Goal: Information Seeking & Learning: Learn about a topic

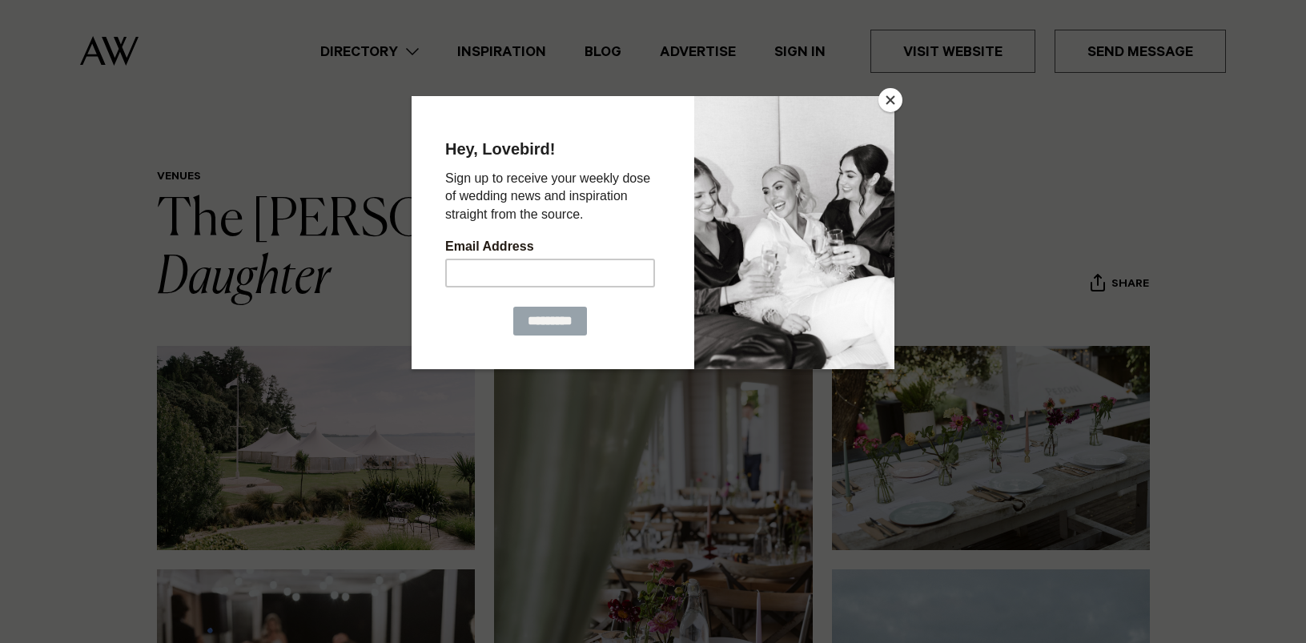
click at [898, 105] on button "Close" at bounding box center [890, 100] width 24 height 24
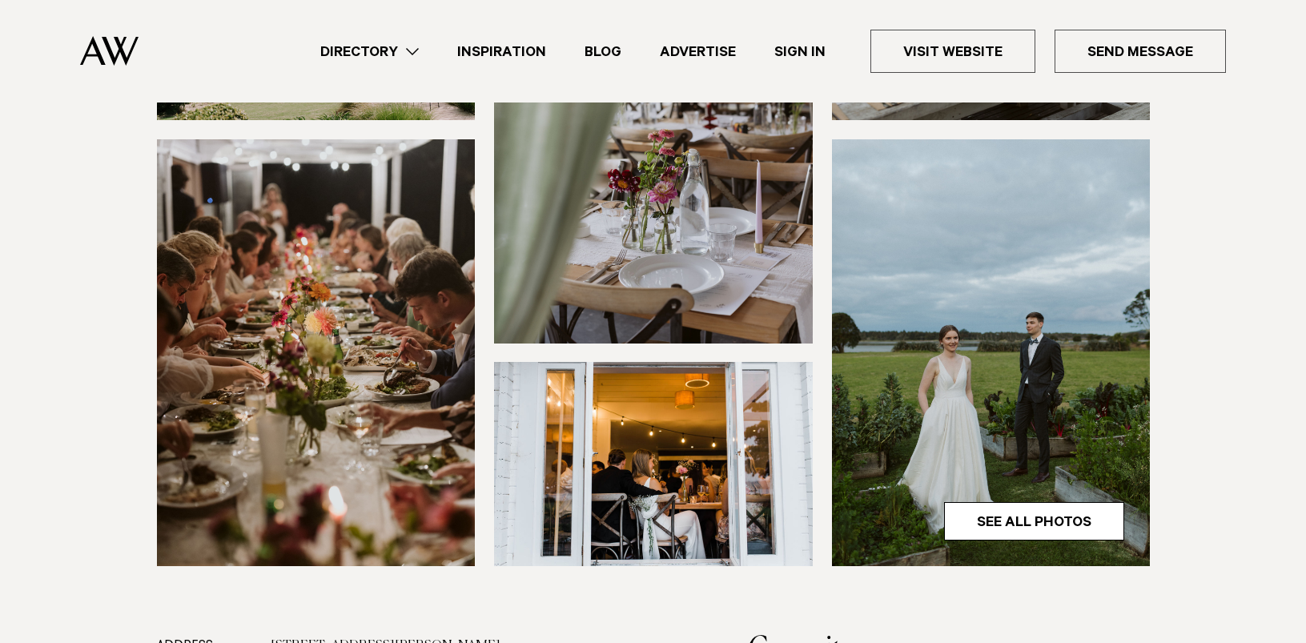
scroll to position [438, 0]
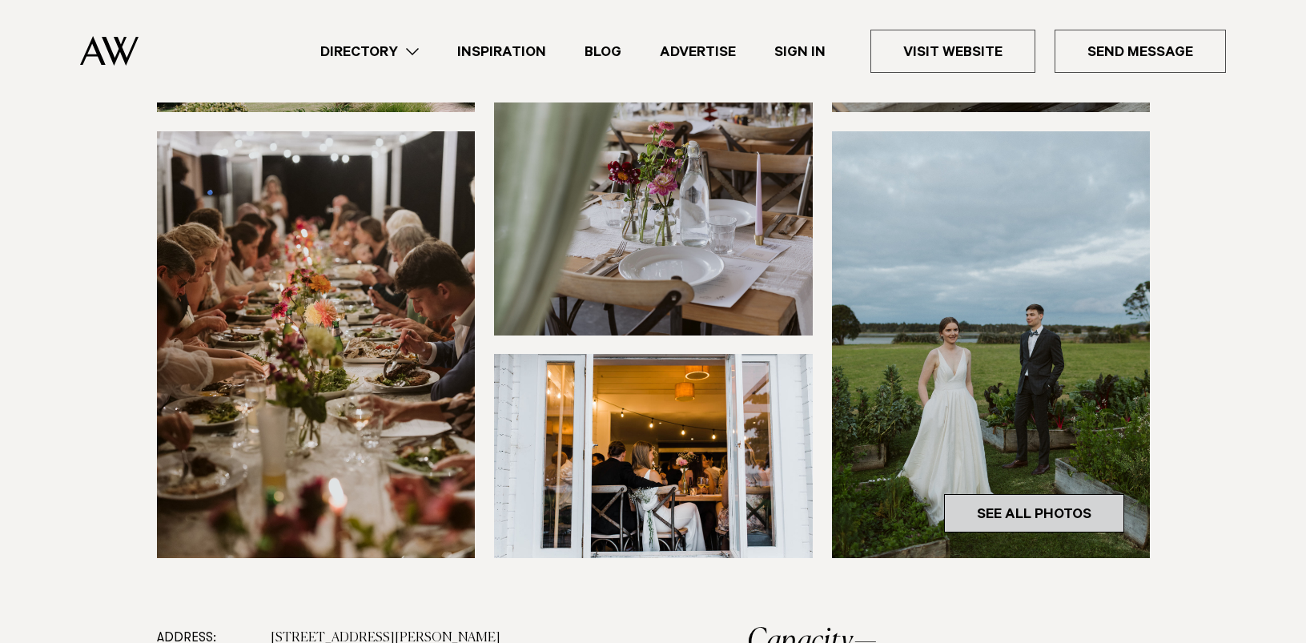
click at [1042, 494] on link "See All Photos" at bounding box center [1034, 513] width 180 height 38
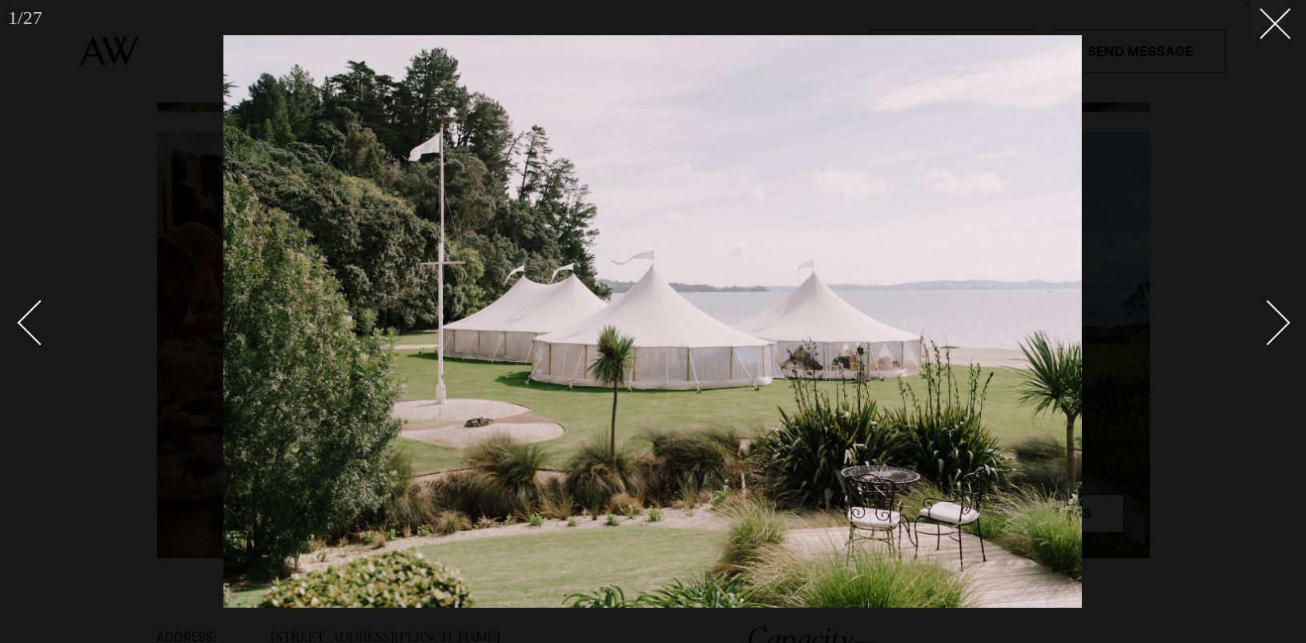
click at [1285, 317] on div "Next slide" at bounding box center [1268, 322] width 46 height 46
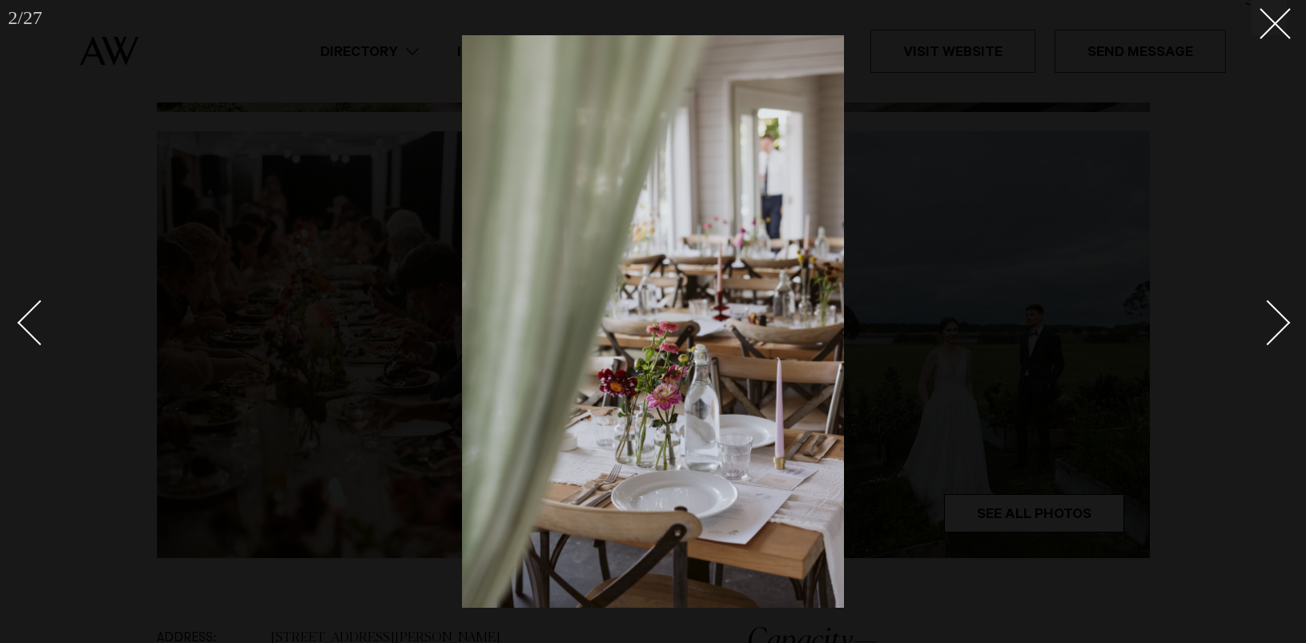
click at [1284, 317] on div "Next slide" at bounding box center [1268, 322] width 46 height 46
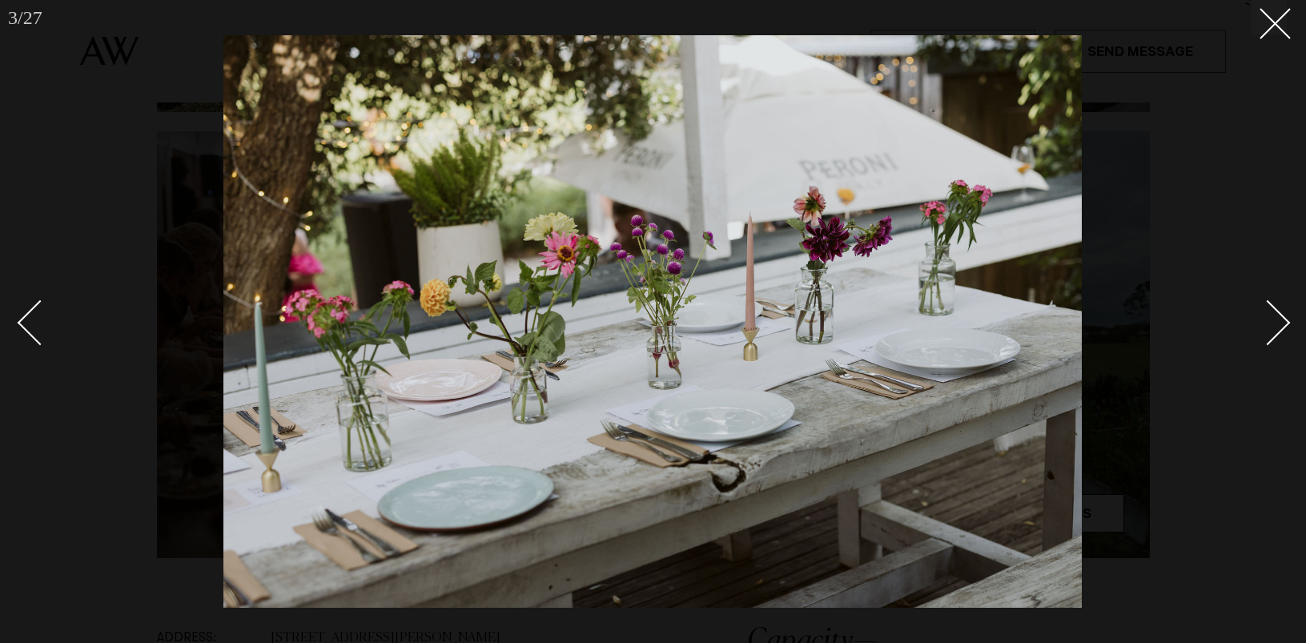
click at [1284, 317] on div "Next slide" at bounding box center [1268, 322] width 46 height 46
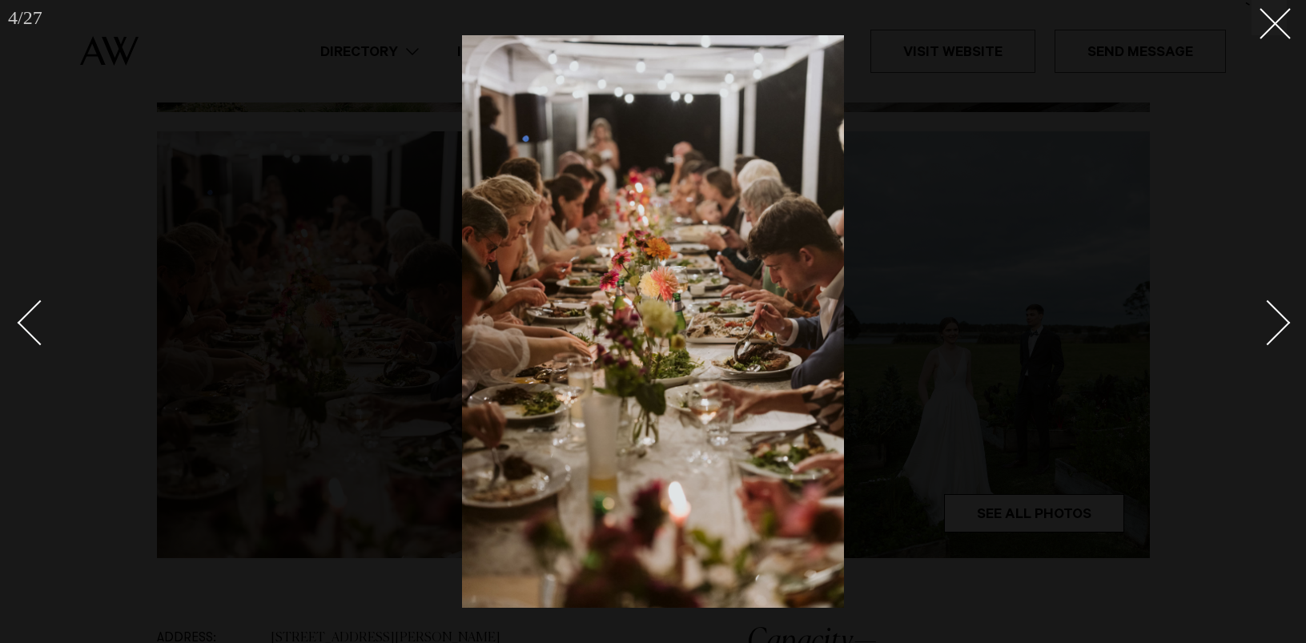
click at [1284, 317] on div "Next slide" at bounding box center [1268, 322] width 46 height 46
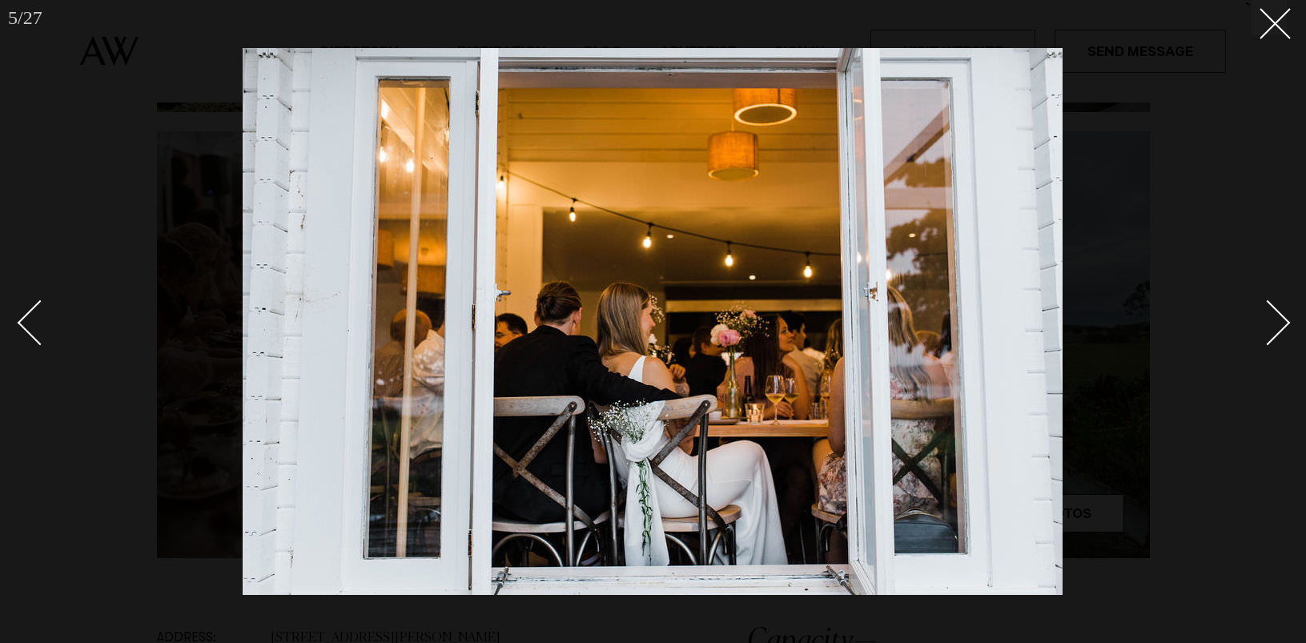
click at [1284, 317] on div "Next slide" at bounding box center [1268, 322] width 46 height 46
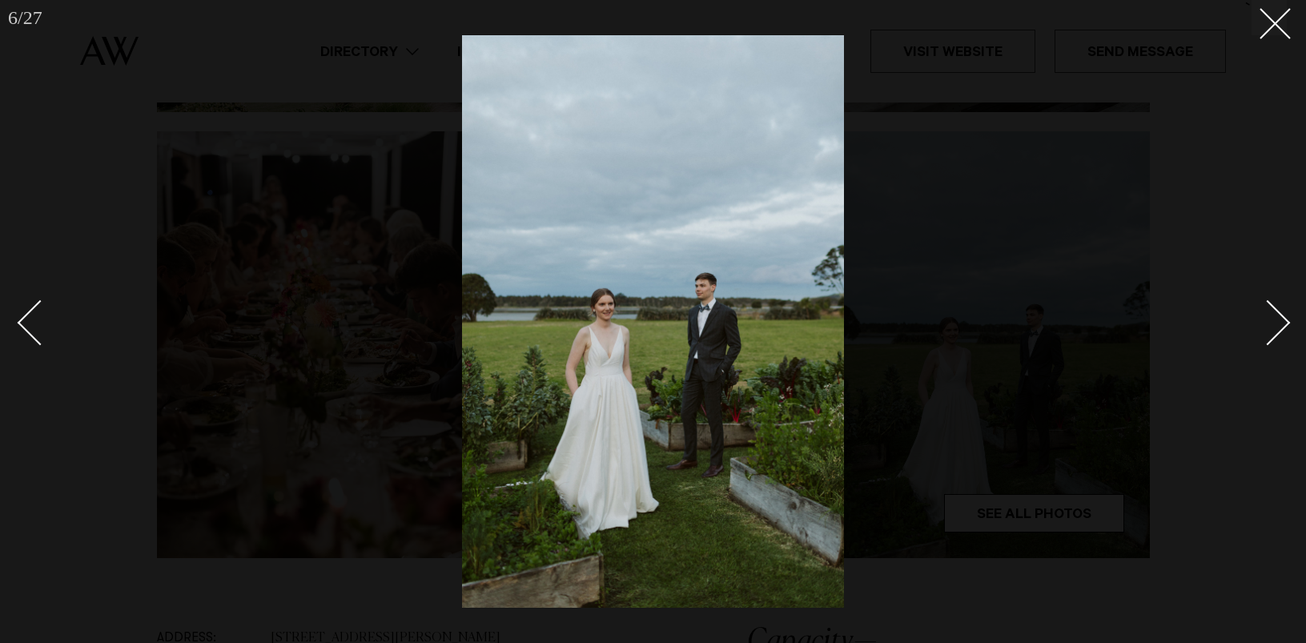
click at [1284, 317] on div "Next slide" at bounding box center [1268, 322] width 46 height 46
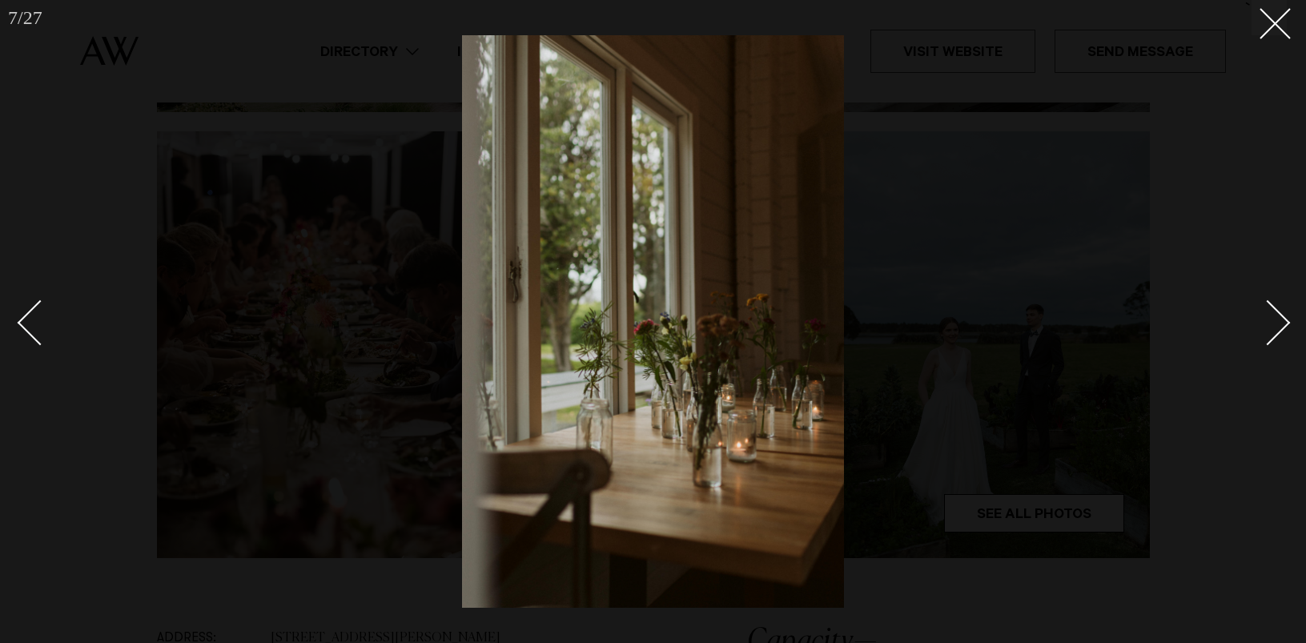
click at [1284, 317] on div "Next slide" at bounding box center [1268, 322] width 46 height 46
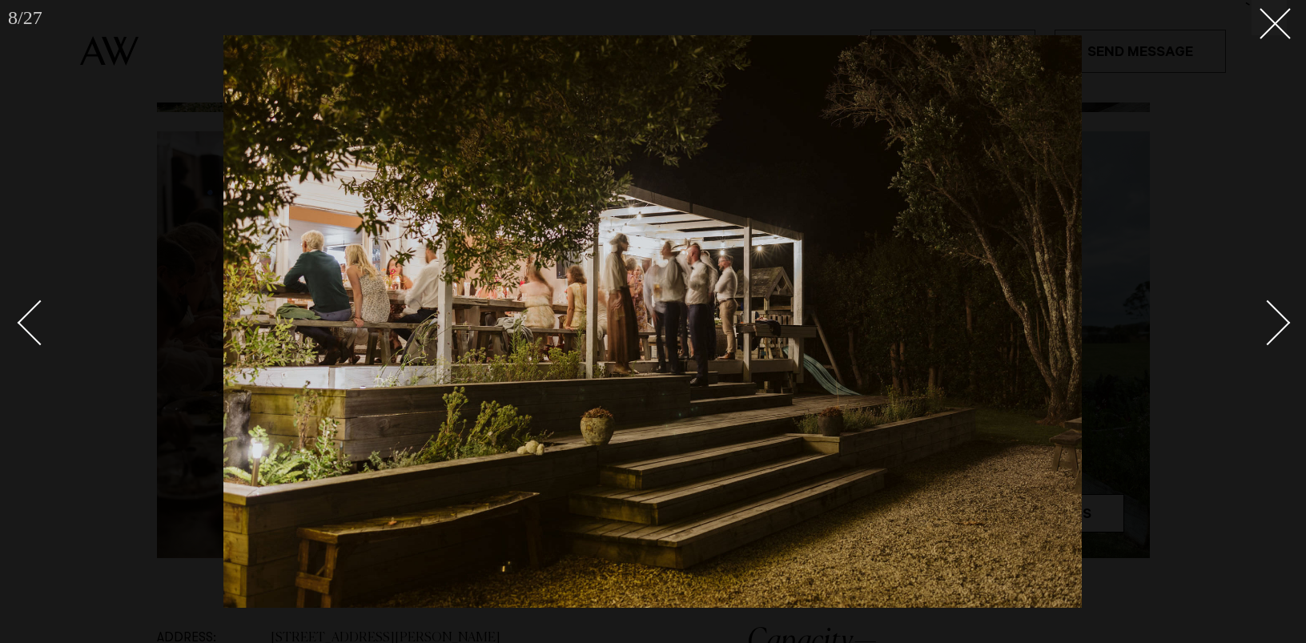
click at [1284, 317] on div "Next slide" at bounding box center [1268, 322] width 46 height 46
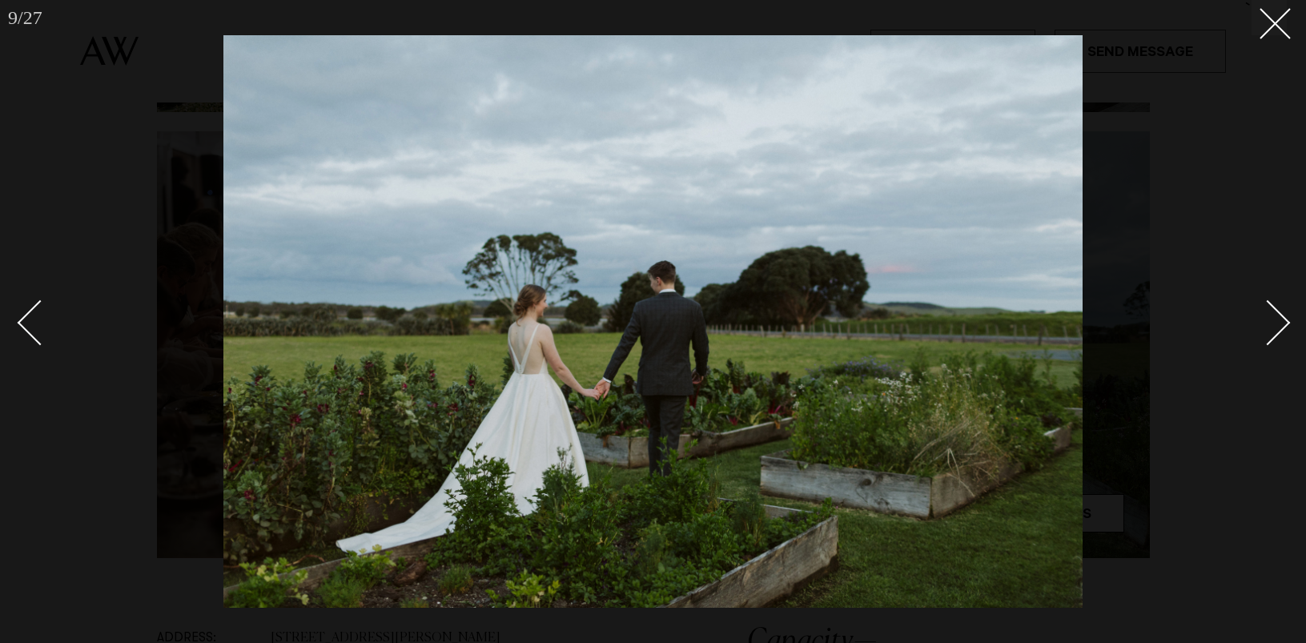
click at [1284, 317] on div "Next slide" at bounding box center [1268, 322] width 46 height 46
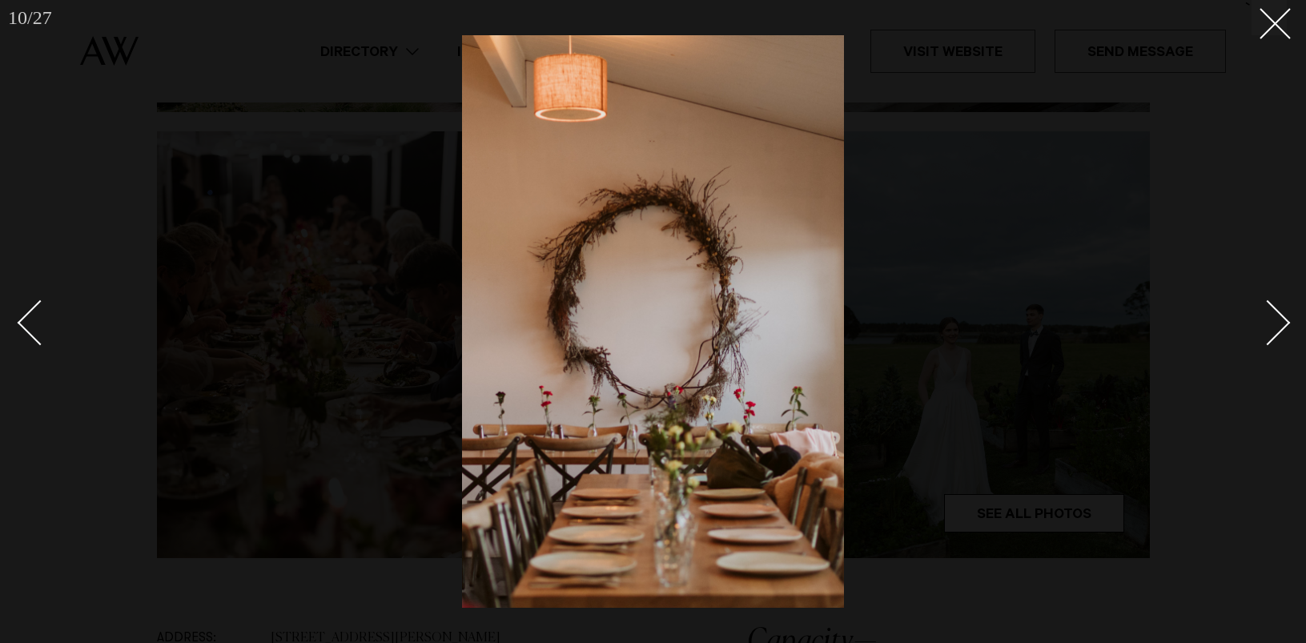
click at [1284, 317] on div "Next slide" at bounding box center [1268, 322] width 46 height 46
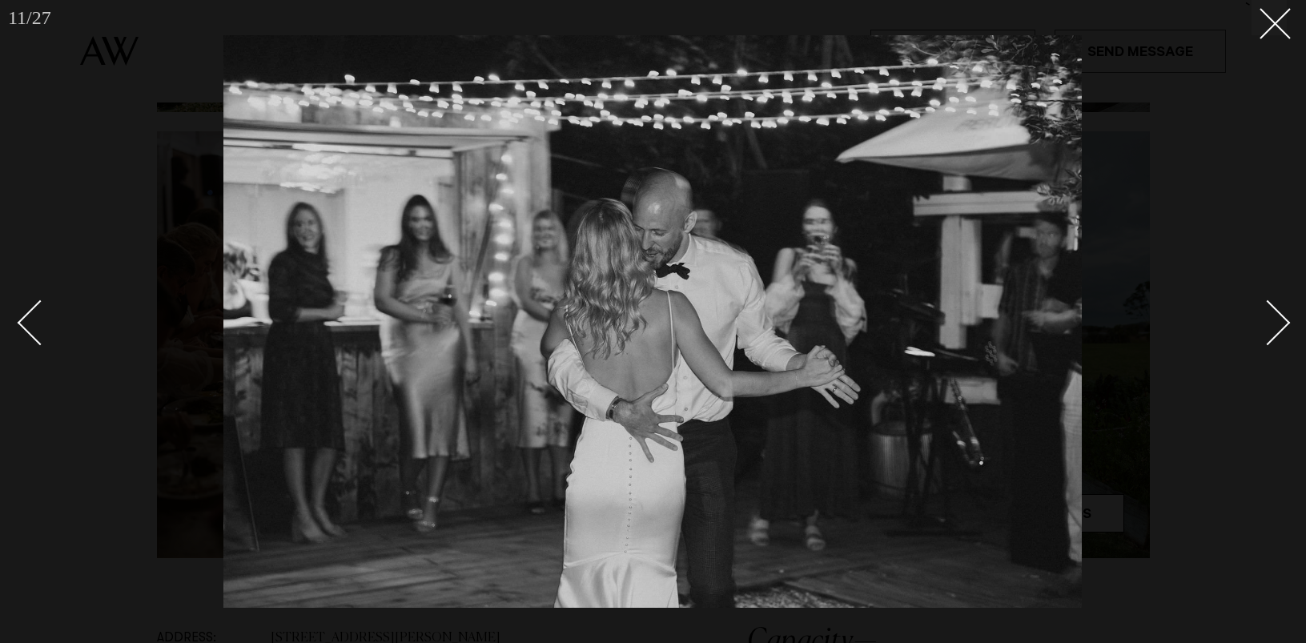
click at [1284, 317] on div "Next slide" at bounding box center [1268, 322] width 46 height 46
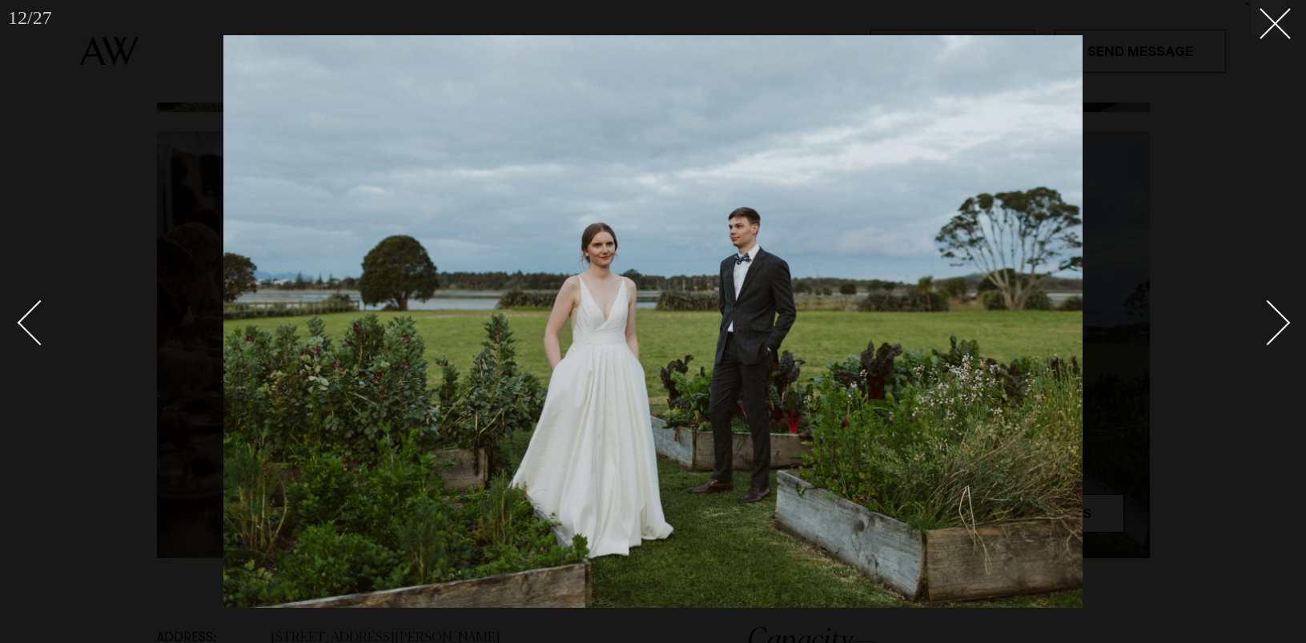
click at [1284, 317] on div "Next slide" at bounding box center [1268, 322] width 46 height 46
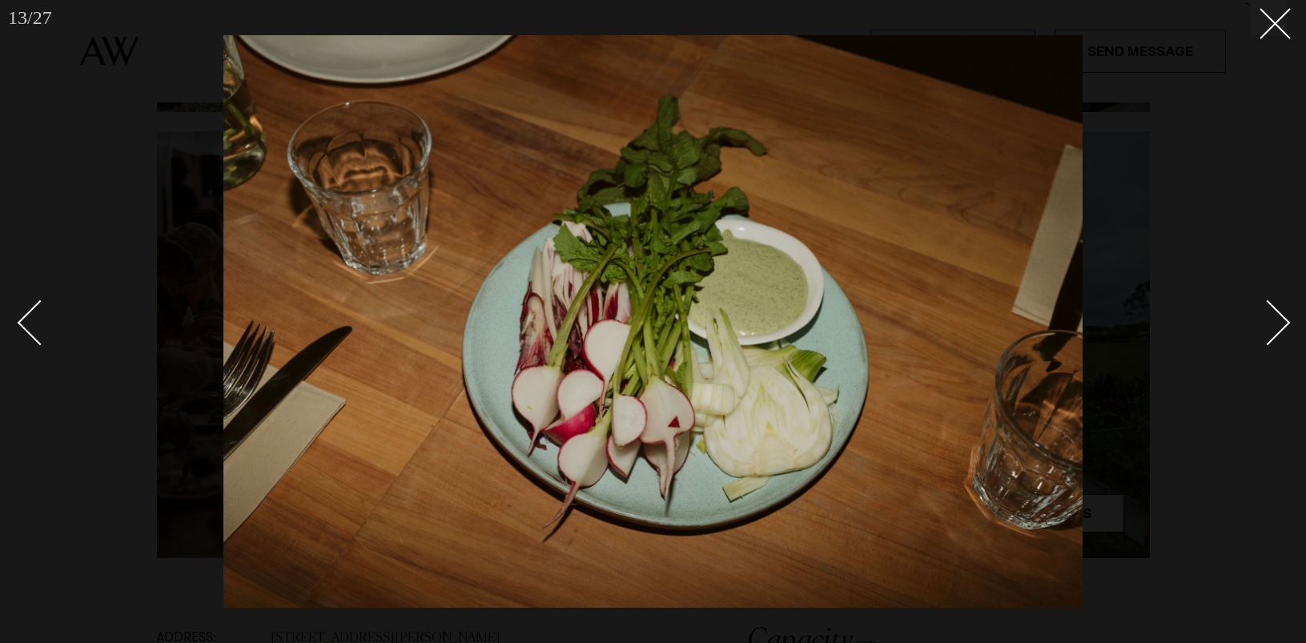
click at [1284, 317] on div "Next slide" at bounding box center [1268, 322] width 46 height 46
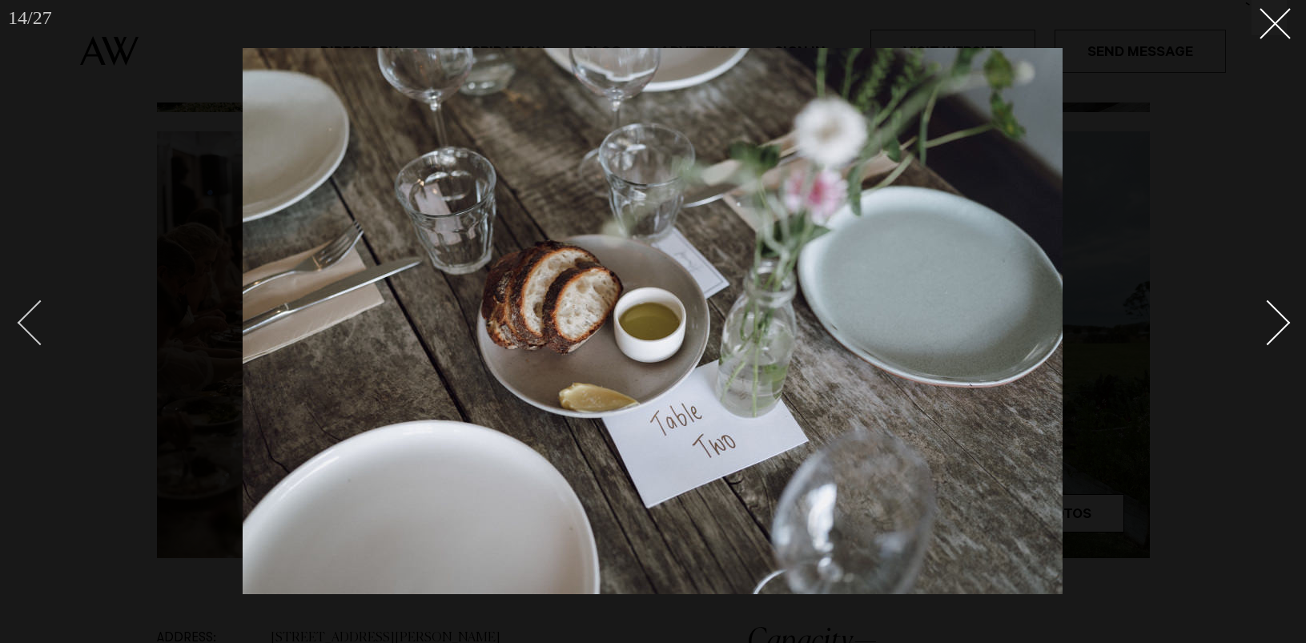
click at [40, 342] on div "Previous slide" at bounding box center [41, 322] width 46 height 46
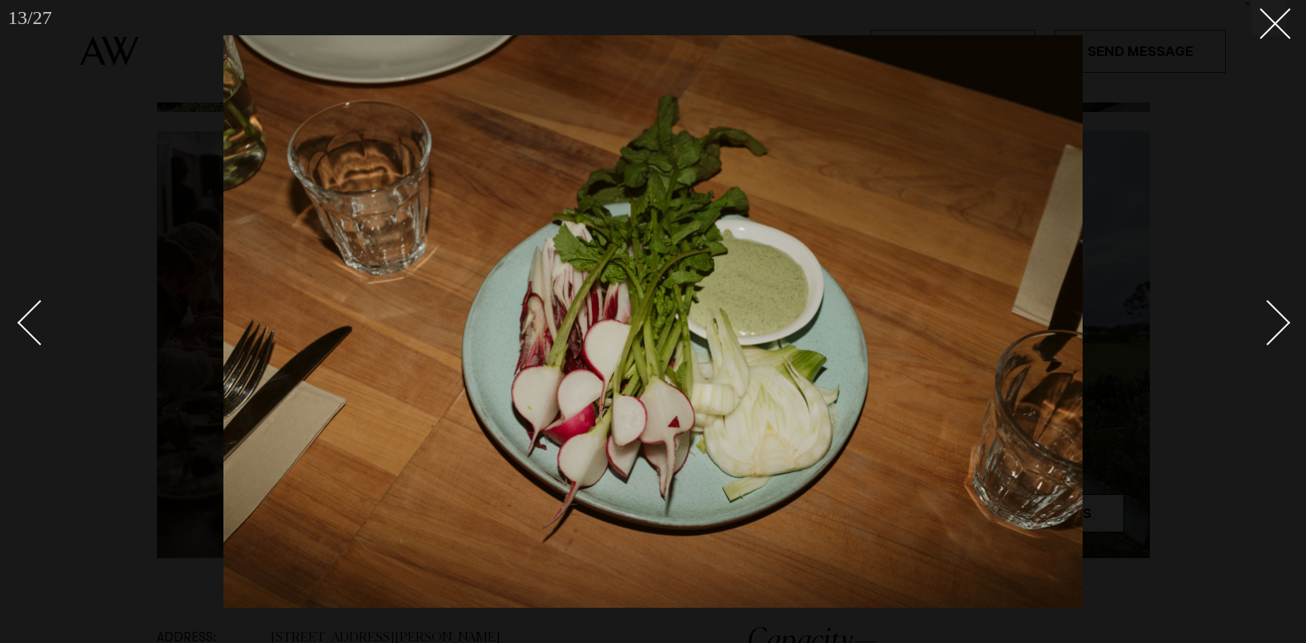
click at [1272, 326] on div "Next slide" at bounding box center [1268, 322] width 46 height 46
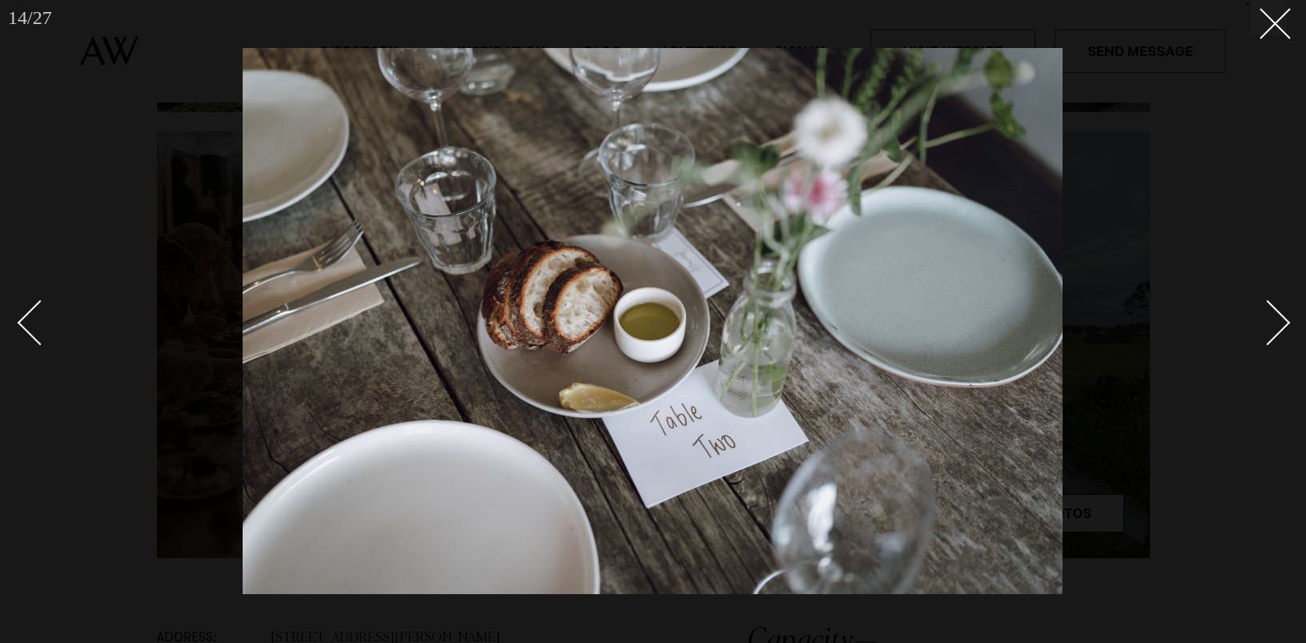
click at [1272, 326] on div "Next slide" at bounding box center [1268, 322] width 46 height 46
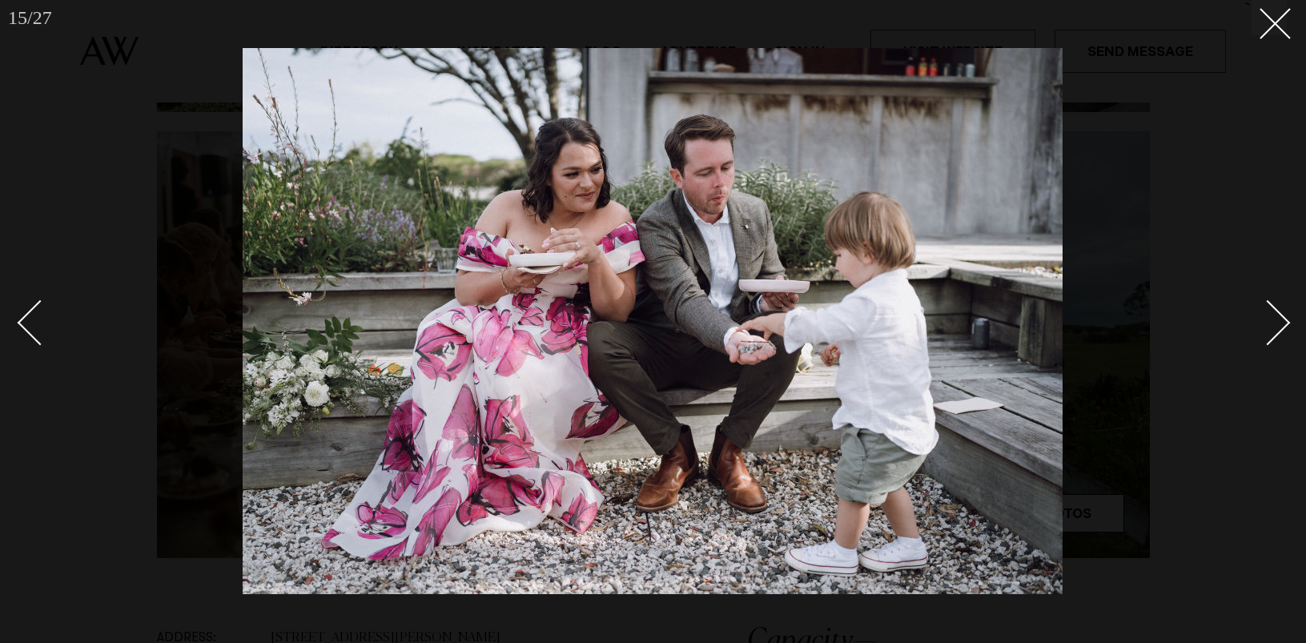
click at [1271, 327] on div "Next slide" at bounding box center [1268, 322] width 46 height 46
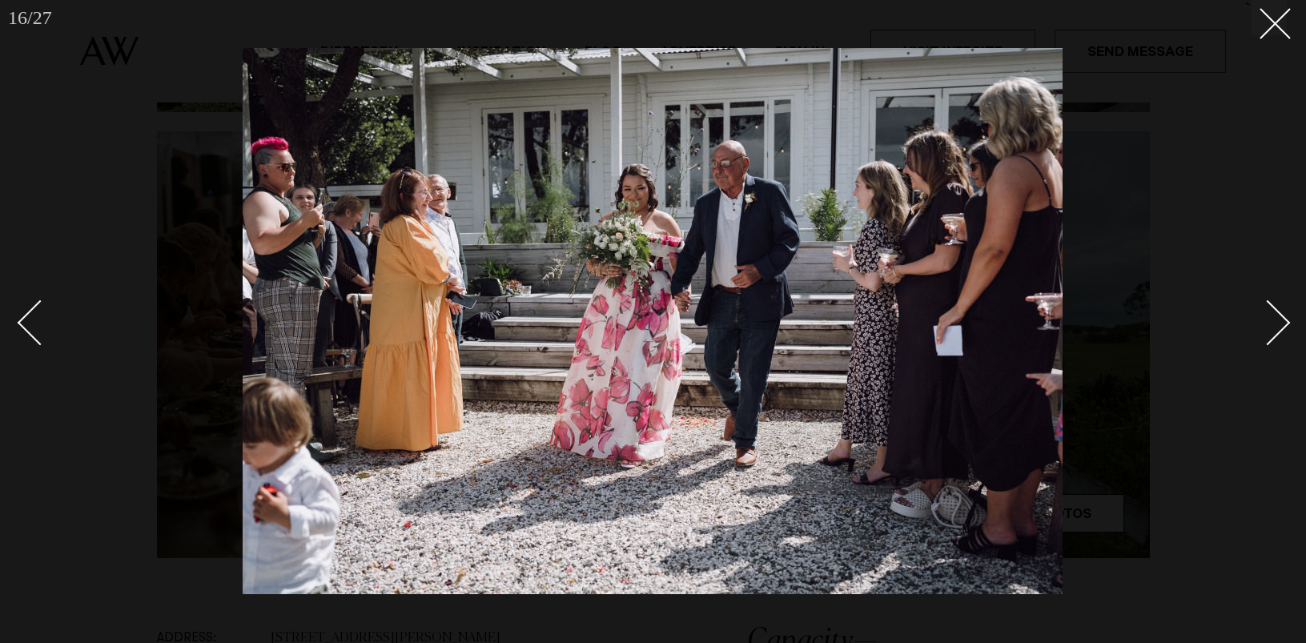
click at [1271, 327] on div "Next slide" at bounding box center [1268, 322] width 46 height 46
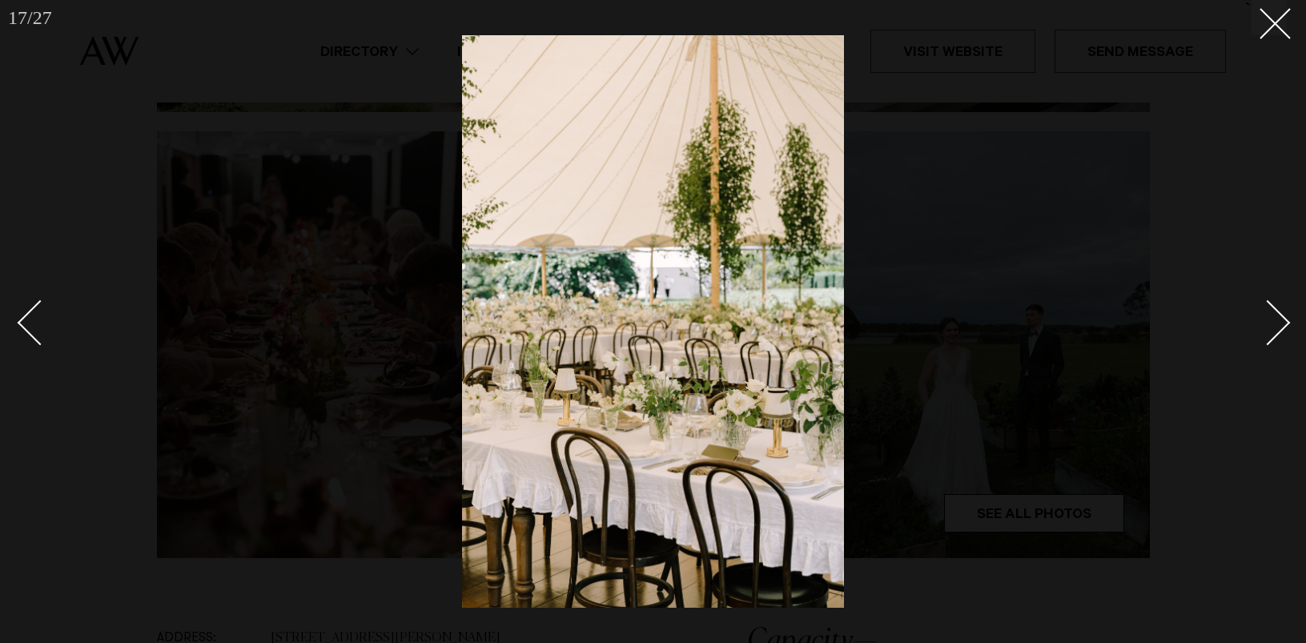
click at [1271, 327] on div "Next slide" at bounding box center [1268, 322] width 46 height 46
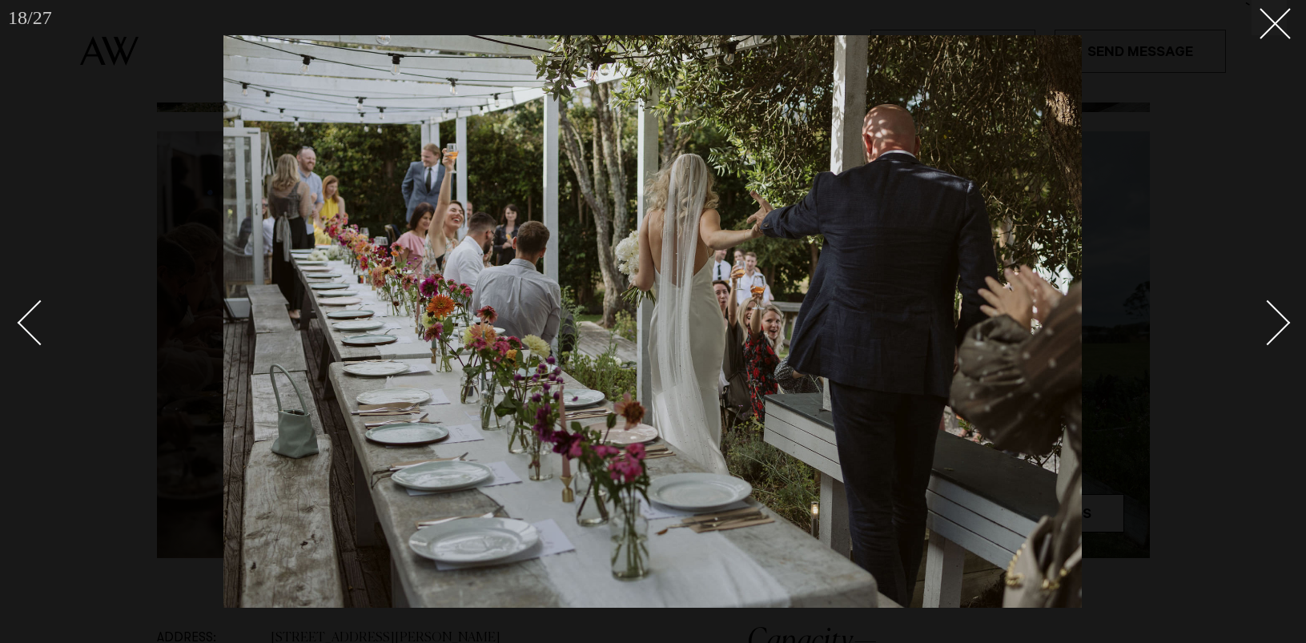
click at [1271, 327] on div "Next slide" at bounding box center [1268, 322] width 46 height 46
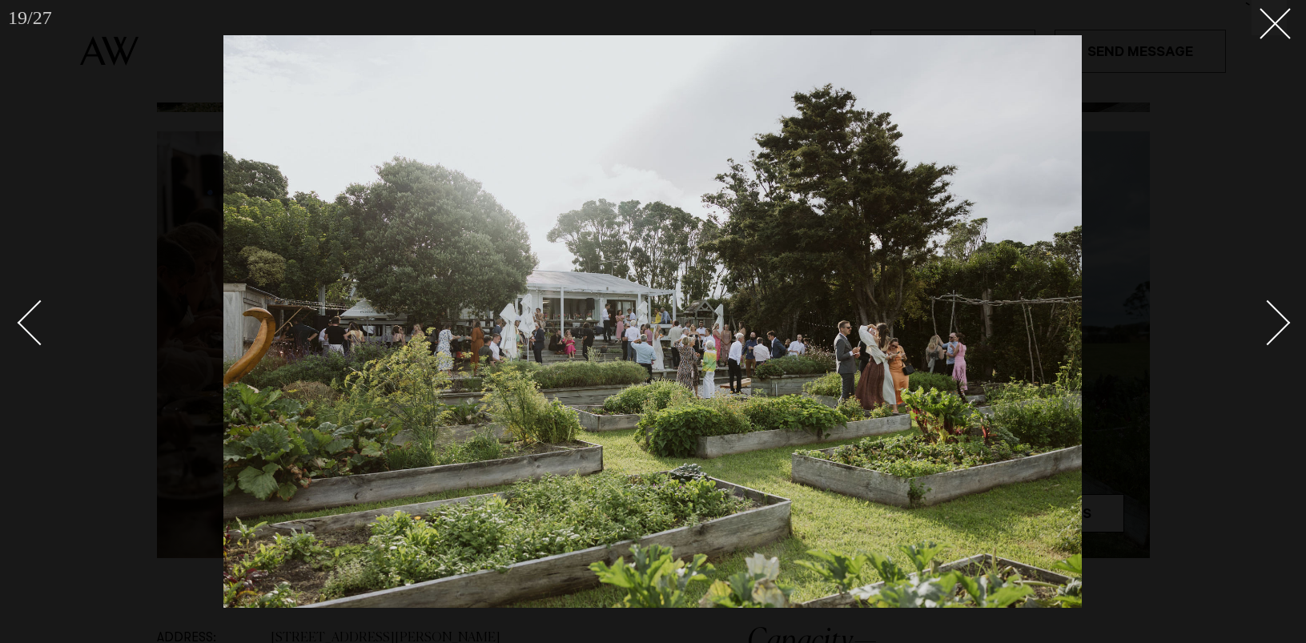
click at [1271, 327] on div "Next slide" at bounding box center [1268, 322] width 46 height 46
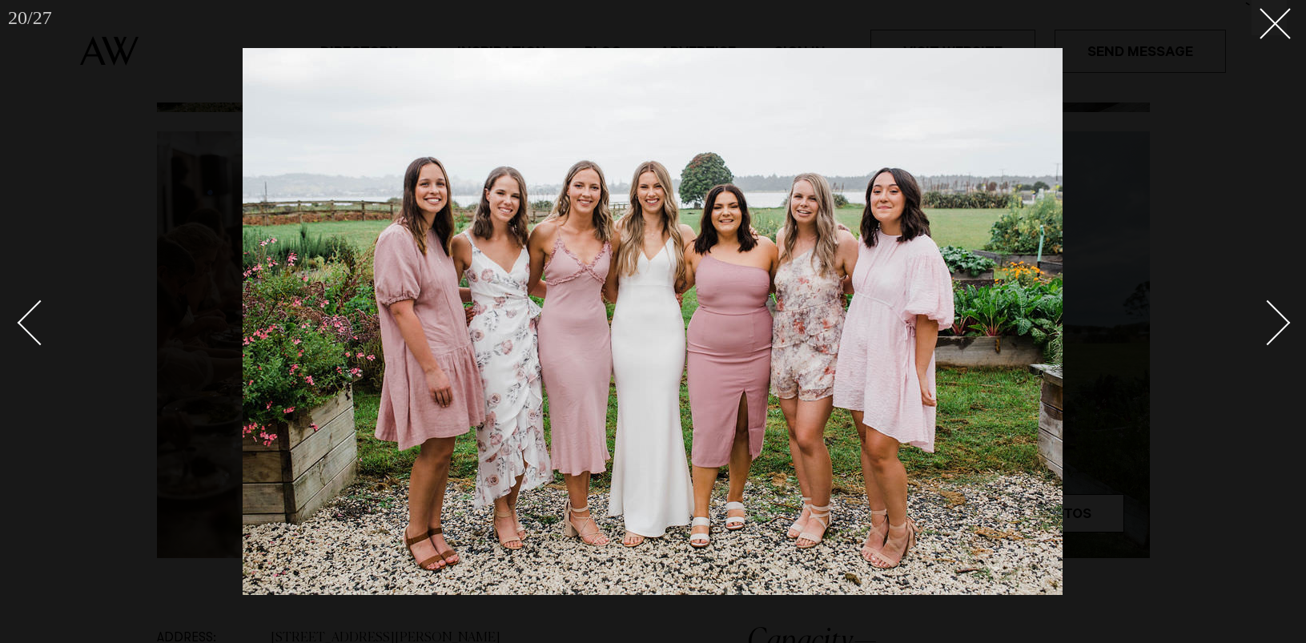
click at [1271, 327] on div "Next slide" at bounding box center [1268, 322] width 46 height 46
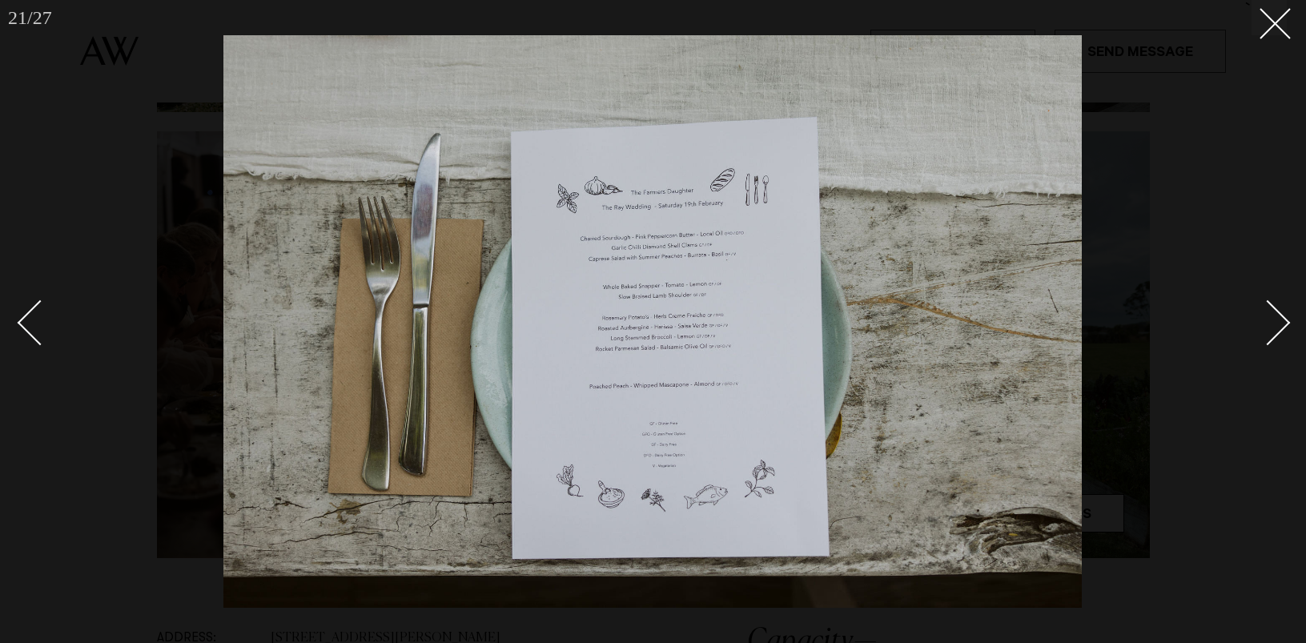
click at [1271, 327] on div "Next slide" at bounding box center [1268, 322] width 46 height 46
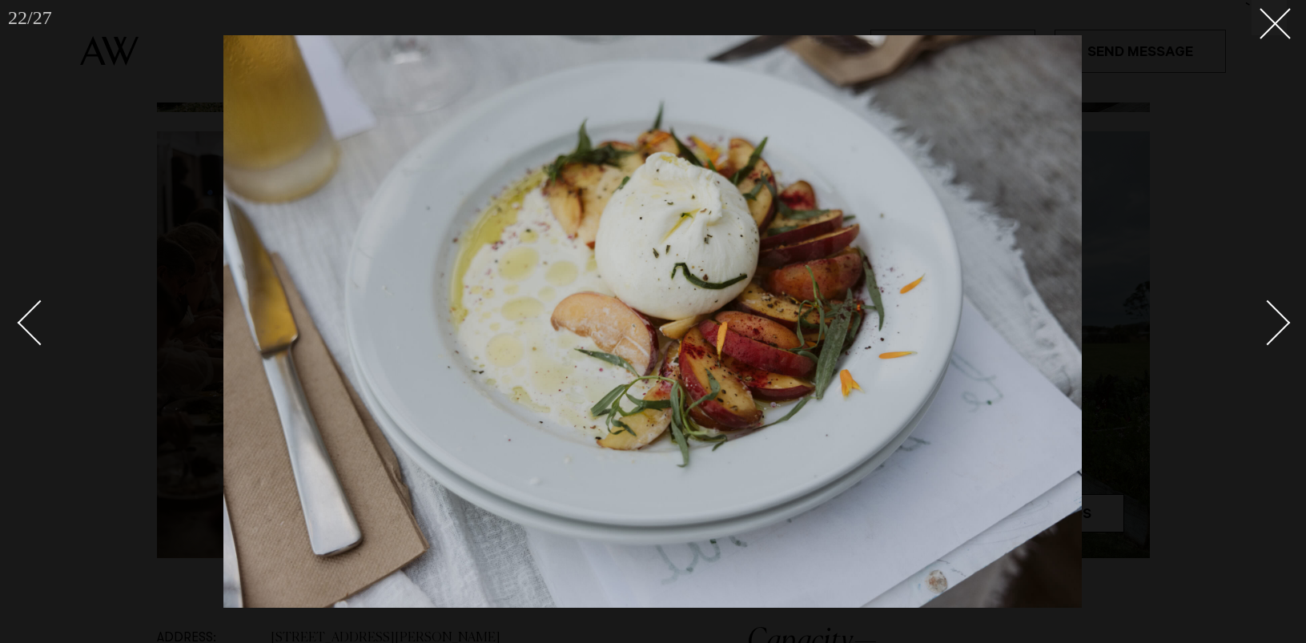
click at [1271, 327] on div "Next slide" at bounding box center [1268, 322] width 46 height 46
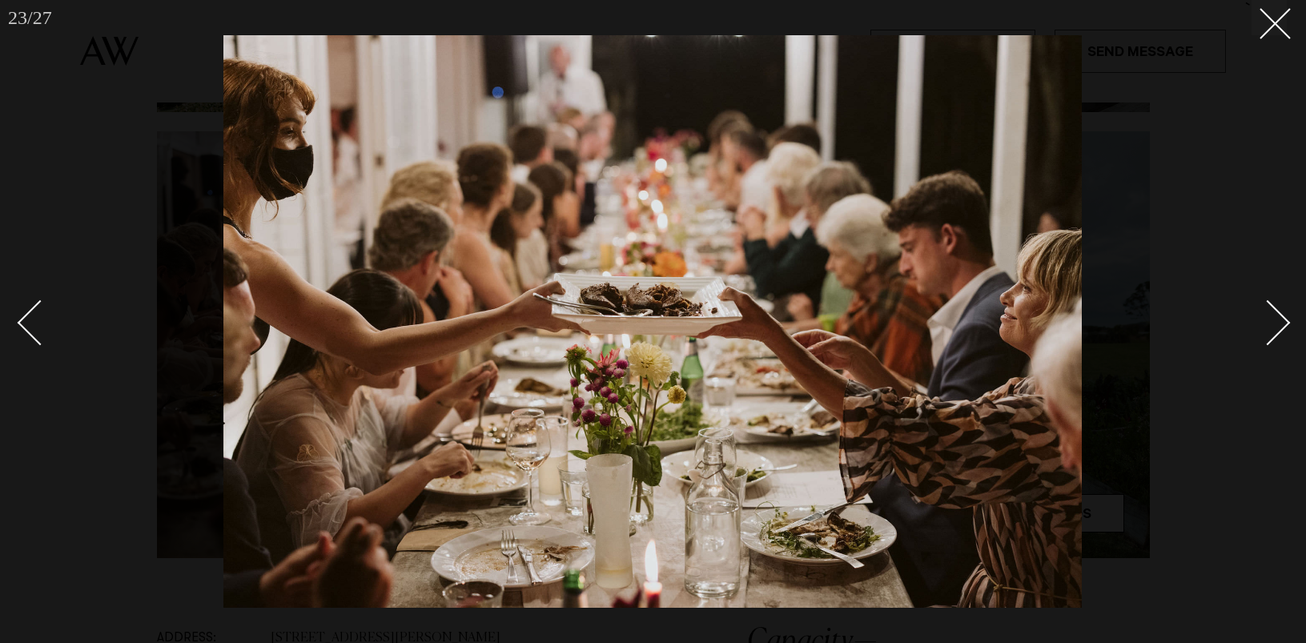
click at [1271, 327] on div "Next slide" at bounding box center [1268, 322] width 46 height 46
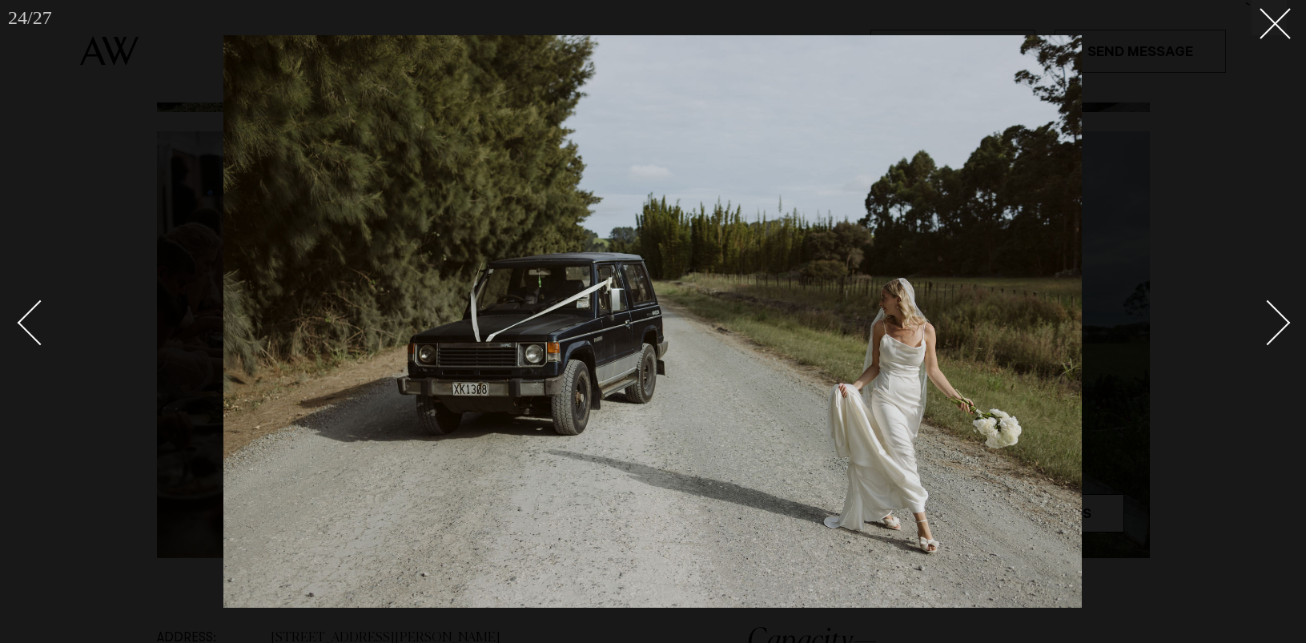
click at [1271, 327] on div "Next slide" at bounding box center [1268, 322] width 46 height 46
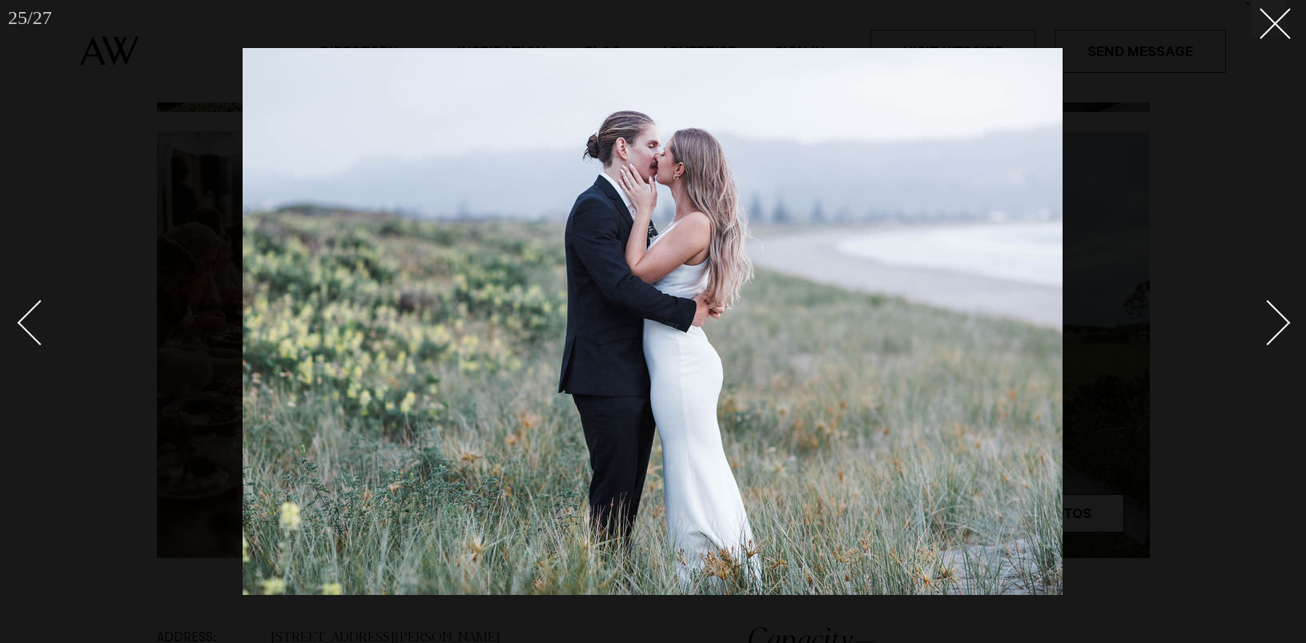
click at [1271, 327] on div "Next slide" at bounding box center [1268, 322] width 46 height 46
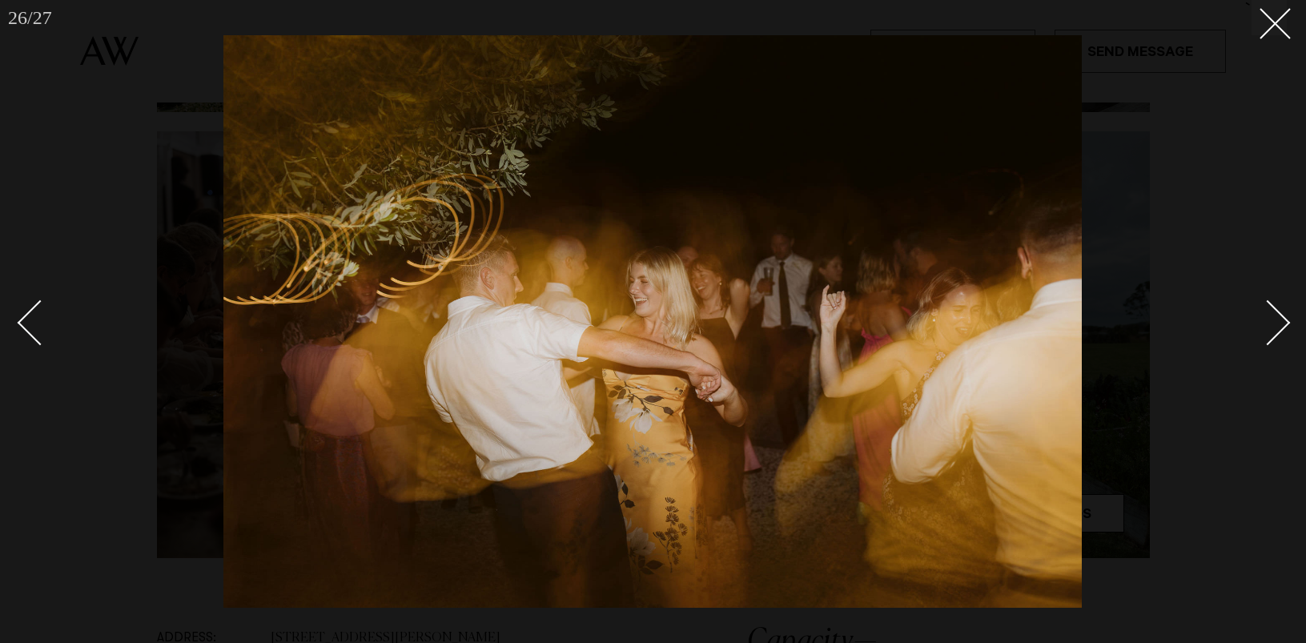
click at [1271, 327] on div "Next slide" at bounding box center [1268, 322] width 46 height 46
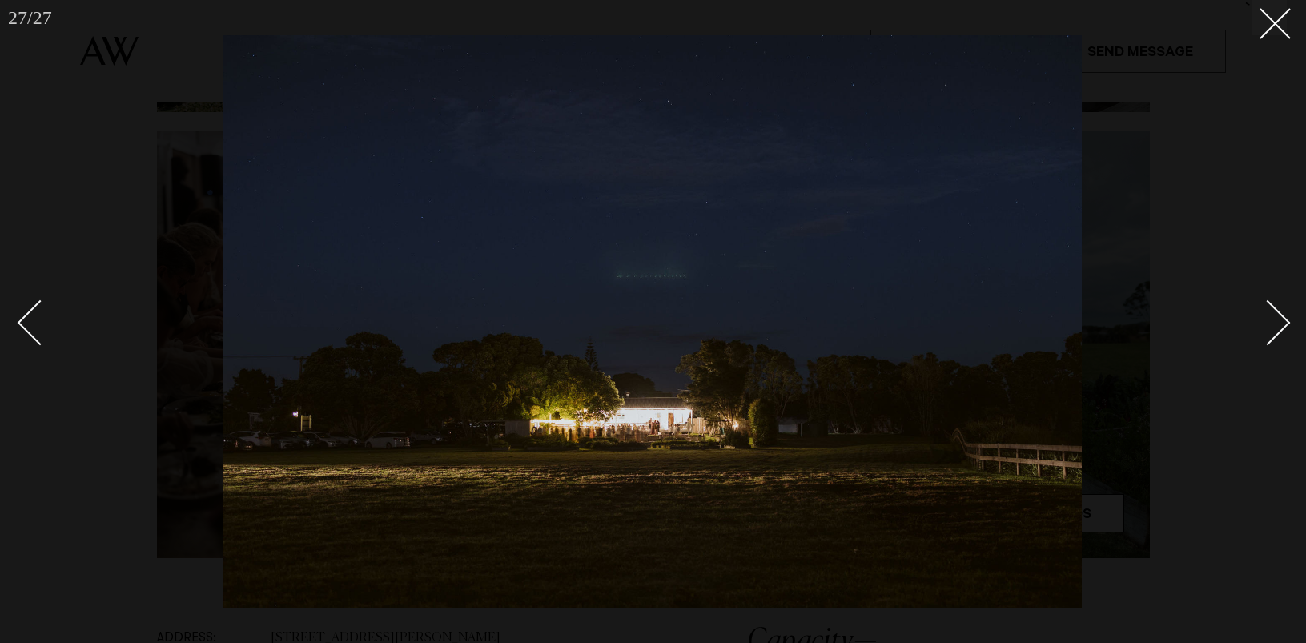
click at [1271, 327] on div "Next slide" at bounding box center [1268, 322] width 46 height 46
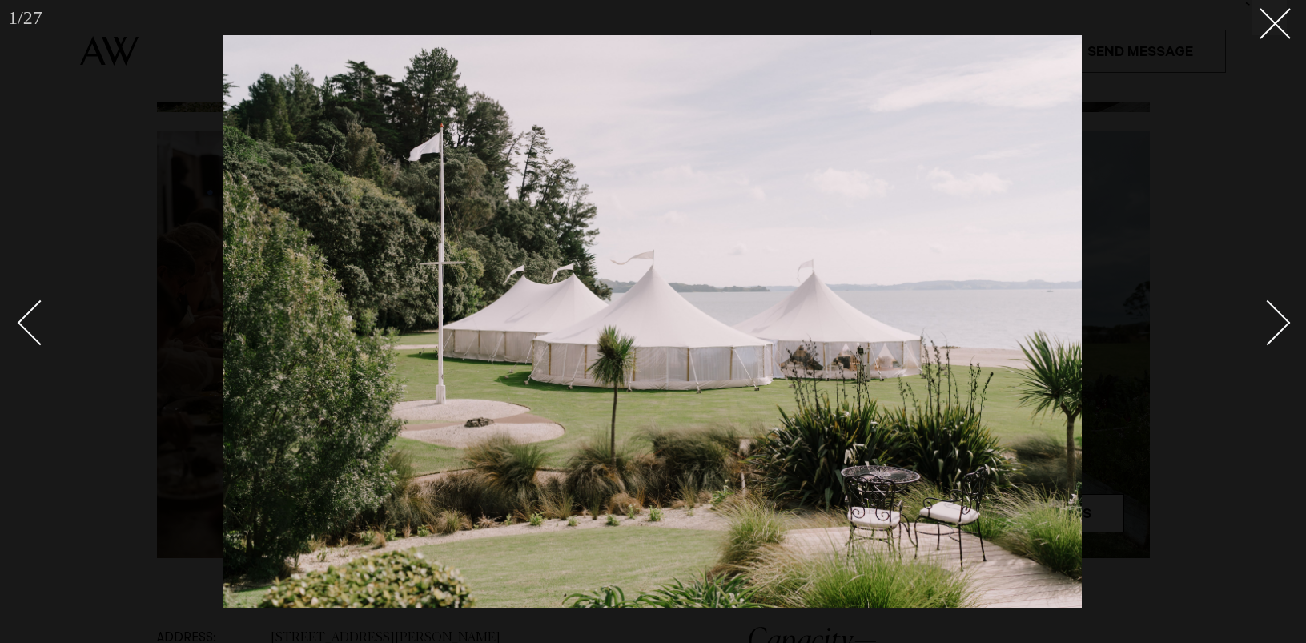
click at [1271, 327] on div "Next slide" at bounding box center [1268, 322] width 46 height 46
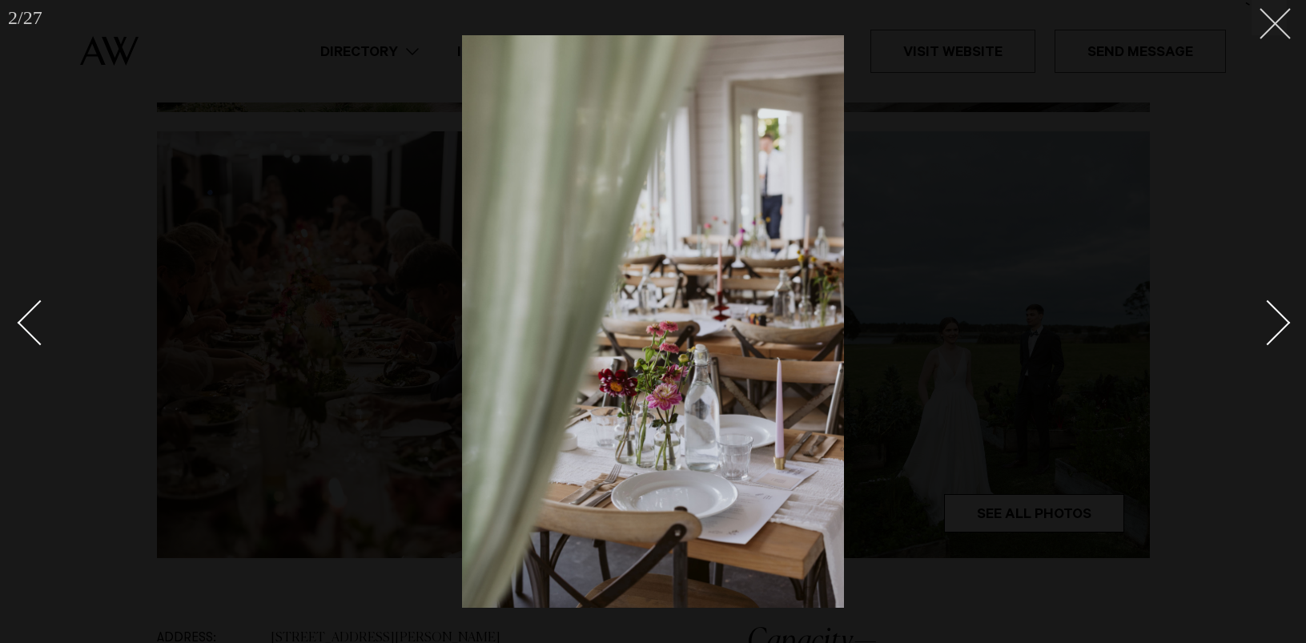
click at [1272, 26] on line at bounding box center [1275, 24] width 30 height 30
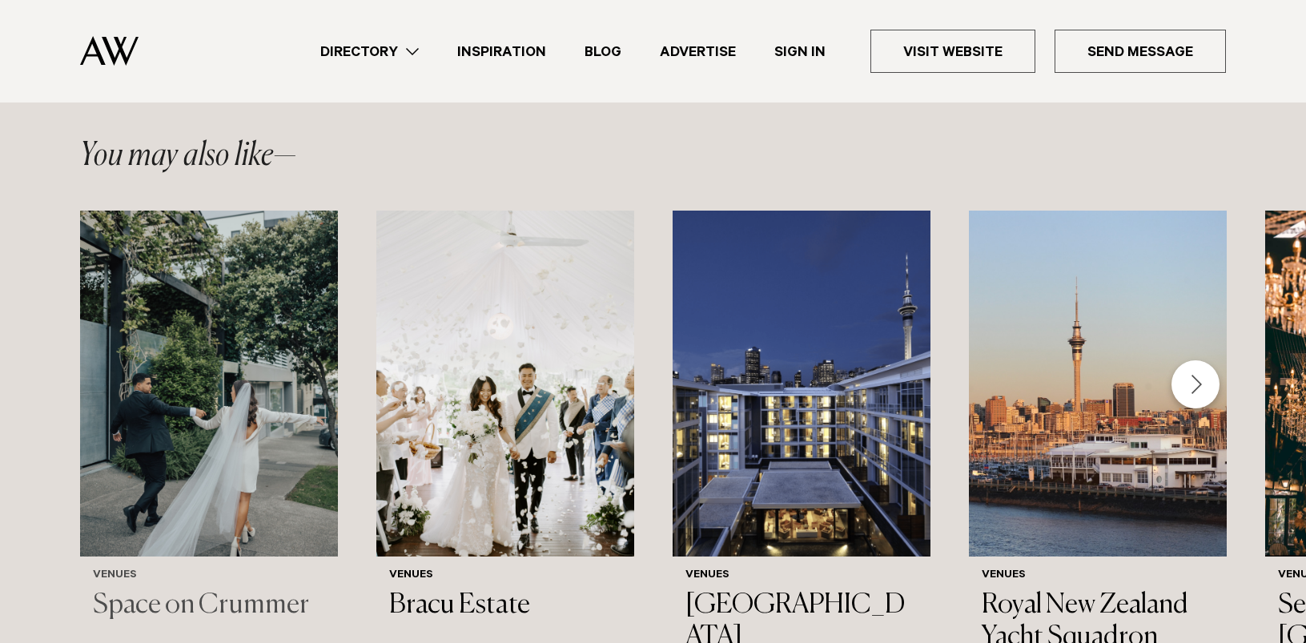
scroll to position [2389, 0]
click at [1196, 361] on div "Next slide" at bounding box center [1195, 385] width 48 height 48
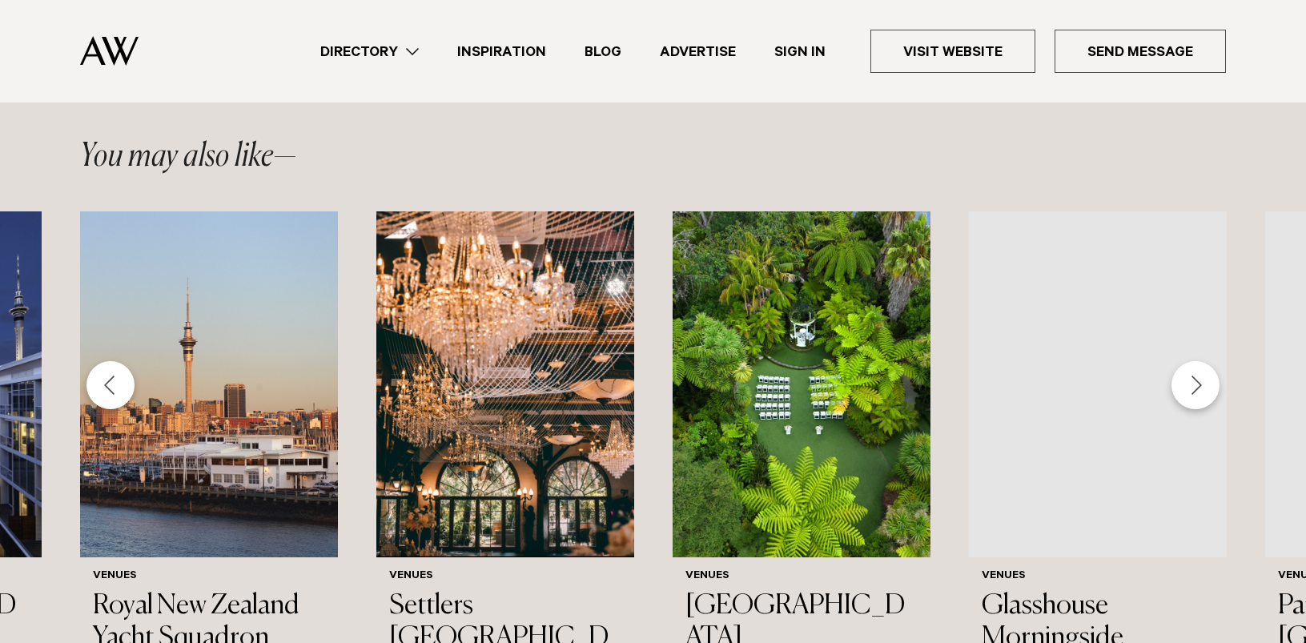
click at [1193, 361] on div "Next slide" at bounding box center [1195, 385] width 48 height 48
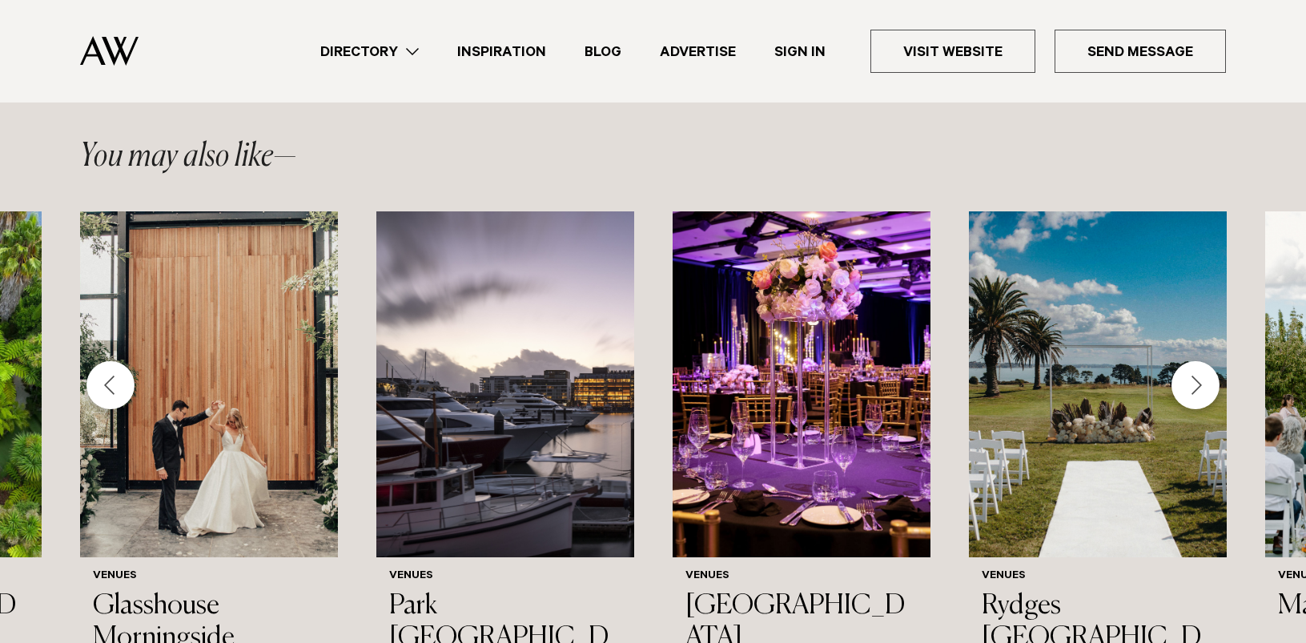
click at [1193, 361] on div "Next slide" at bounding box center [1195, 385] width 48 height 48
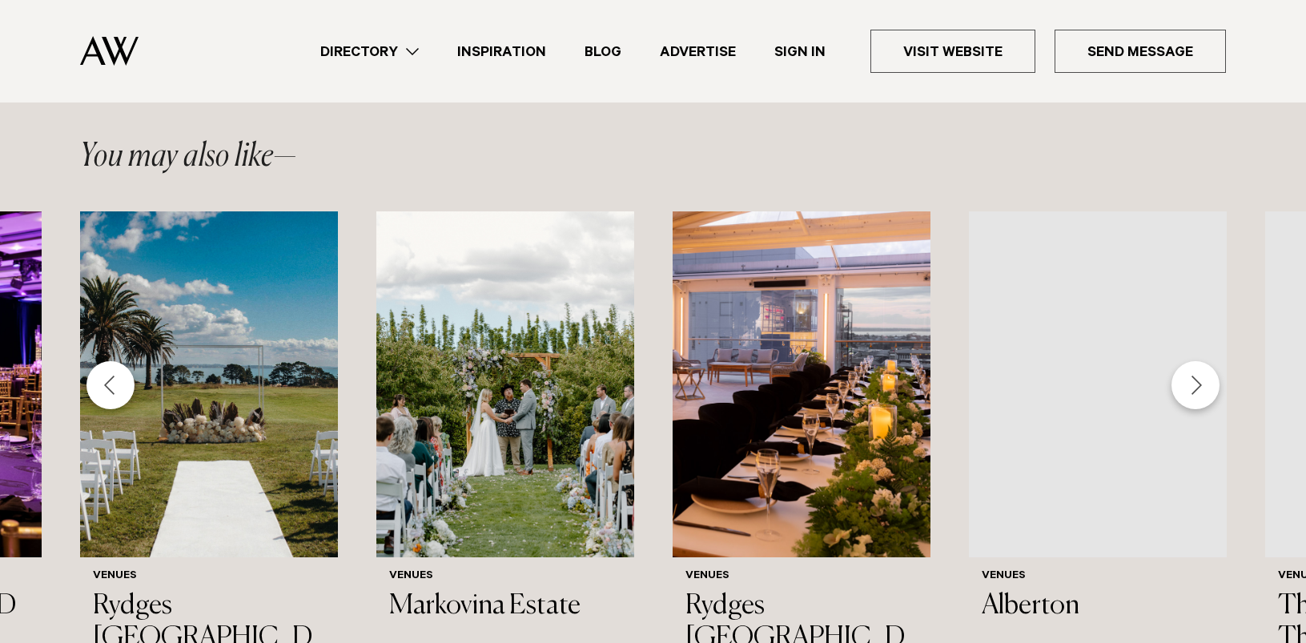
click at [1193, 361] on div "Next slide" at bounding box center [1195, 385] width 48 height 48
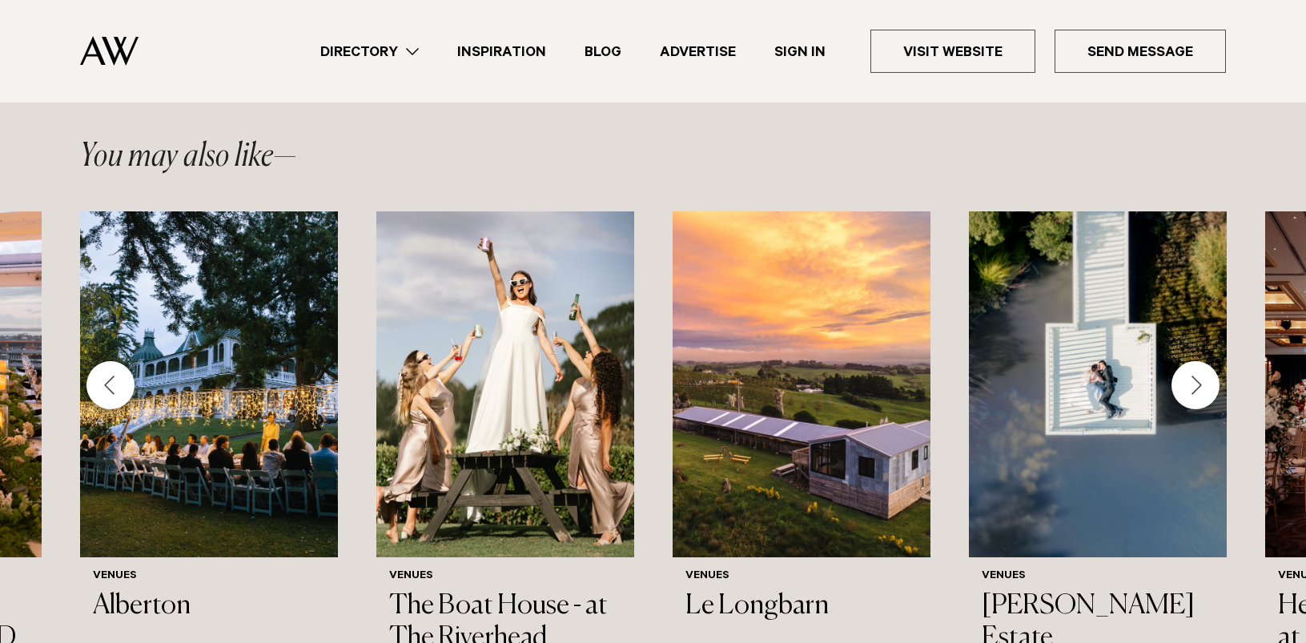
click at [1193, 361] on div "Next slide" at bounding box center [1195, 385] width 48 height 48
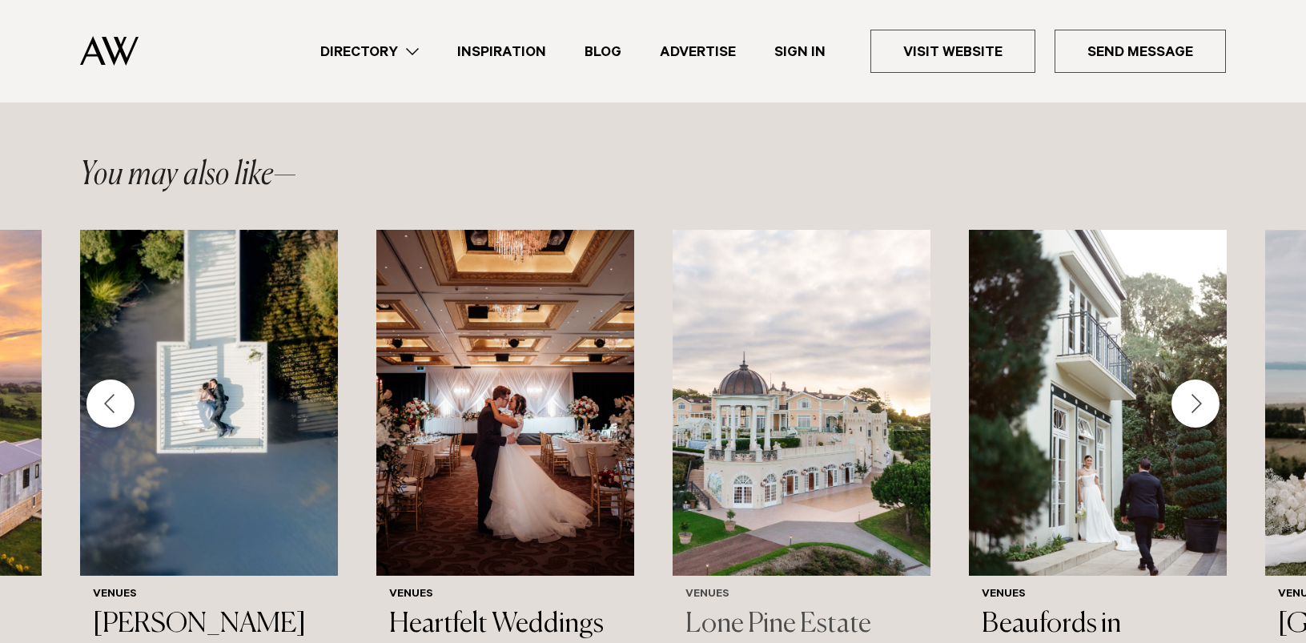
scroll to position [2361, 0]
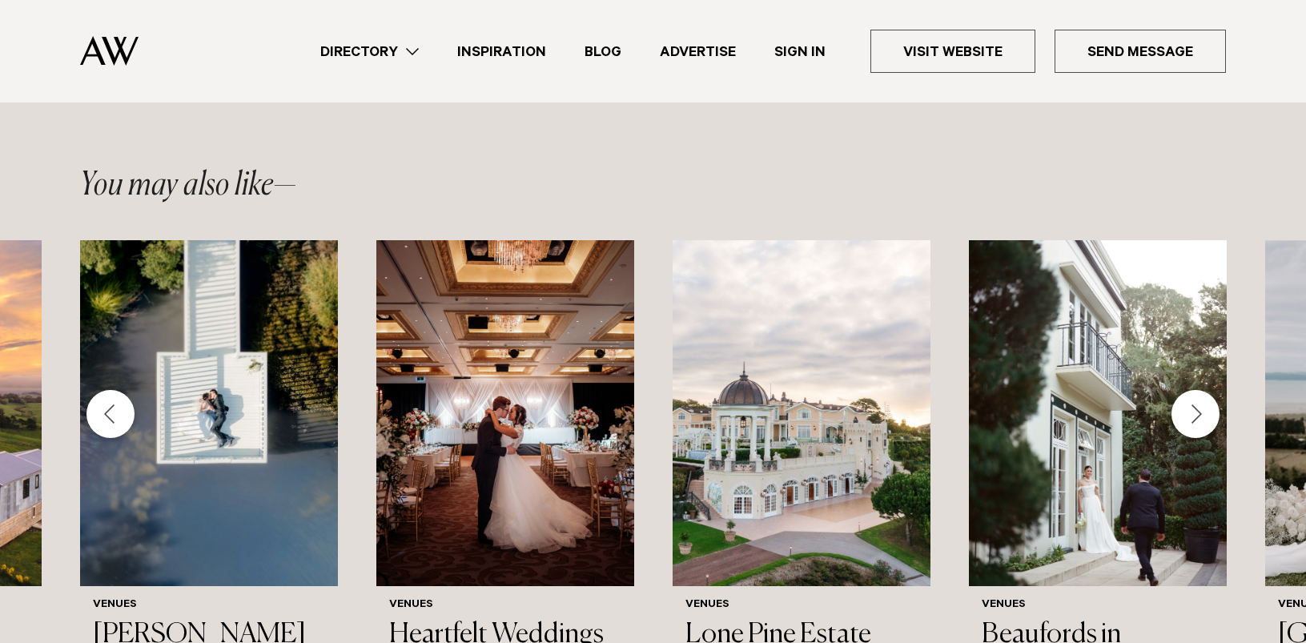
click at [1198, 390] on div "Next slide" at bounding box center [1195, 414] width 48 height 48
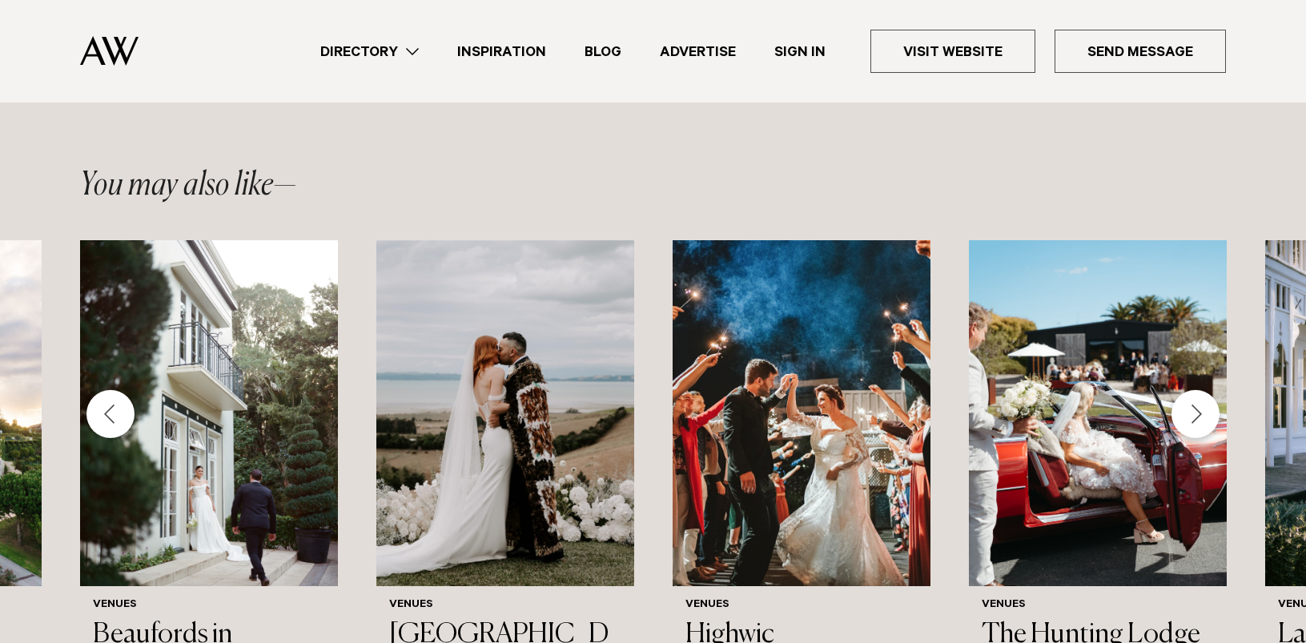
click at [1199, 390] on div "Next slide" at bounding box center [1195, 414] width 48 height 48
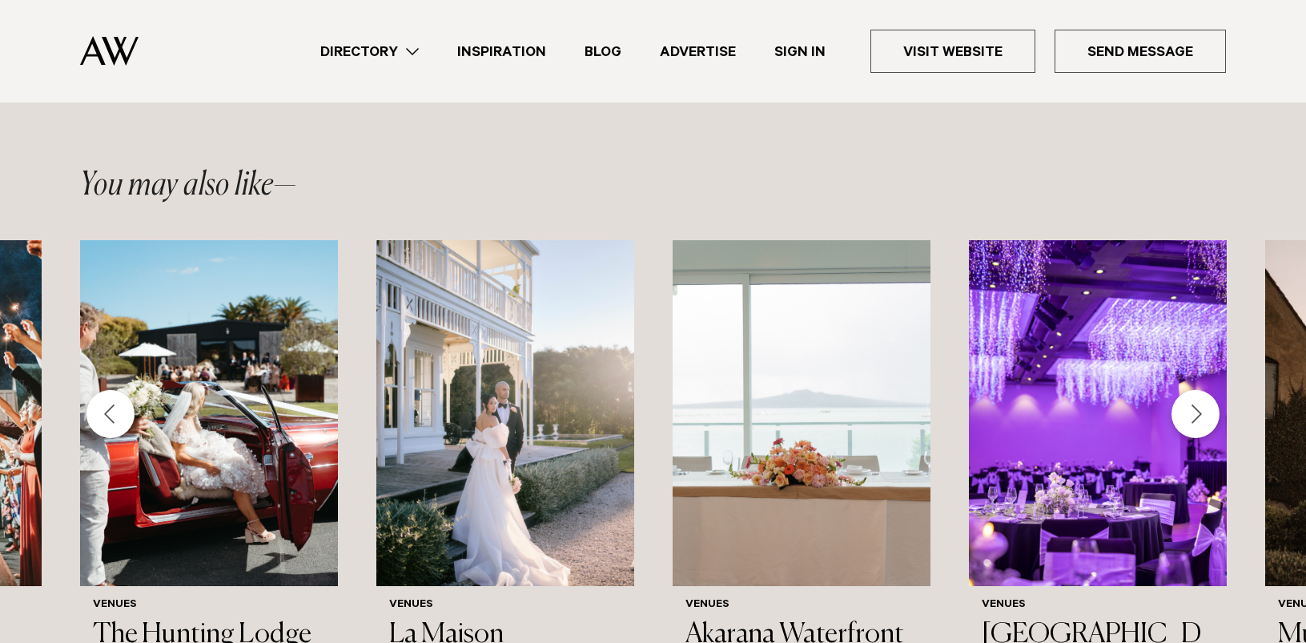
click at [1197, 390] on div "Next slide" at bounding box center [1195, 414] width 48 height 48
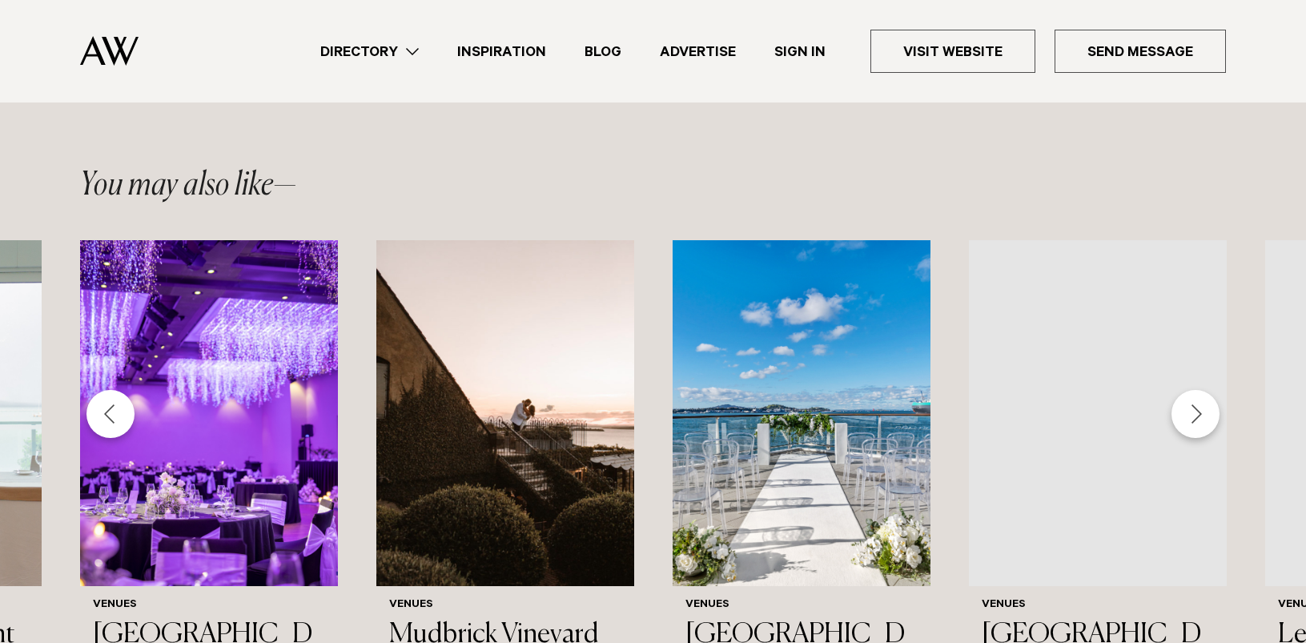
click at [1197, 390] on div "Next slide" at bounding box center [1195, 414] width 48 height 48
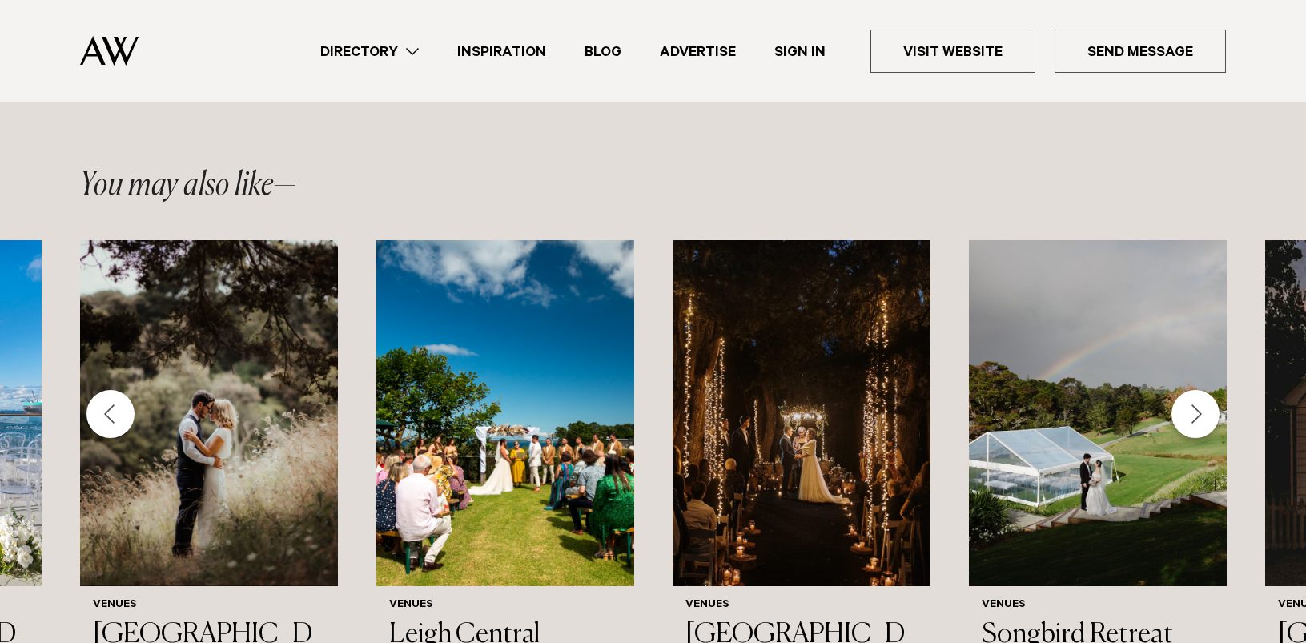
click at [1197, 390] on div "Next slide" at bounding box center [1195, 414] width 48 height 48
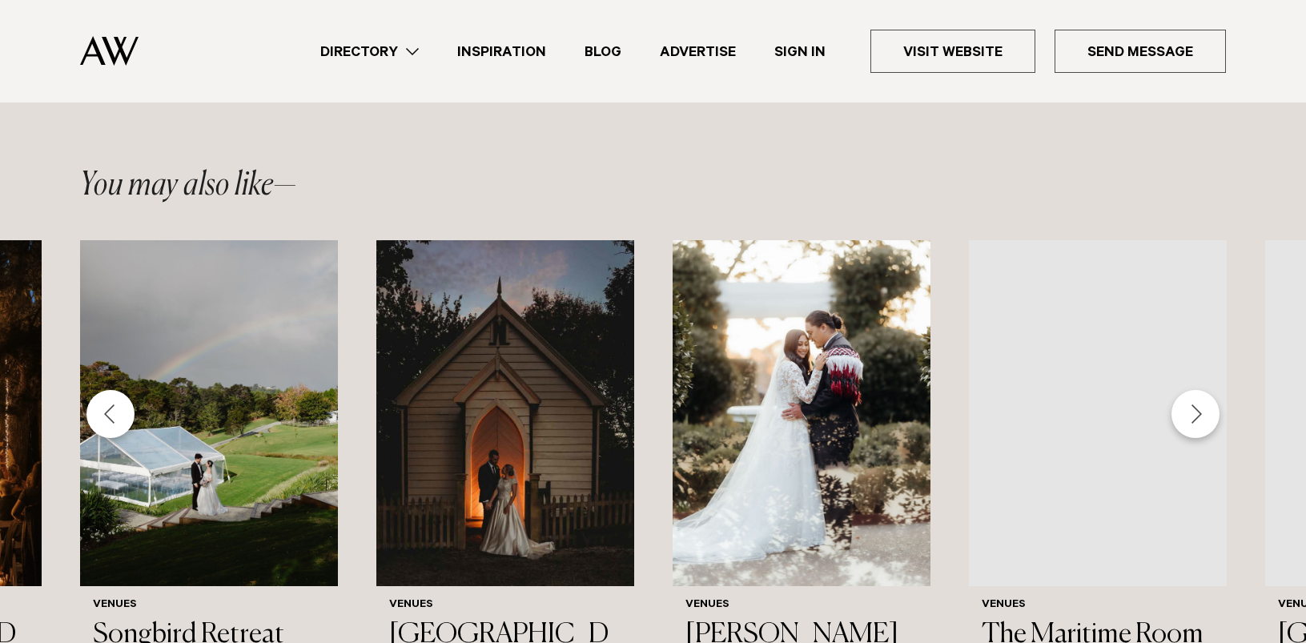
click at [1197, 390] on div "Next slide" at bounding box center [1195, 414] width 48 height 48
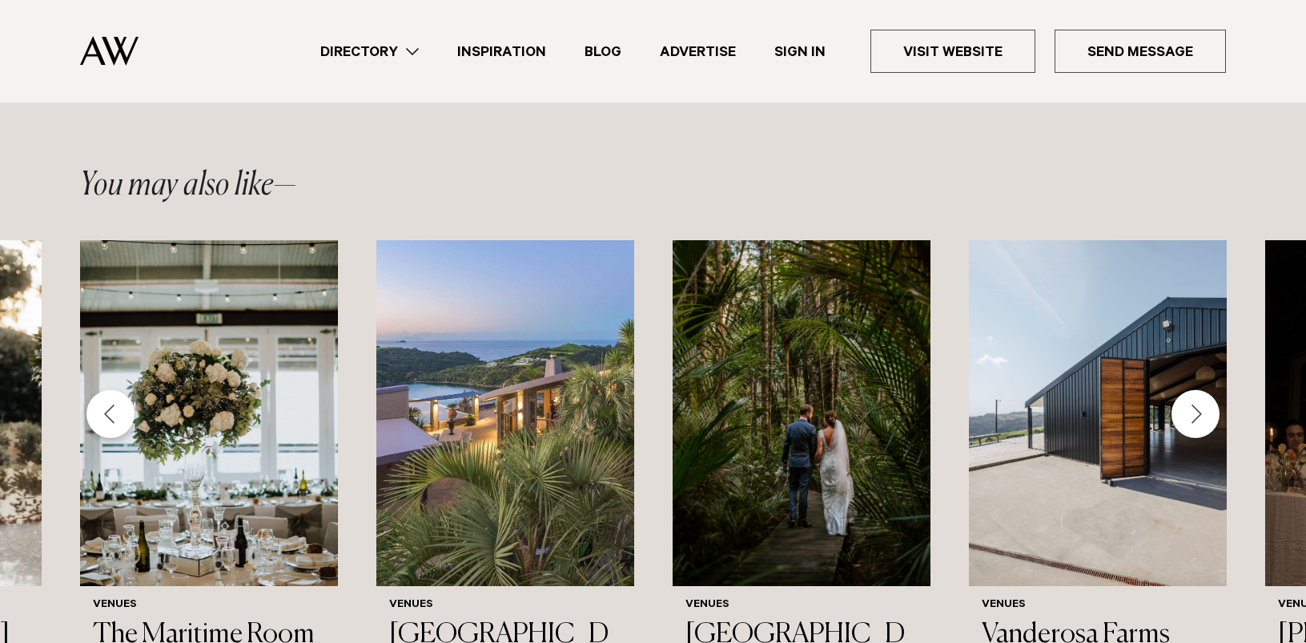
click at [1189, 390] on div "Next slide" at bounding box center [1195, 414] width 48 height 48
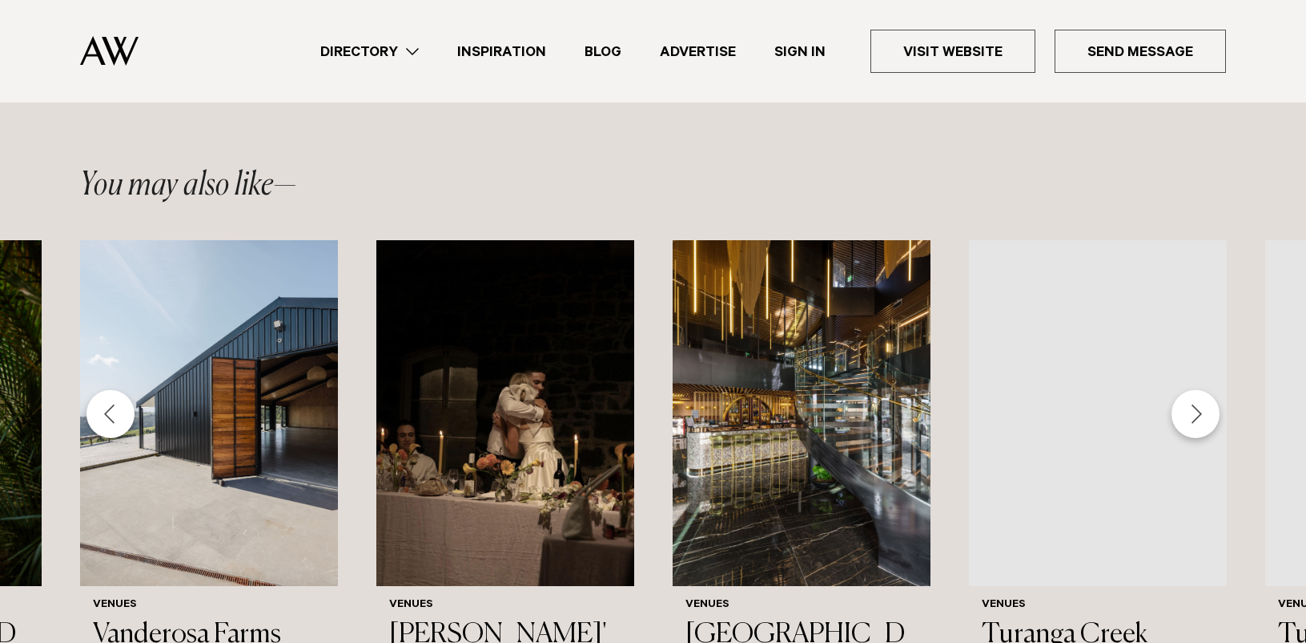
click at [1189, 390] on div "Next slide" at bounding box center [1195, 414] width 48 height 48
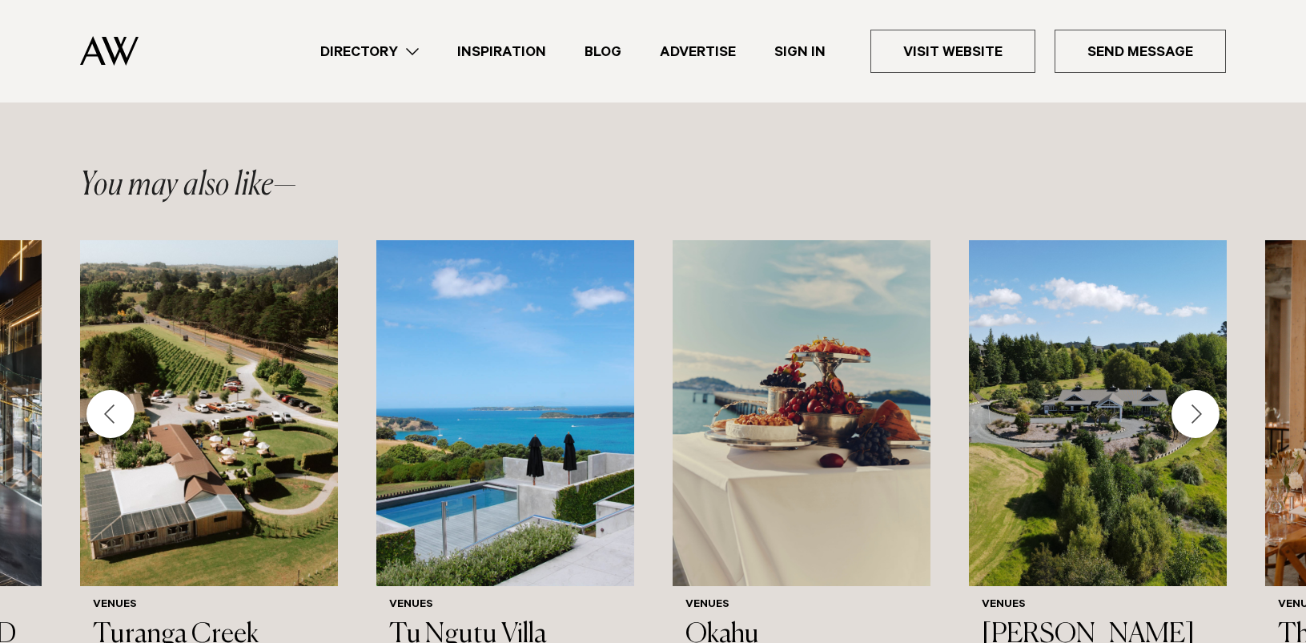
click at [1203, 390] on div "Next slide" at bounding box center [1195, 414] width 48 height 48
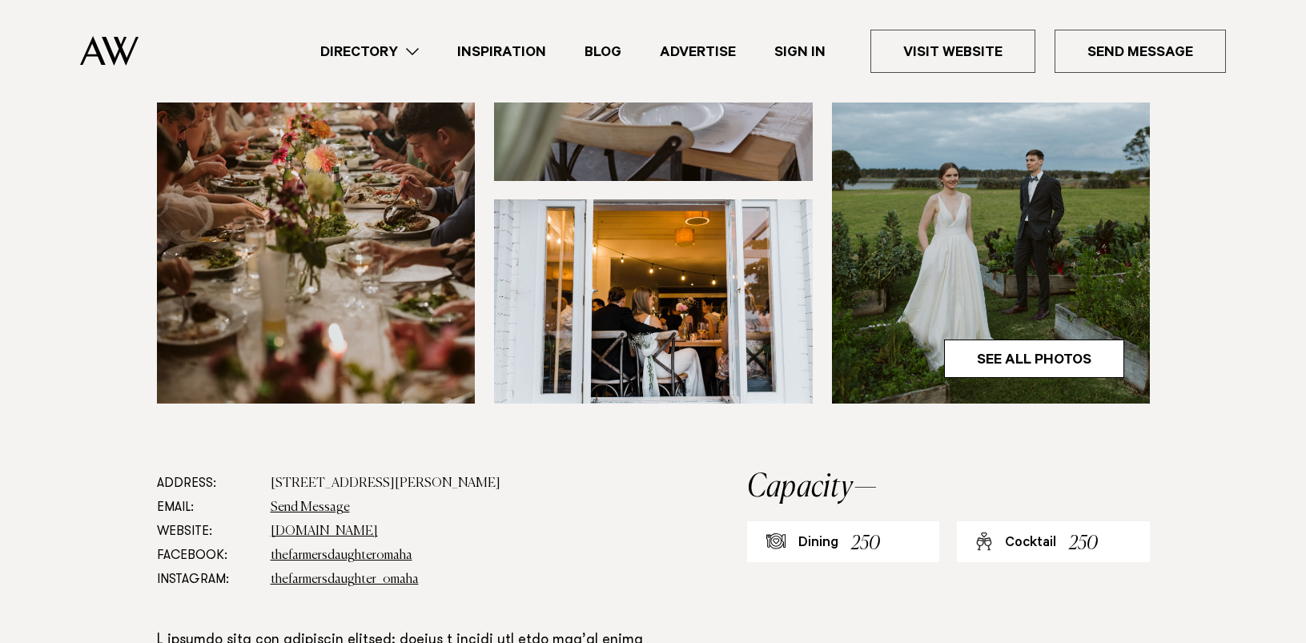
scroll to position [0, 0]
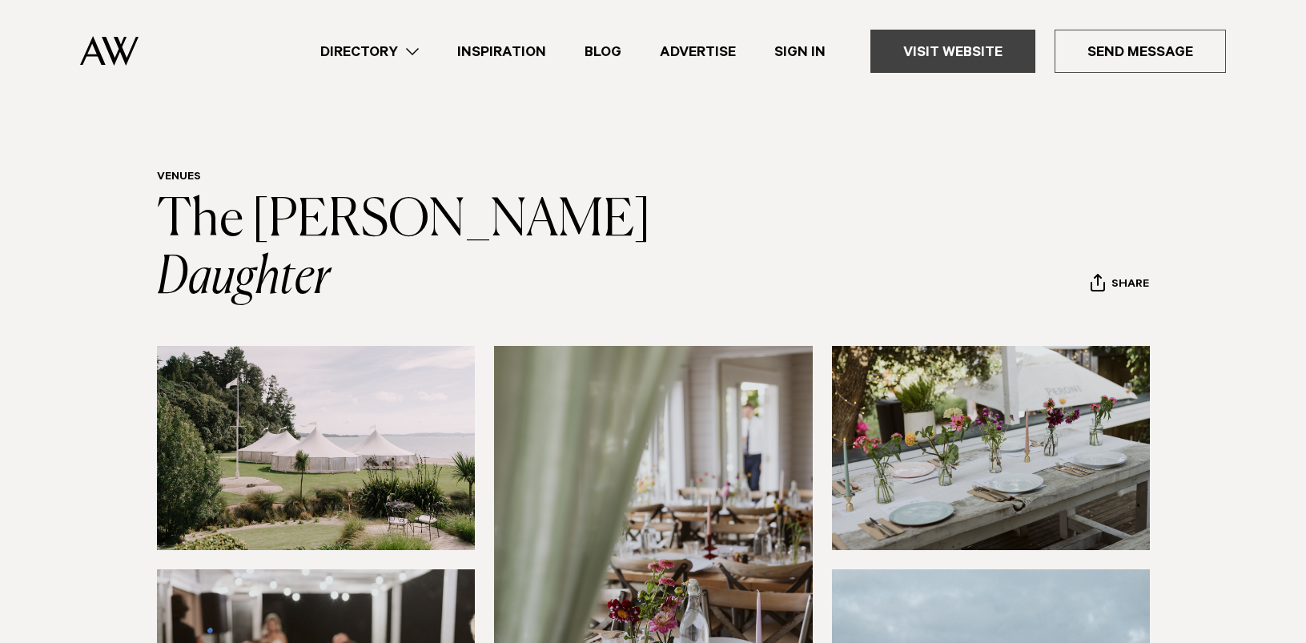
click at [918, 52] on link "Visit Website" at bounding box center [952, 51] width 165 height 43
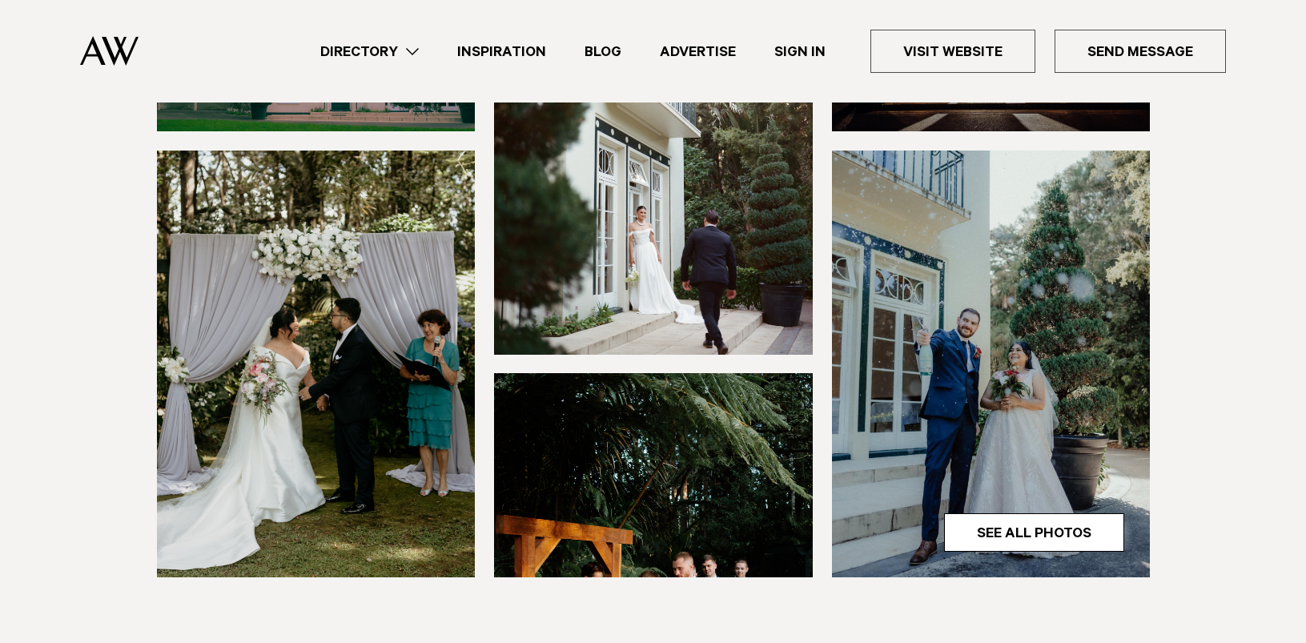
scroll to position [390, 0]
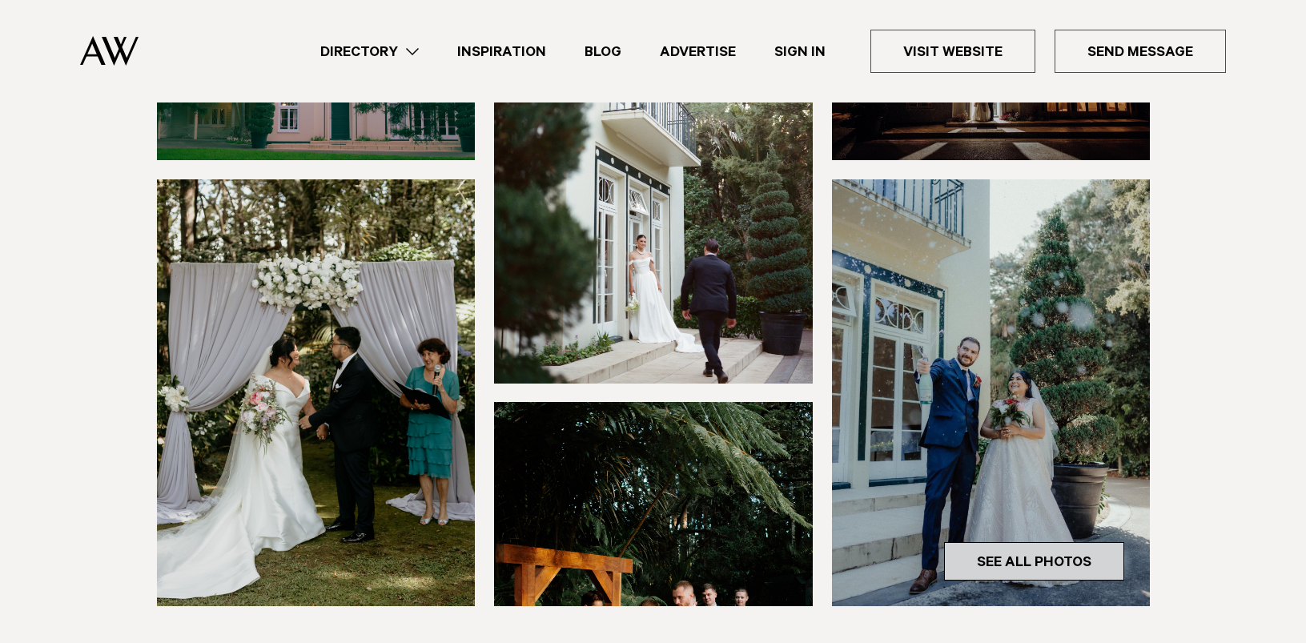
click at [1019, 542] on link "See All Photos" at bounding box center [1034, 561] width 180 height 38
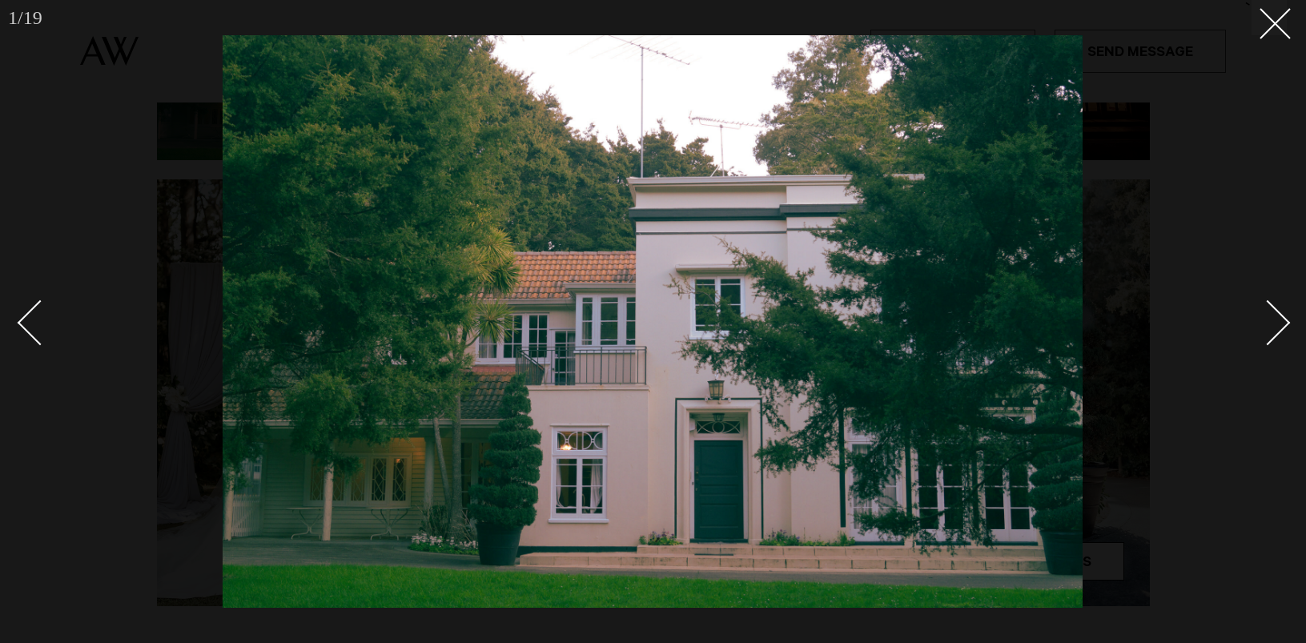
click at [1268, 325] on div "Next slide" at bounding box center [1268, 322] width 46 height 46
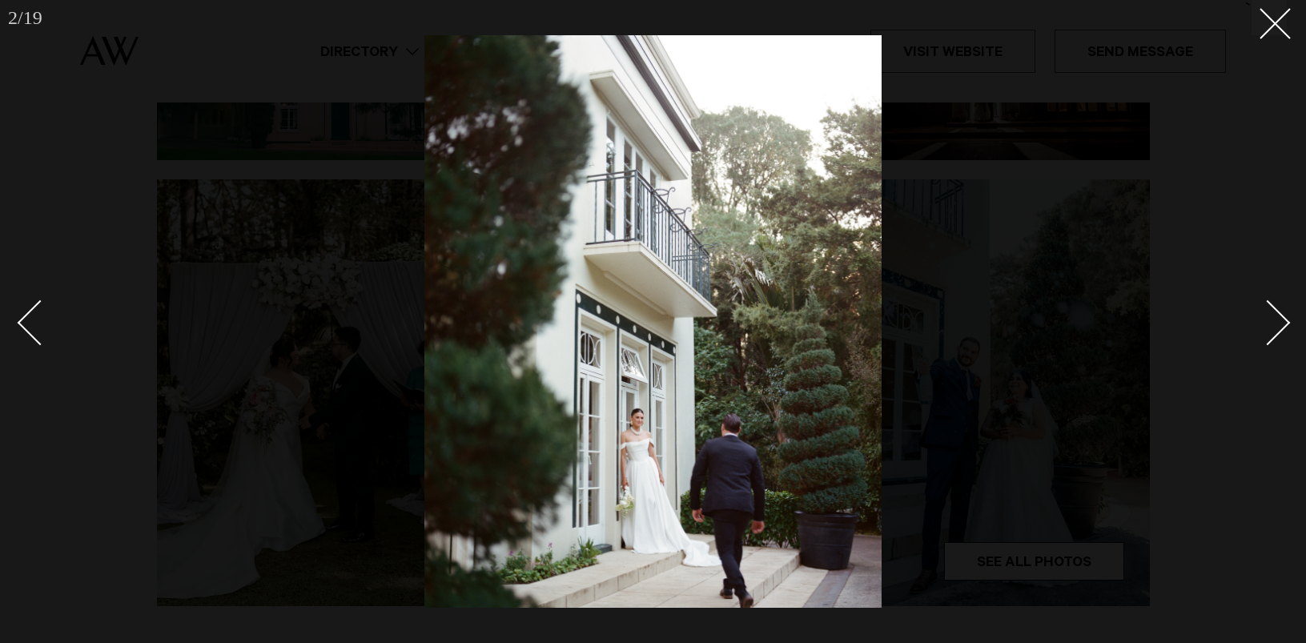
click at [1268, 325] on div "Next slide" at bounding box center [1268, 322] width 46 height 46
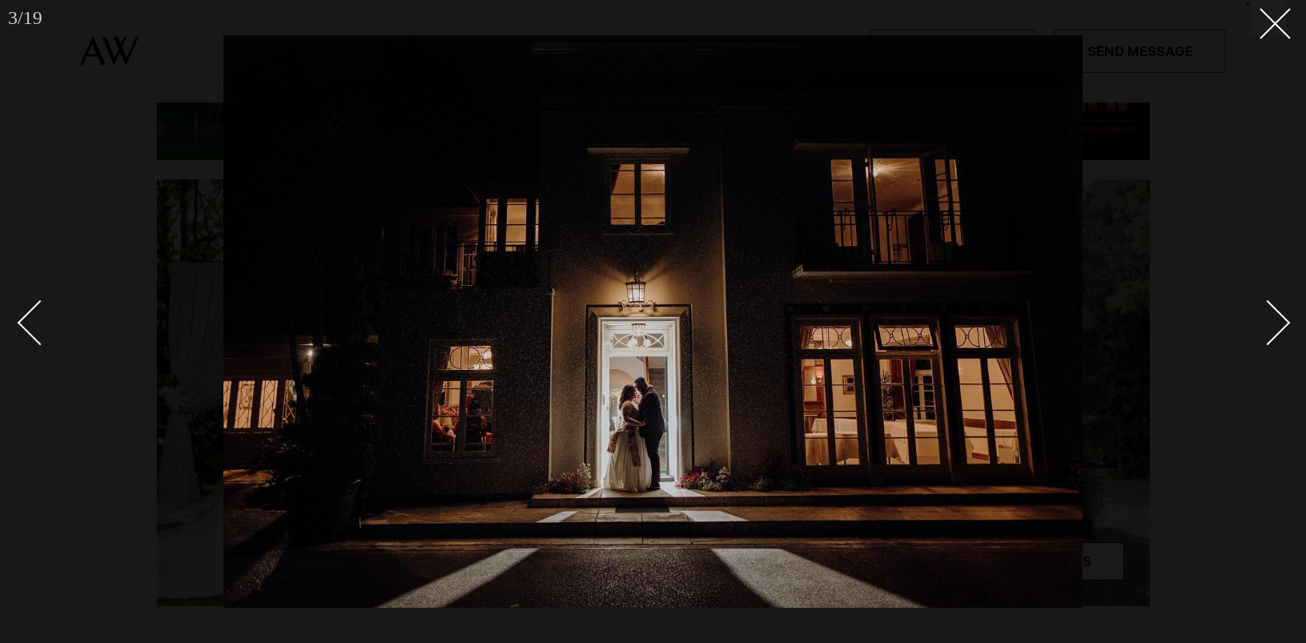
click at [1268, 325] on div "Next slide" at bounding box center [1268, 322] width 46 height 46
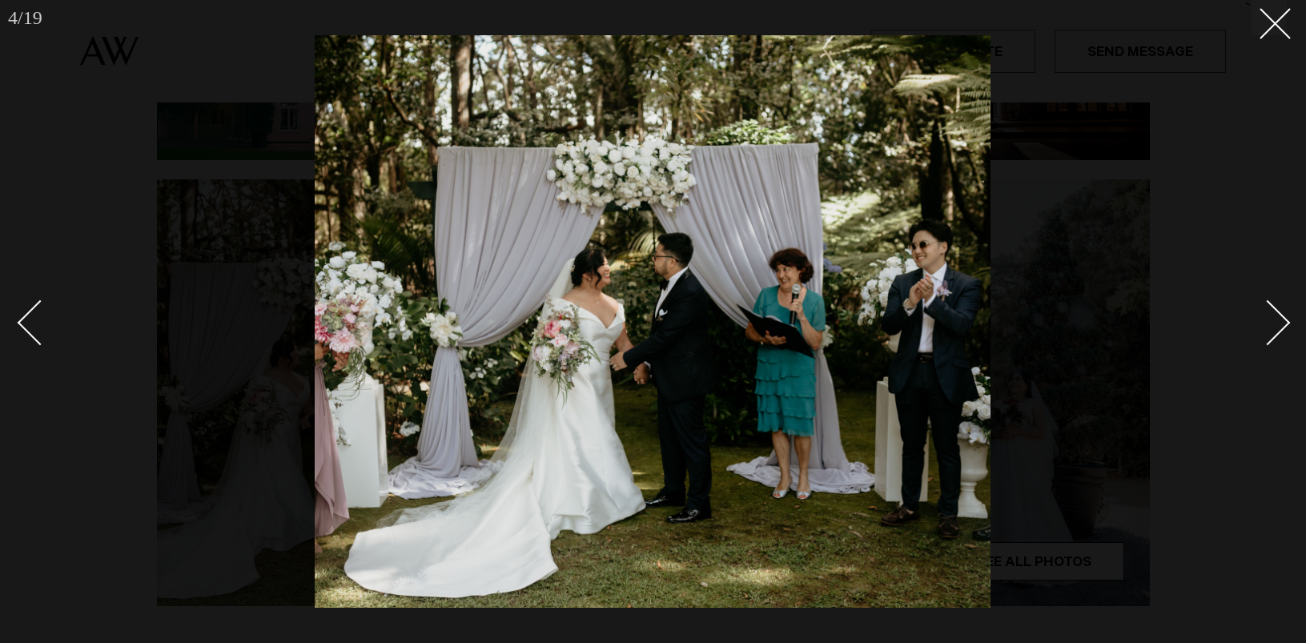
click at [1268, 325] on div "Next slide" at bounding box center [1268, 322] width 46 height 46
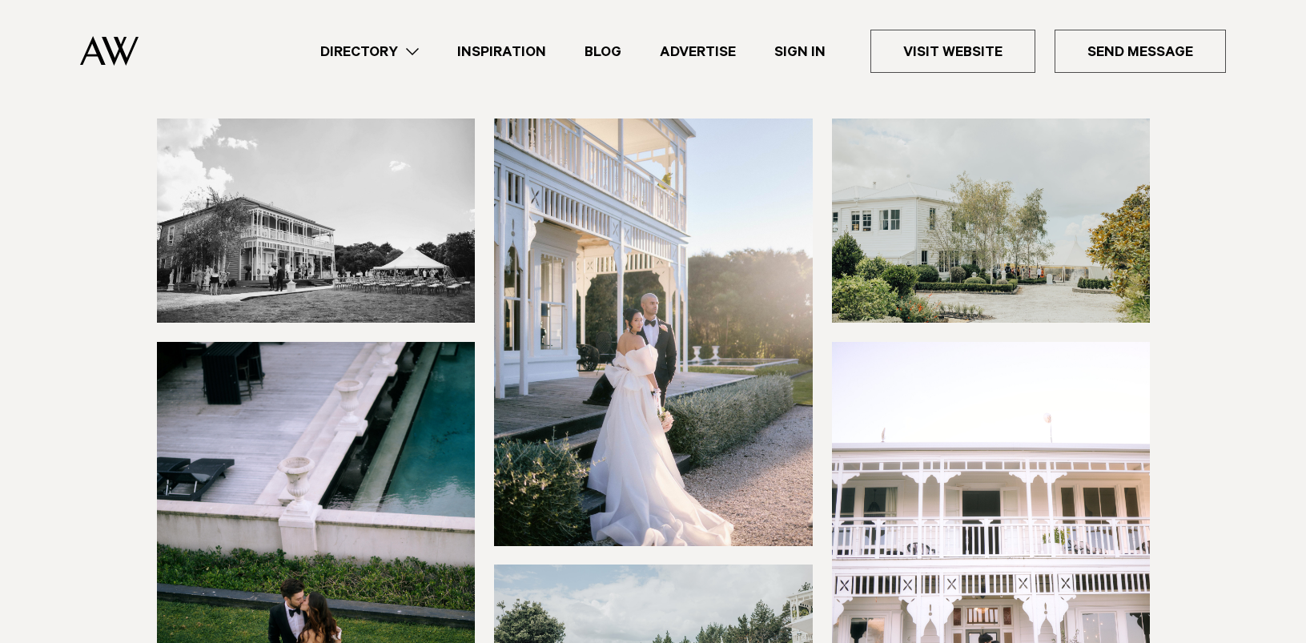
scroll to position [91, 0]
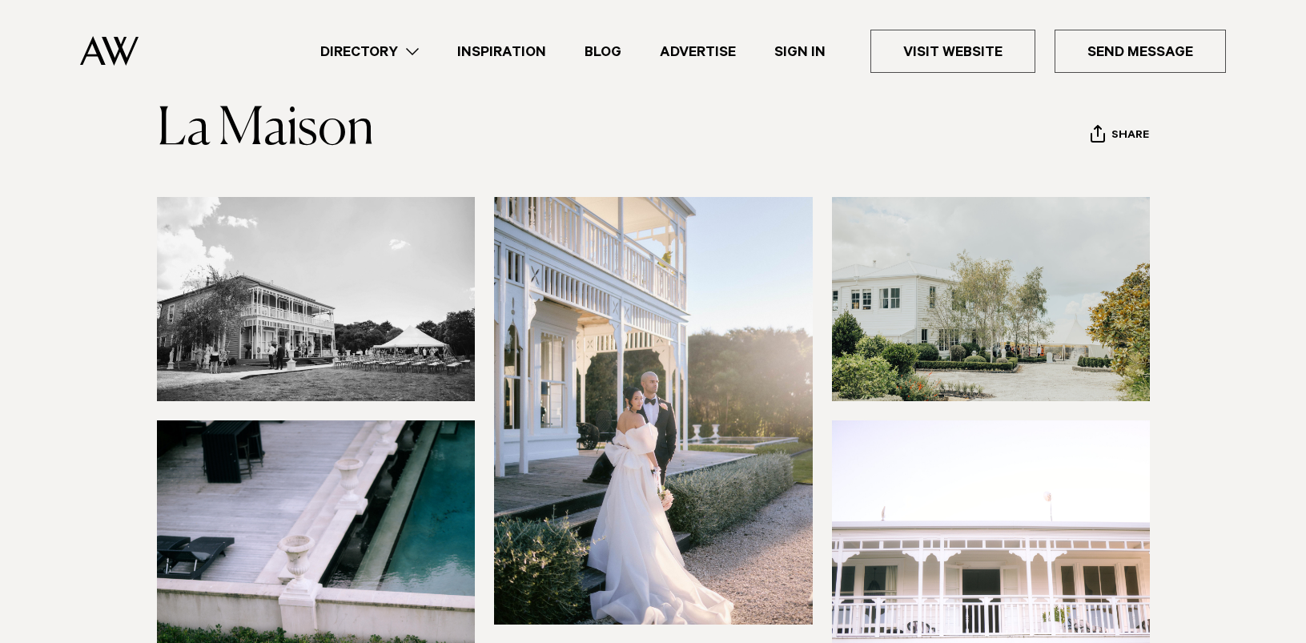
click at [391, 314] on img at bounding box center [316, 299] width 319 height 204
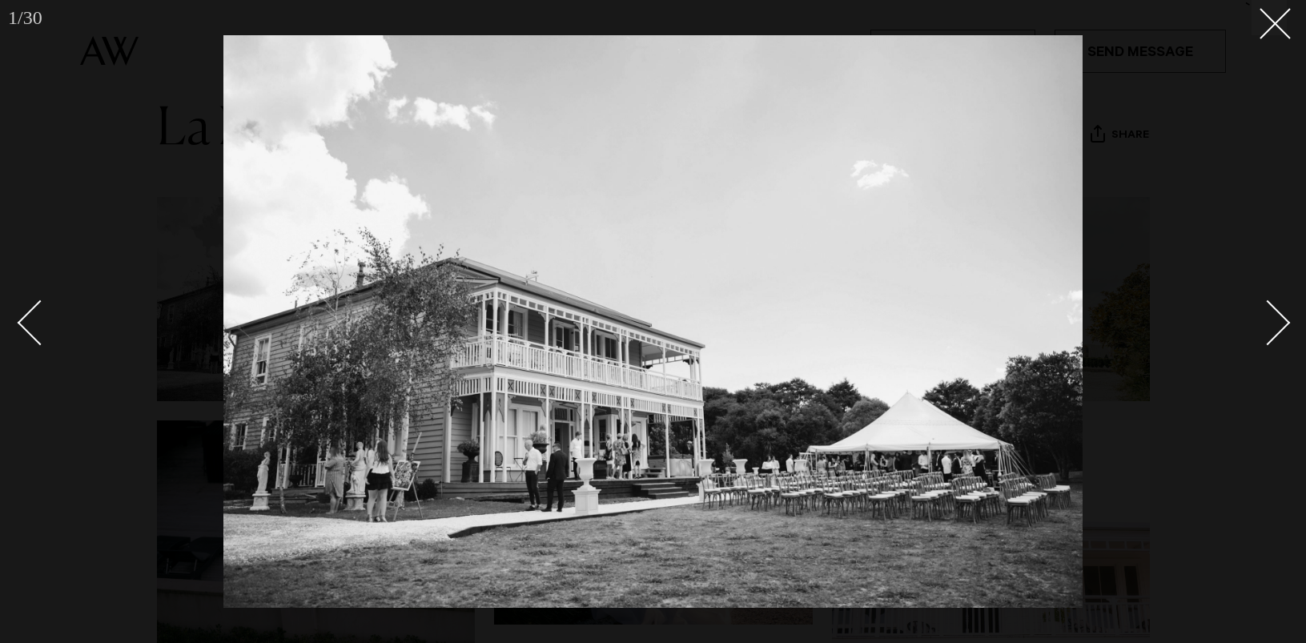
click at [1261, 319] on div "Next slide" at bounding box center [1268, 322] width 46 height 46
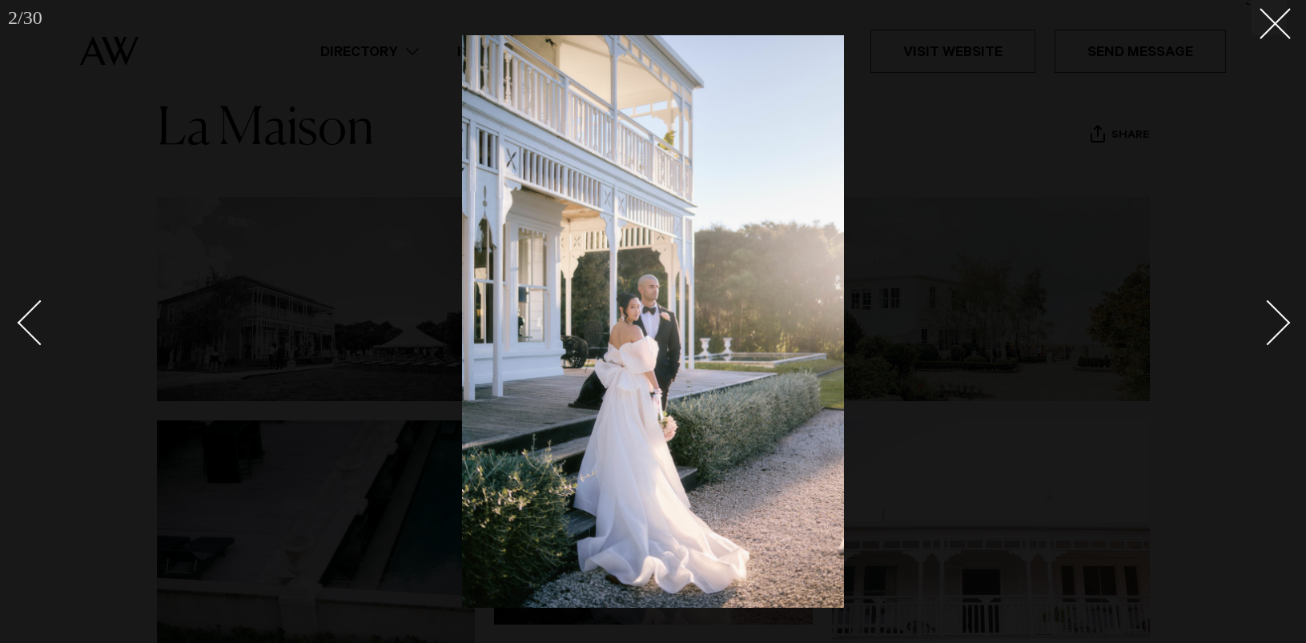
click at [1261, 319] on div "Next slide" at bounding box center [1268, 322] width 46 height 46
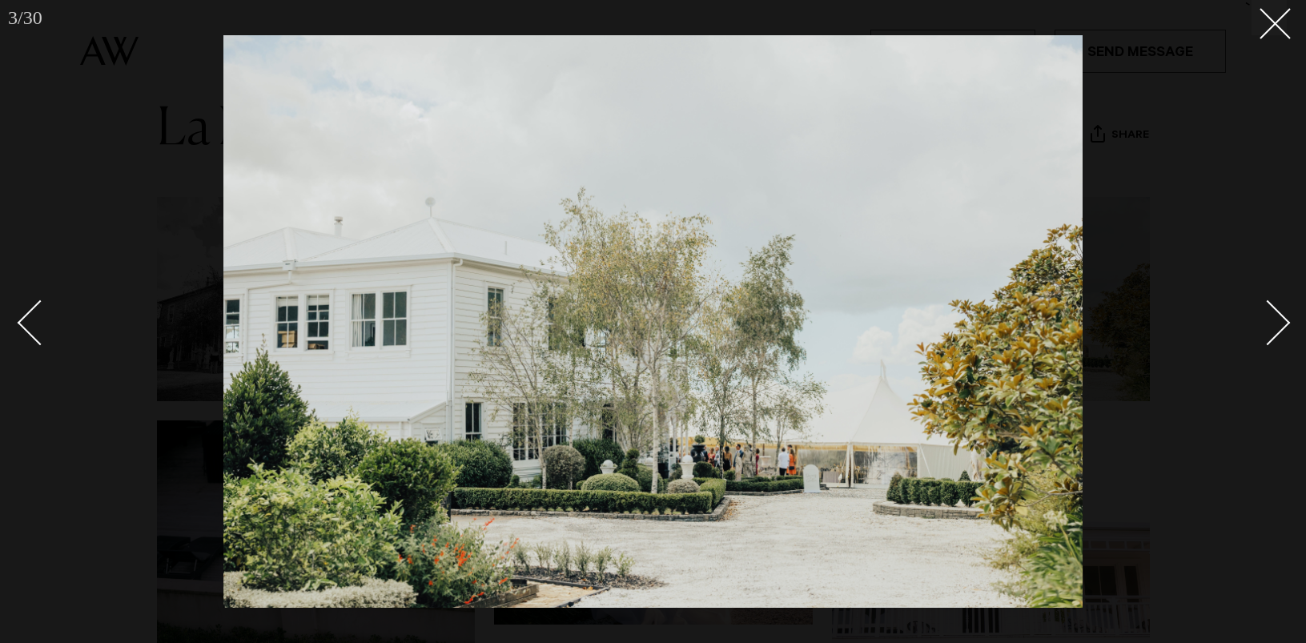
click at [1261, 319] on div "Next slide" at bounding box center [1268, 322] width 46 height 46
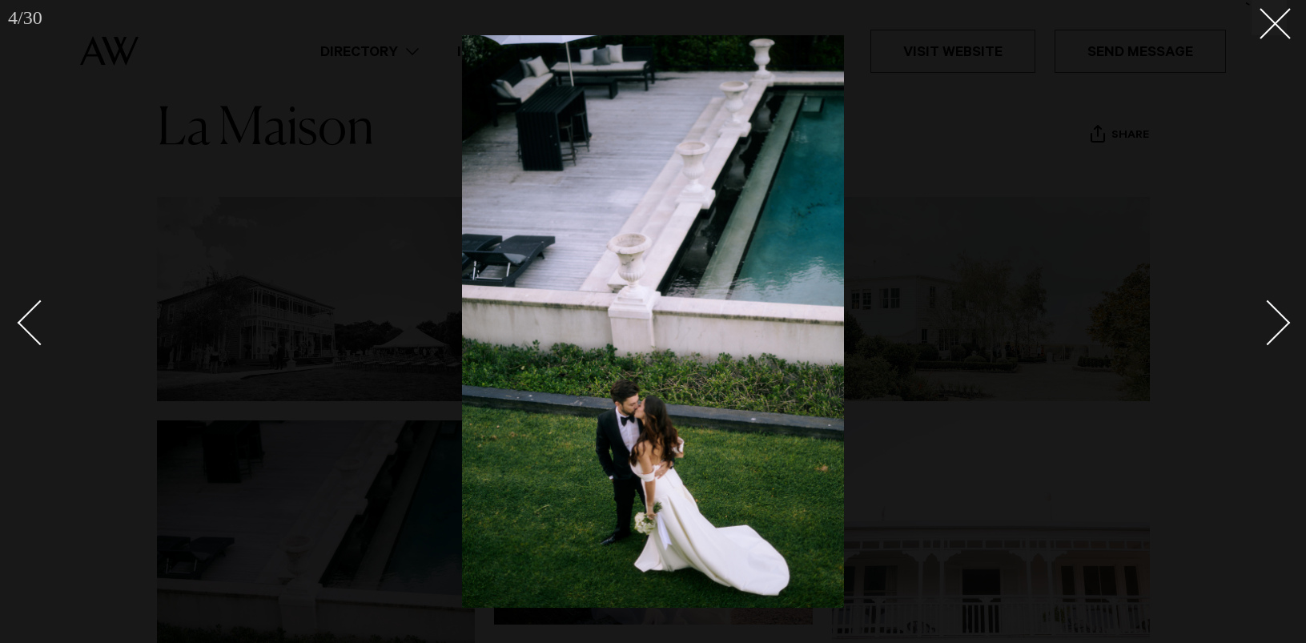
click at [1261, 319] on div "Next slide" at bounding box center [1268, 322] width 46 height 46
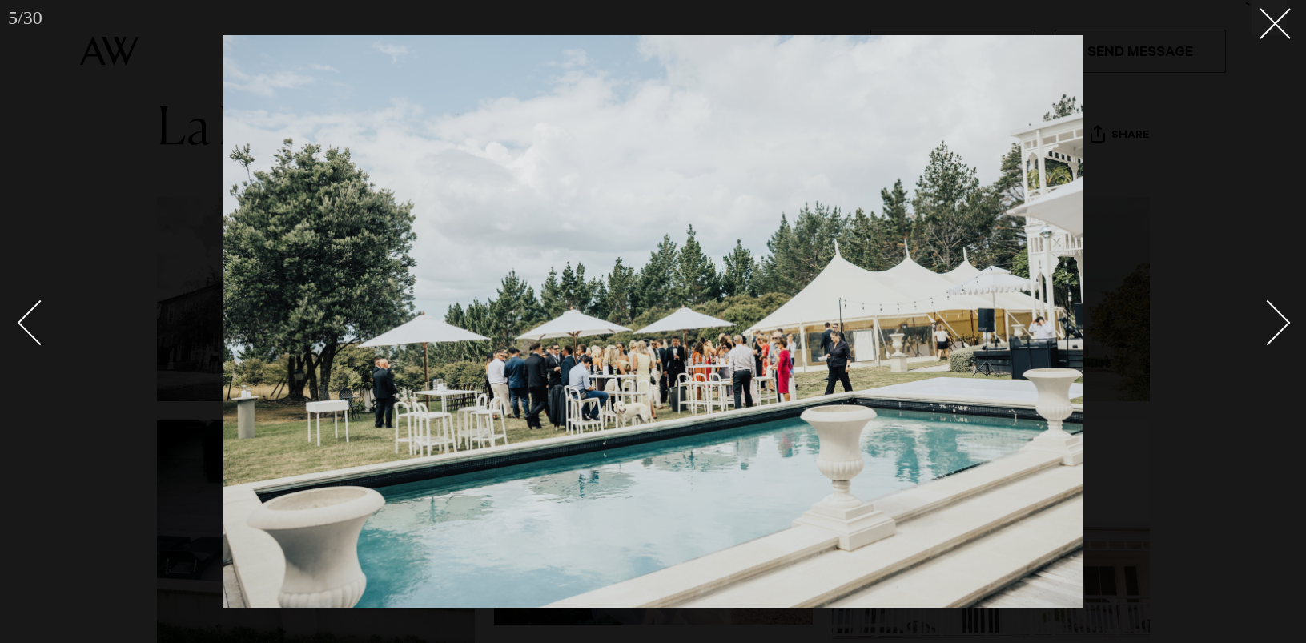
click at [1261, 319] on div "Next slide" at bounding box center [1268, 322] width 46 height 46
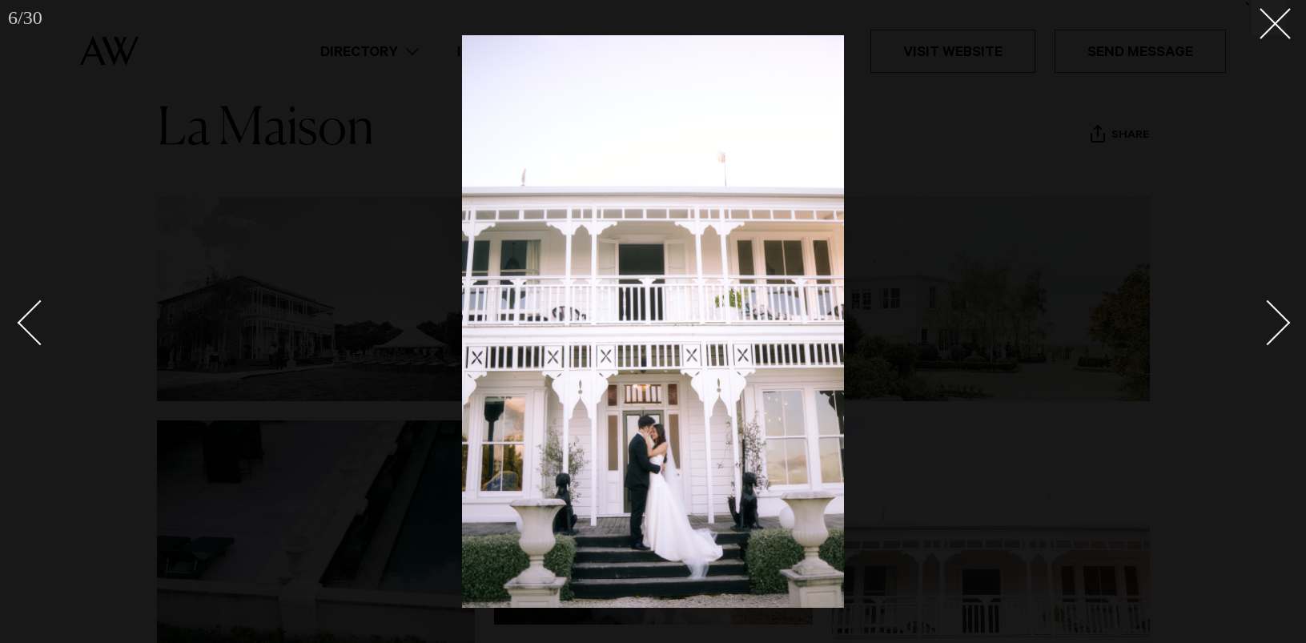
click at [1261, 319] on div "Next slide" at bounding box center [1268, 322] width 46 height 46
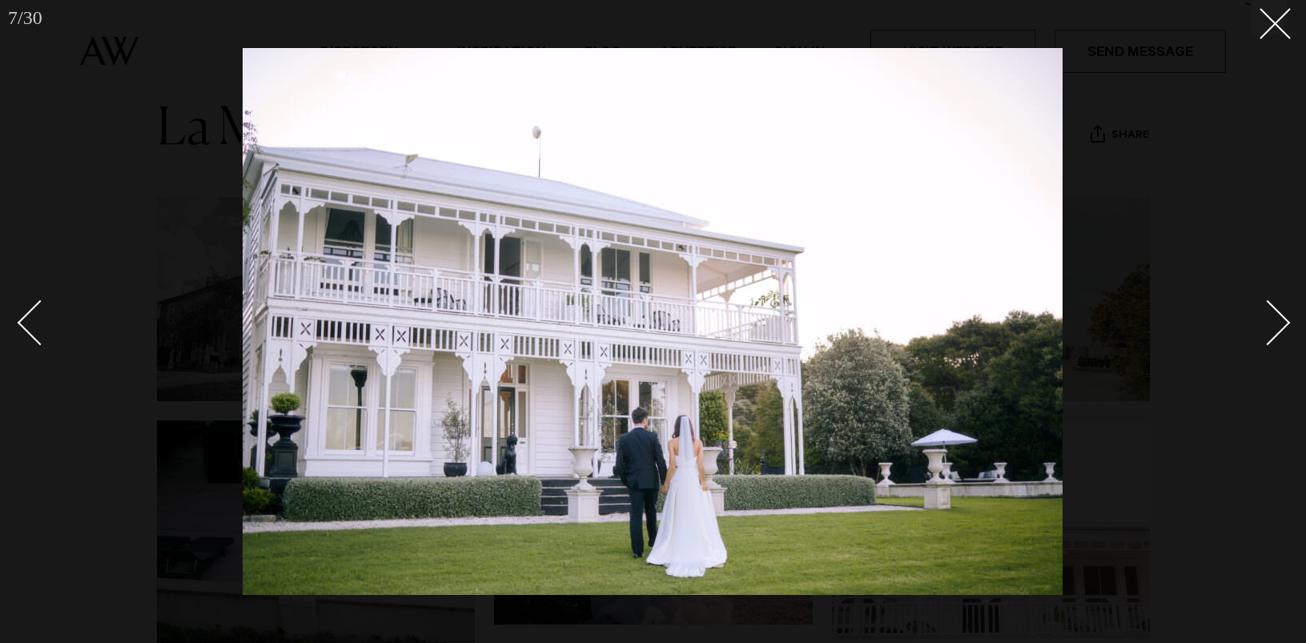
click at [1261, 319] on div "Next slide" at bounding box center [1268, 322] width 46 height 46
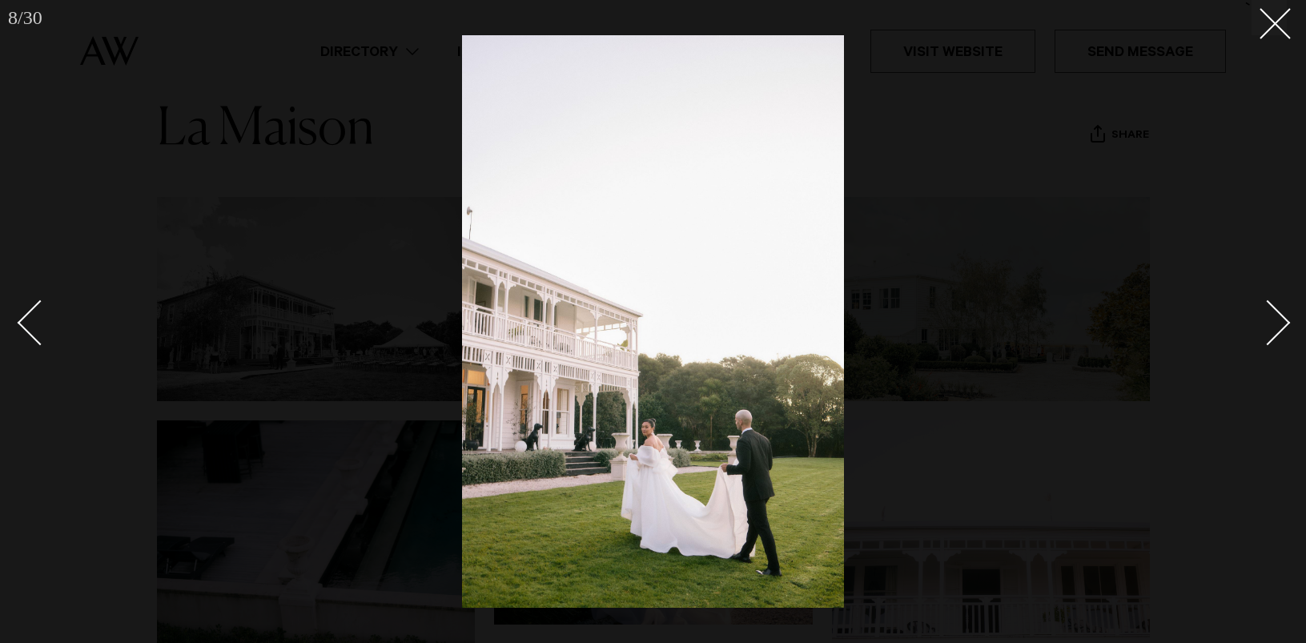
click at [1261, 319] on div "Next slide" at bounding box center [1268, 322] width 46 height 46
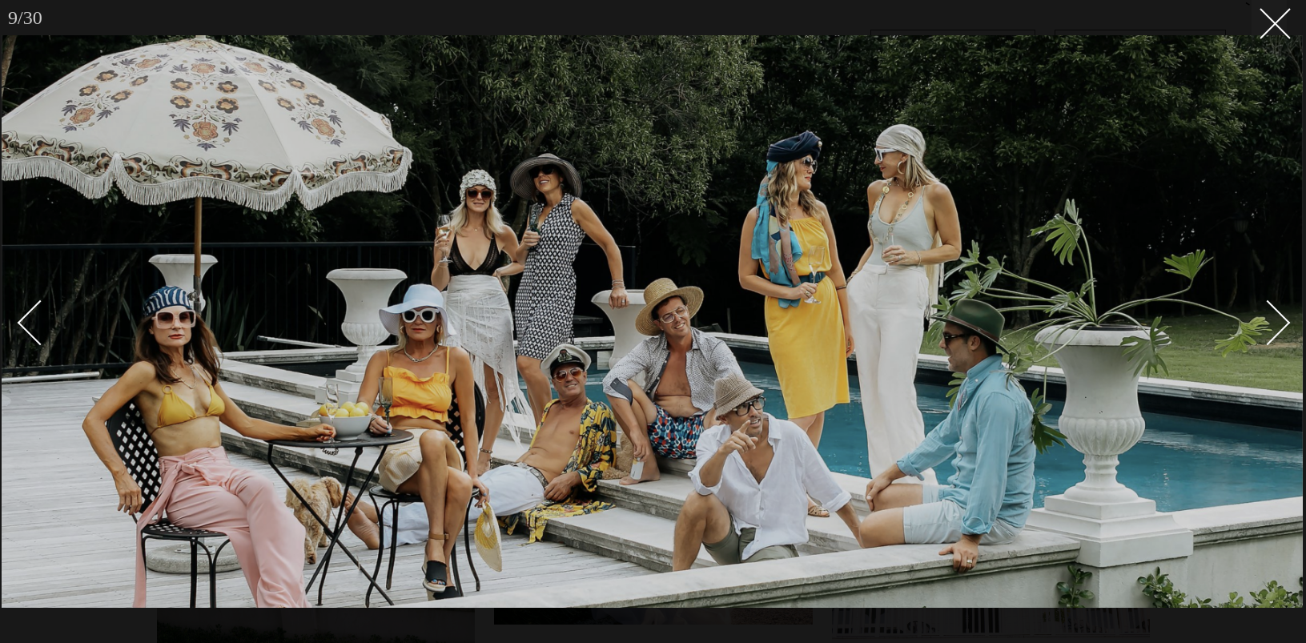
click at [1261, 319] on div "Next slide" at bounding box center [1268, 322] width 46 height 46
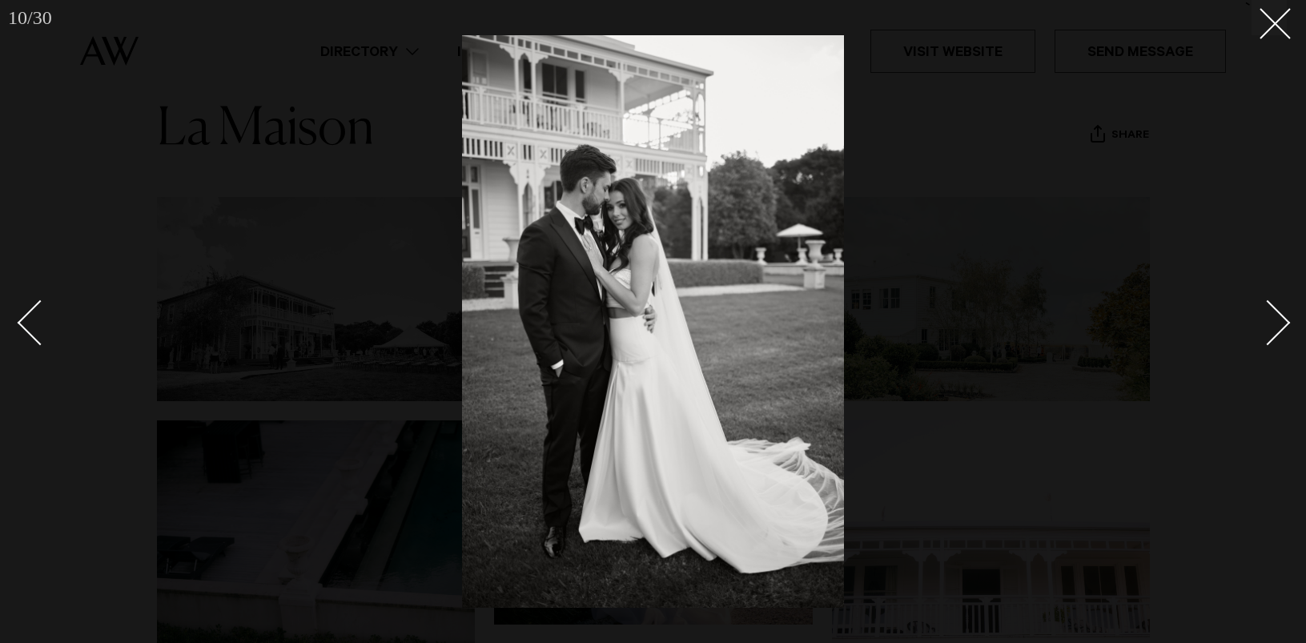
click at [1261, 319] on div "Next slide" at bounding box center [1268, 322] width 46 height 46
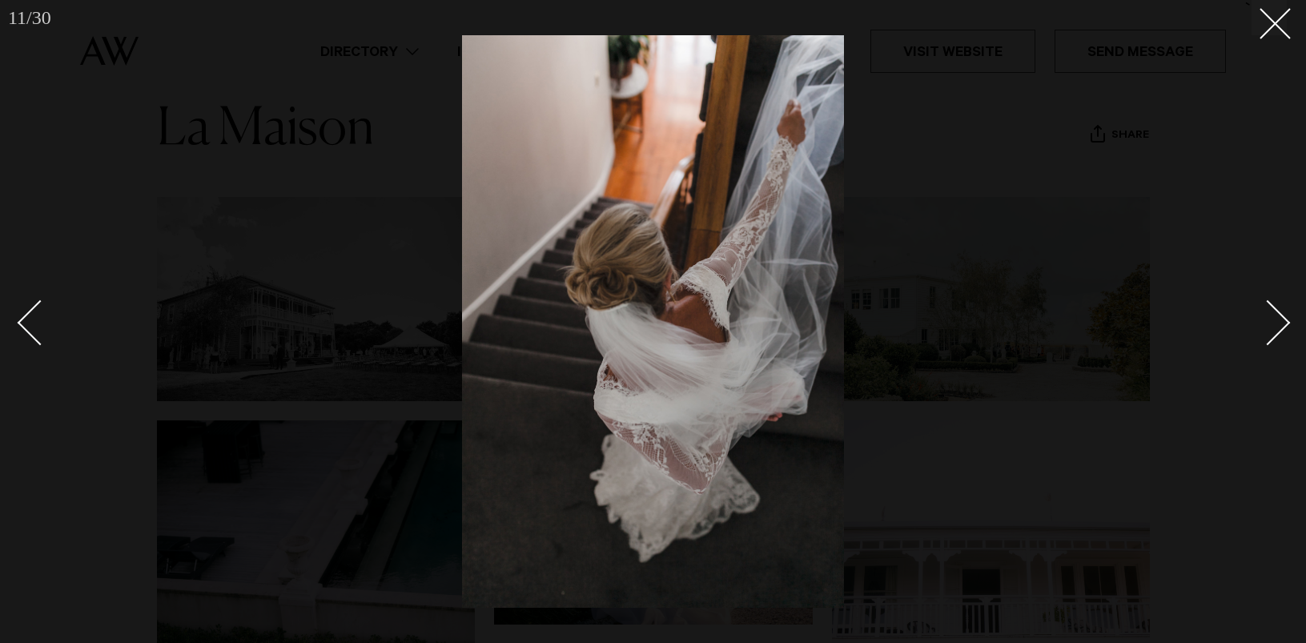
click at [1261, 319] on div "Next slide" at bounding box center [1268, 322] width 46 height 46
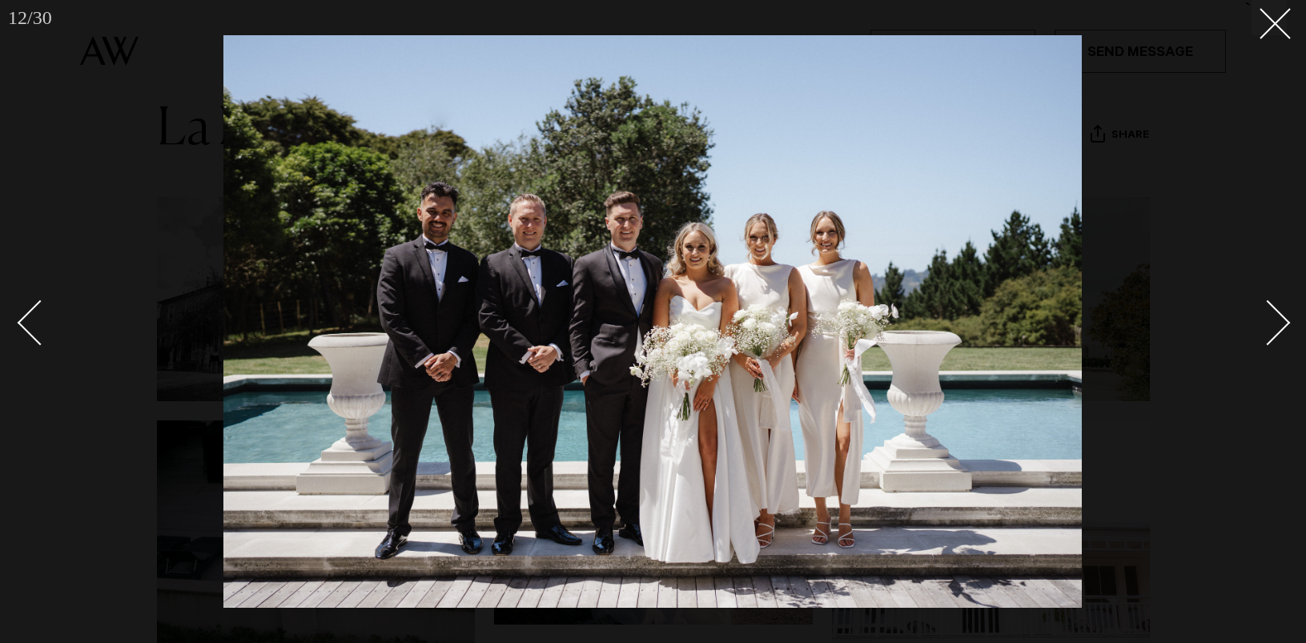
click at [1261, 319] on div "Next slide" at bounding box center [1268, 322] width 46 height 46
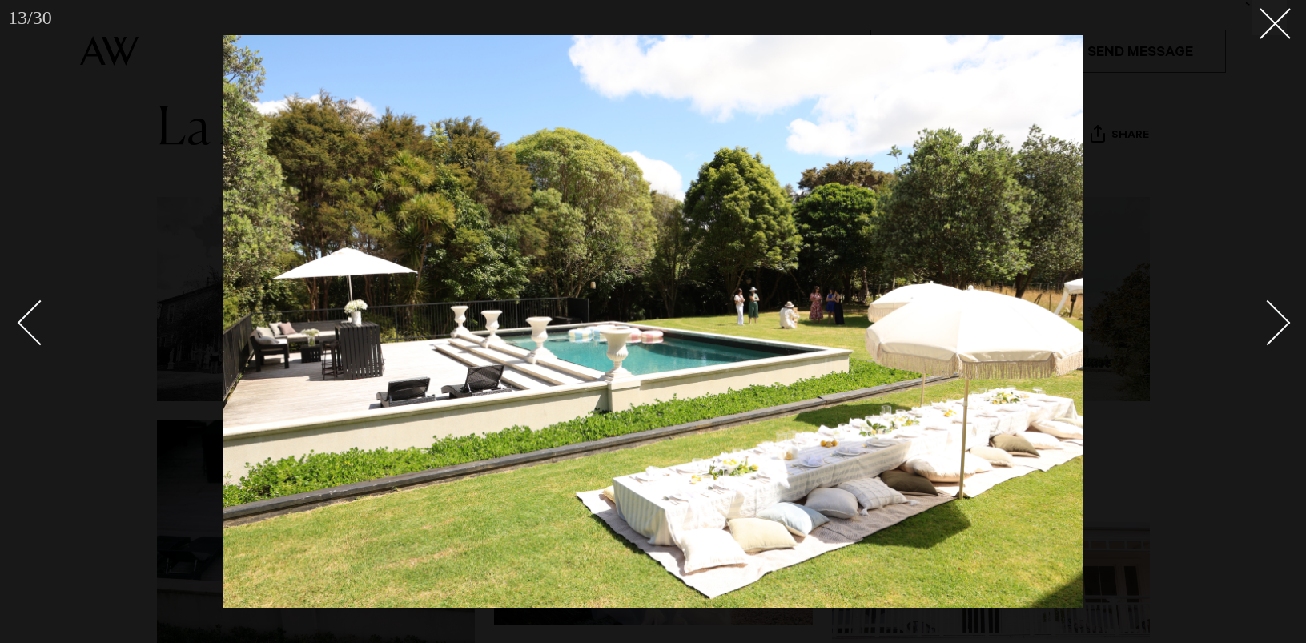
click at [1261, 319] on div "Next slide" at bounding box center [1268, 322] width 46 height 46
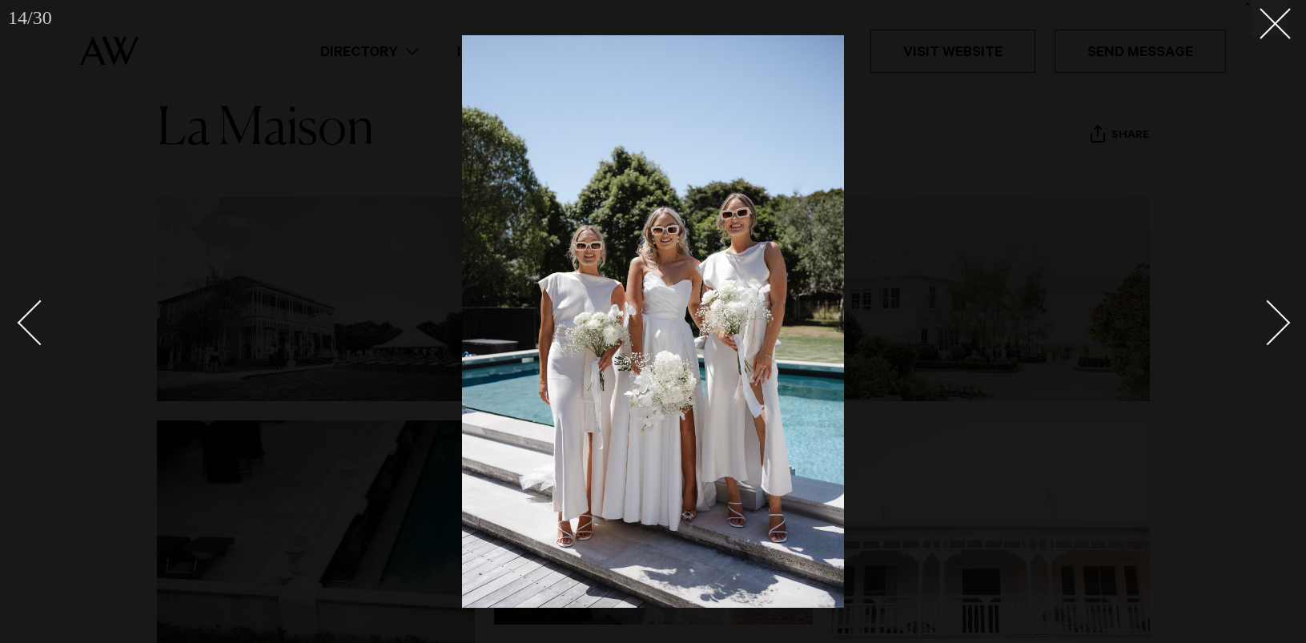
click at [1261, 319] on div "Next slide" at bounding box center [1268, 322] width 46 height 46
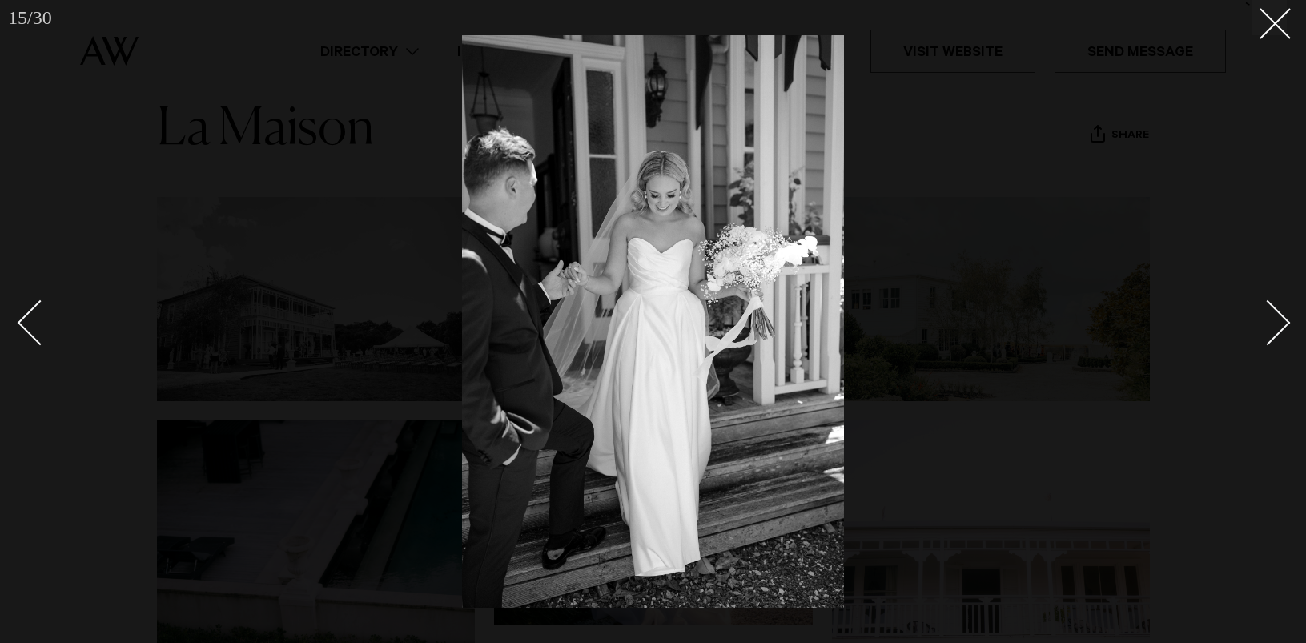
click at [1261, 319] on div "Next slide" at bounding box center [1268, 322] width 46 height 46
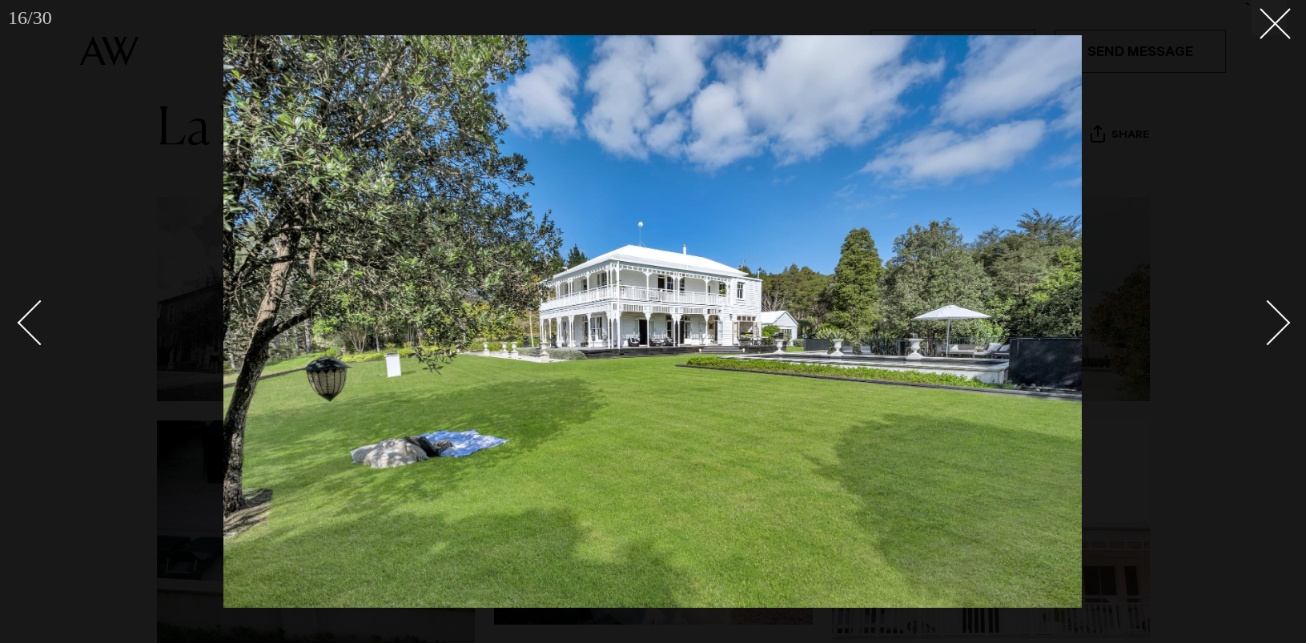
click at [1261, 319] on div "Next slide" at bounding box center [1268, 322] width 46 height 46
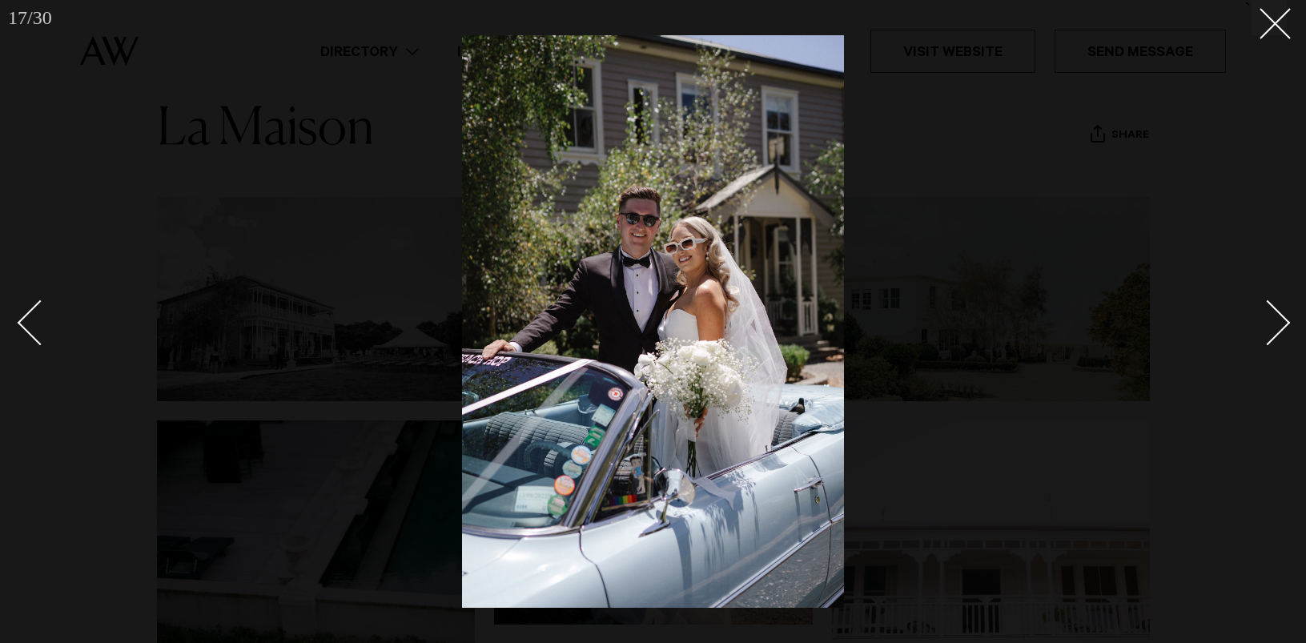
click at [1261, 319] on div "Next slide" at bounding box center [1268, 322] width 46 height 46
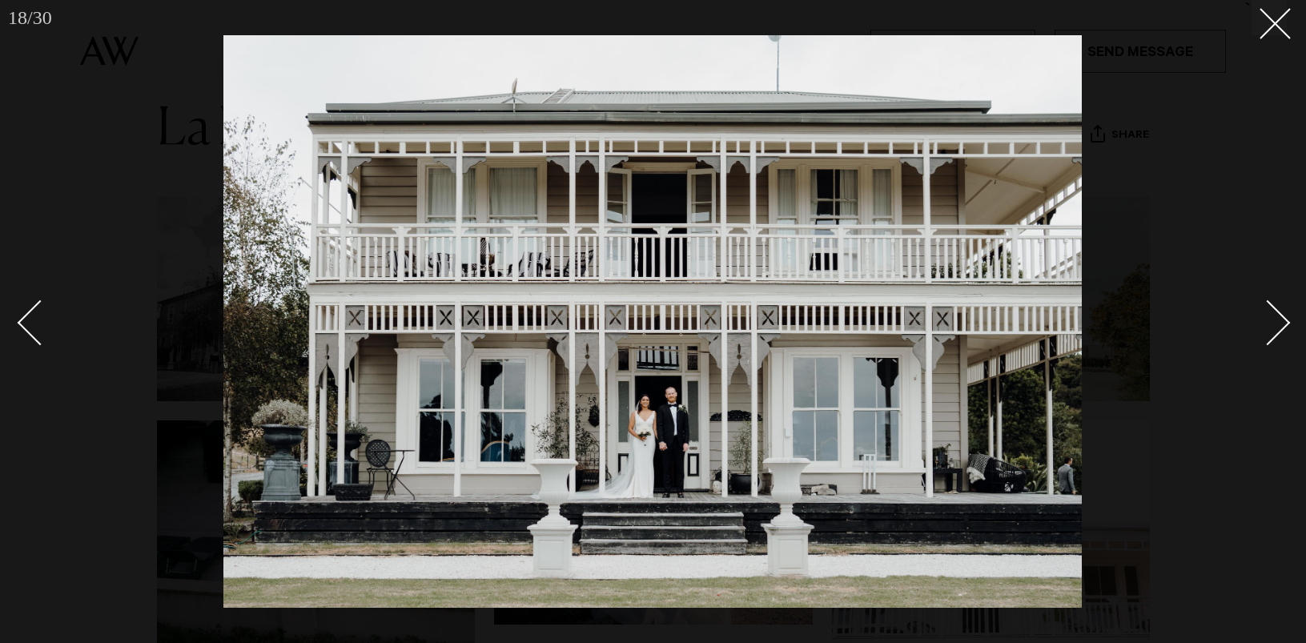
click at [1261, 319] on div "Next slide" at bounding box center [1268, 322] width 46 height 46
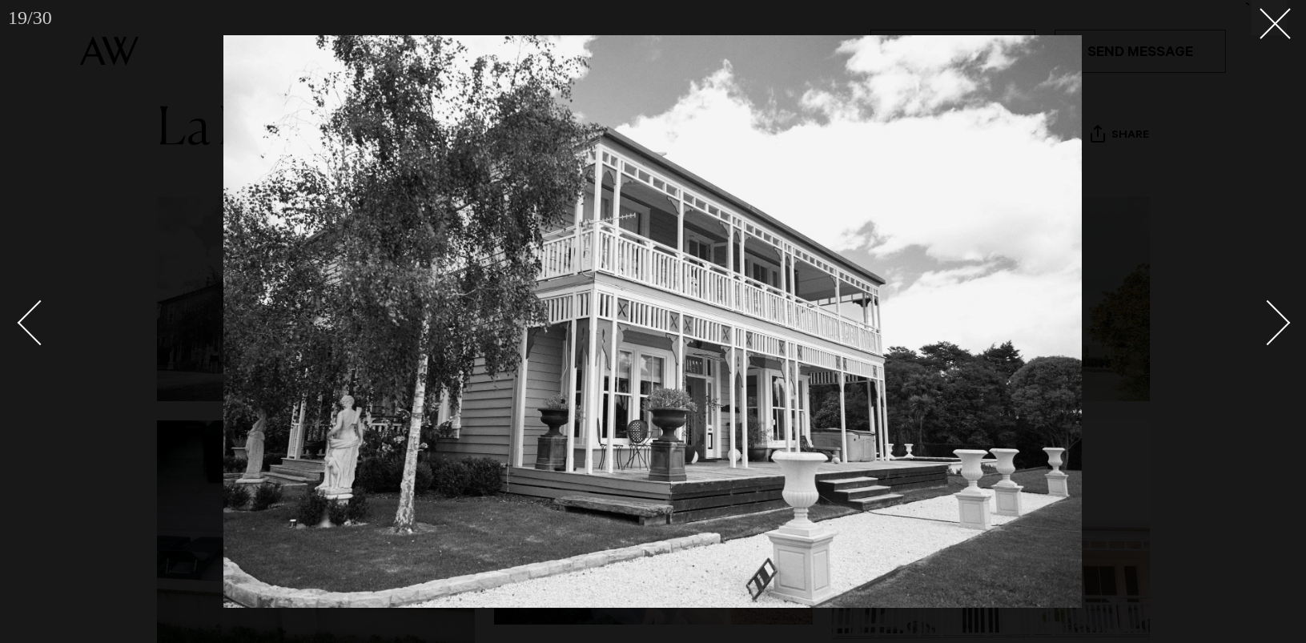
click at [1261, 319] on div "Next slide" at bounding box center [1268, 322] width 46 height 46
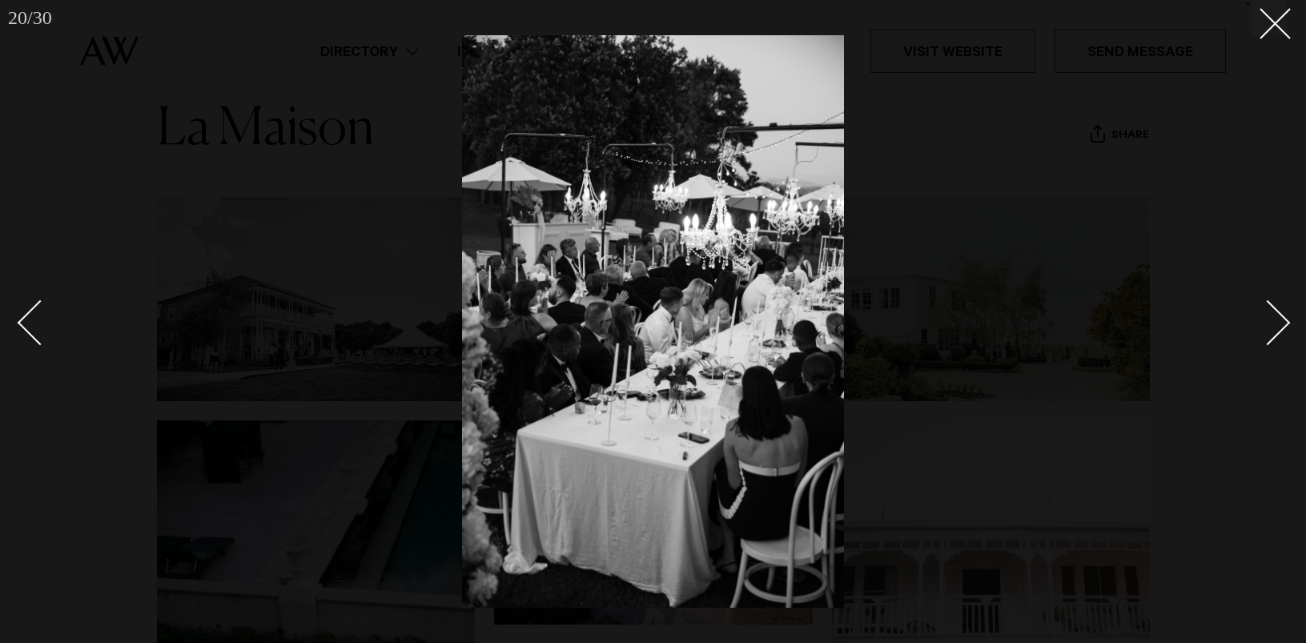
click at [1261, 319] on div "Next slide" at bounding box center [1268, 322] width 46 height 46
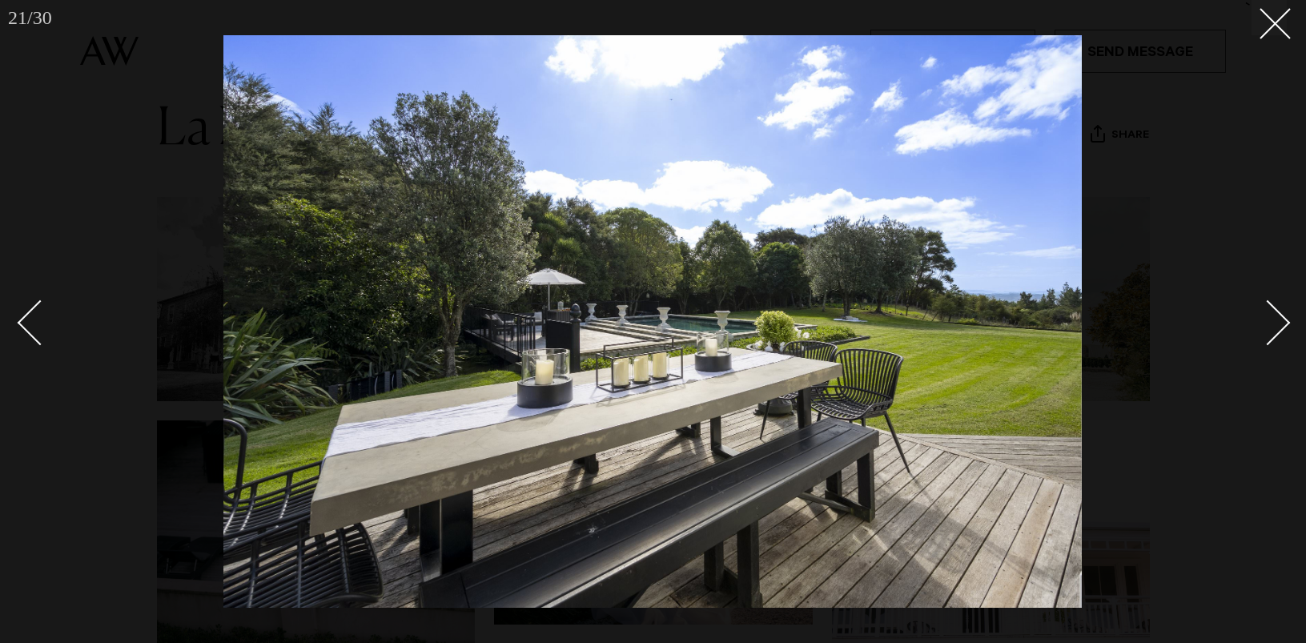
click at [1261, 319] on div "Next slide" at bounding box center [1268, 322] width 46 height 46
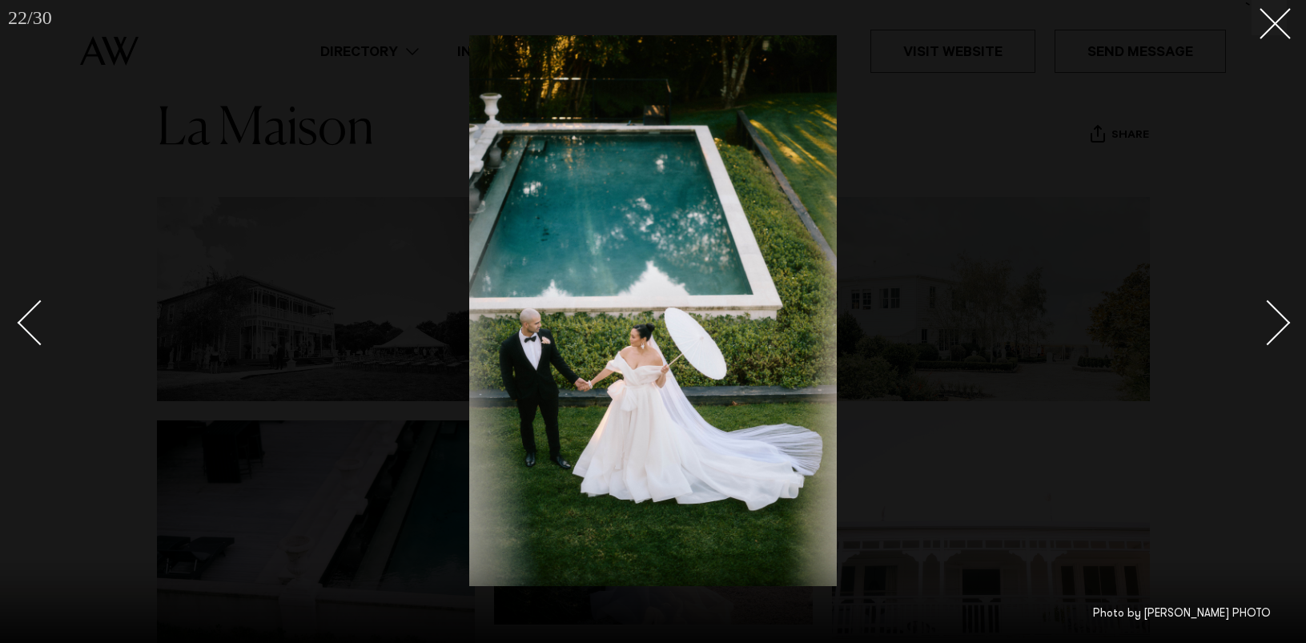
click at [1261, 319] on div "Next slide" at bounding box center [1268, 322] width 46 height 46
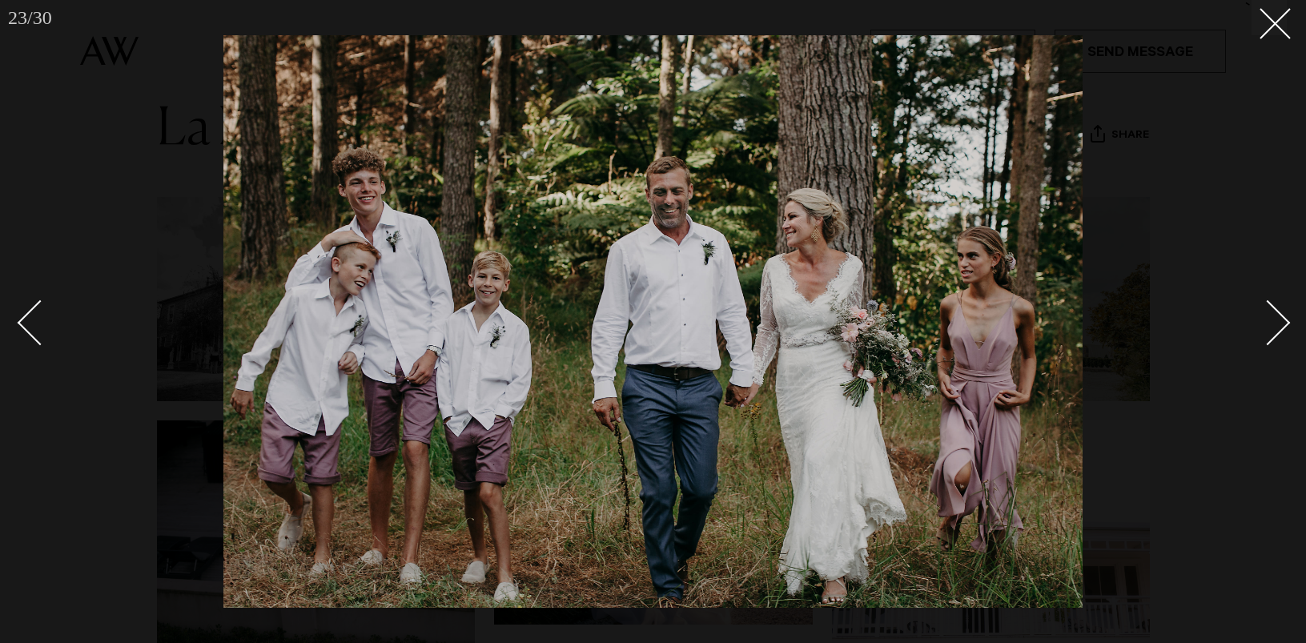
click at [1261, 319] on div "Next slide" at bounding box center [1268, 322] width 46 height 46
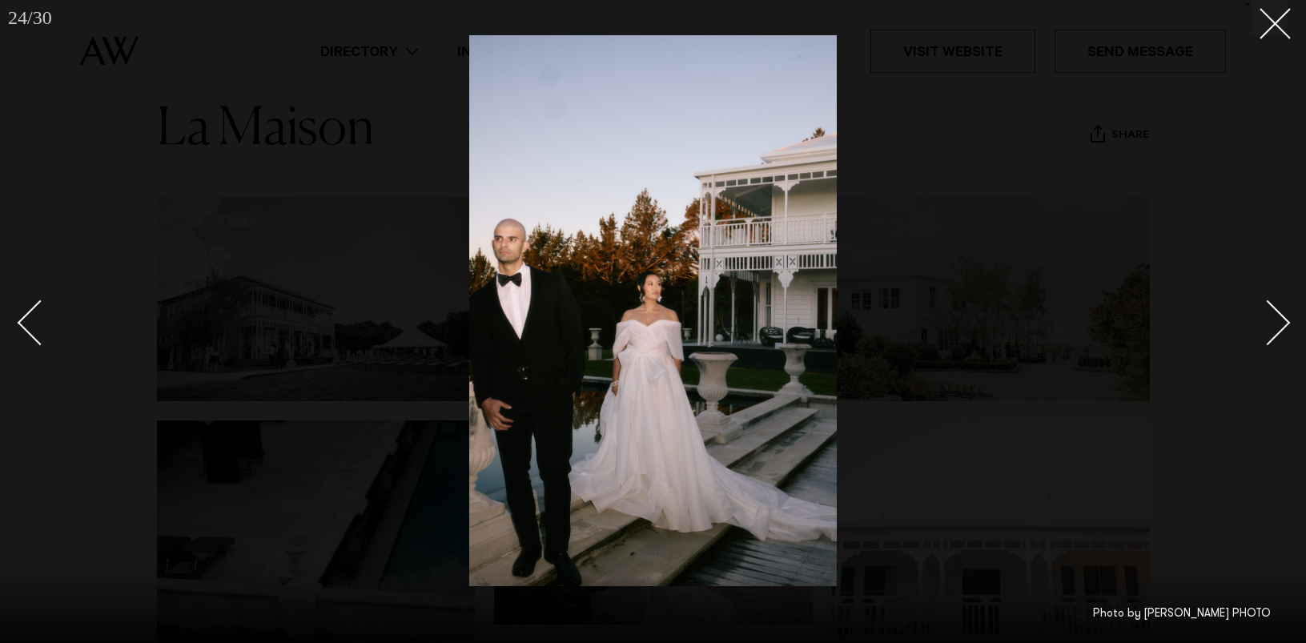
click at [1261, 319] on div "Next slide" at bounding box center [1268, 322] width 46 height 46
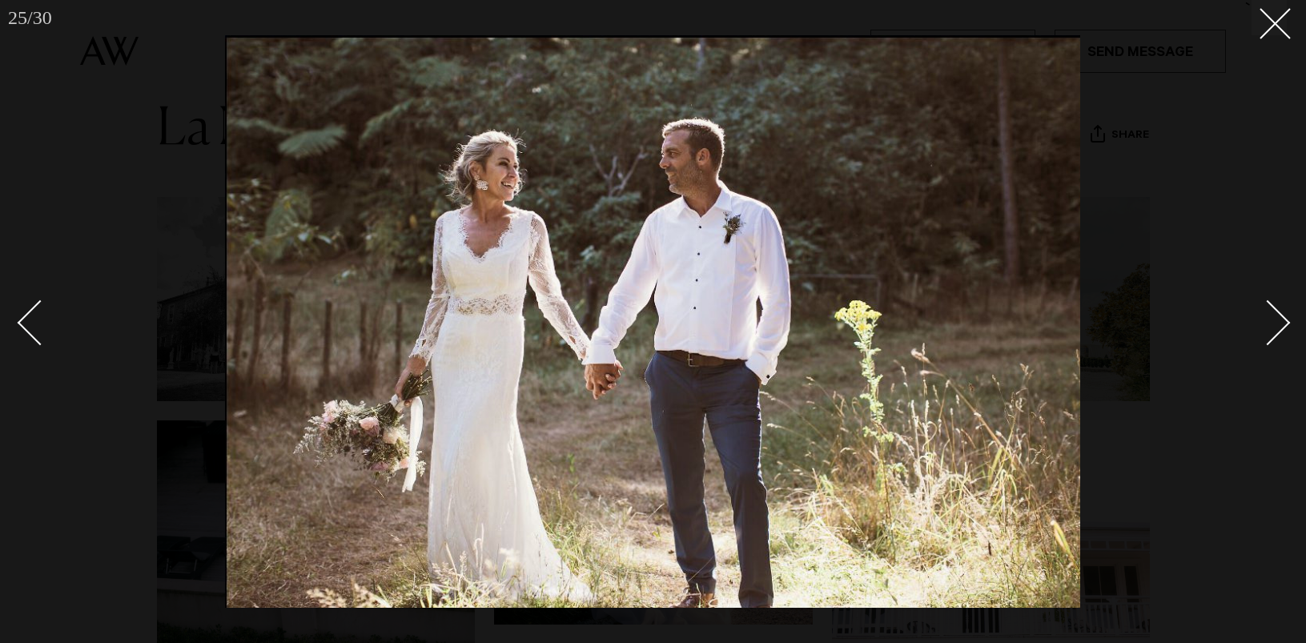
click at [1261, 319] on div "Next slide" at bounding box center [1268, 322] width 46 height 46
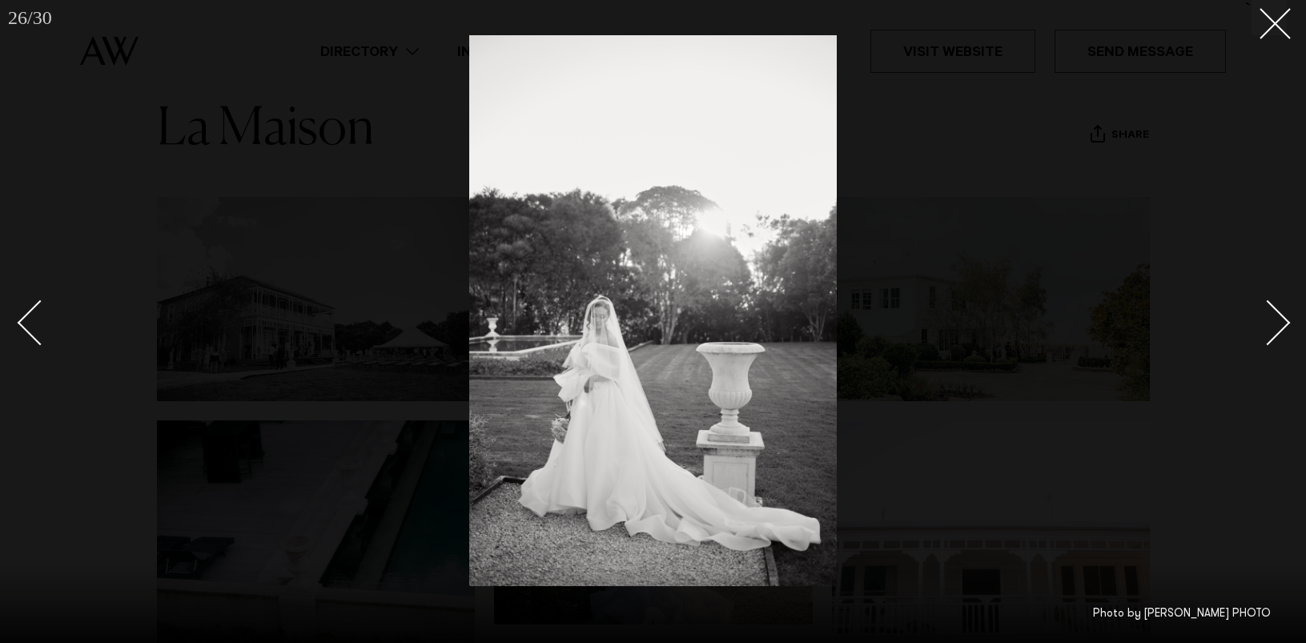
click at [1261, 319] on div "Next slide" at bounding box center [1268, 322] width 46 height 46
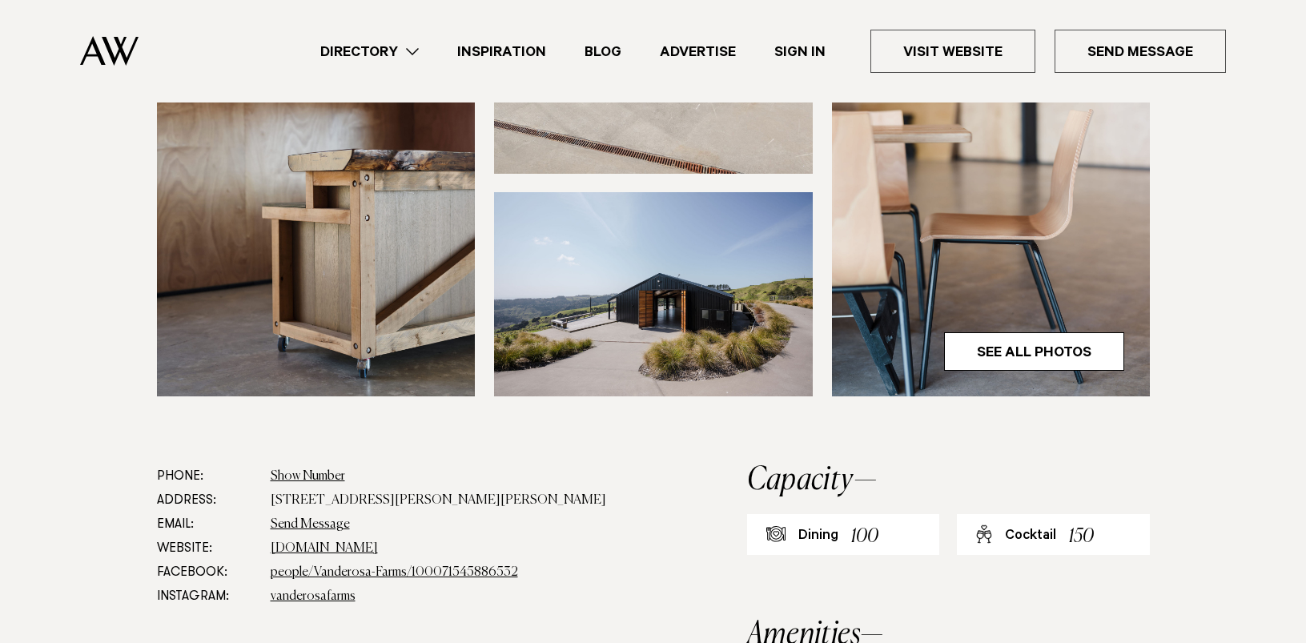
scroll to position [544, 0]
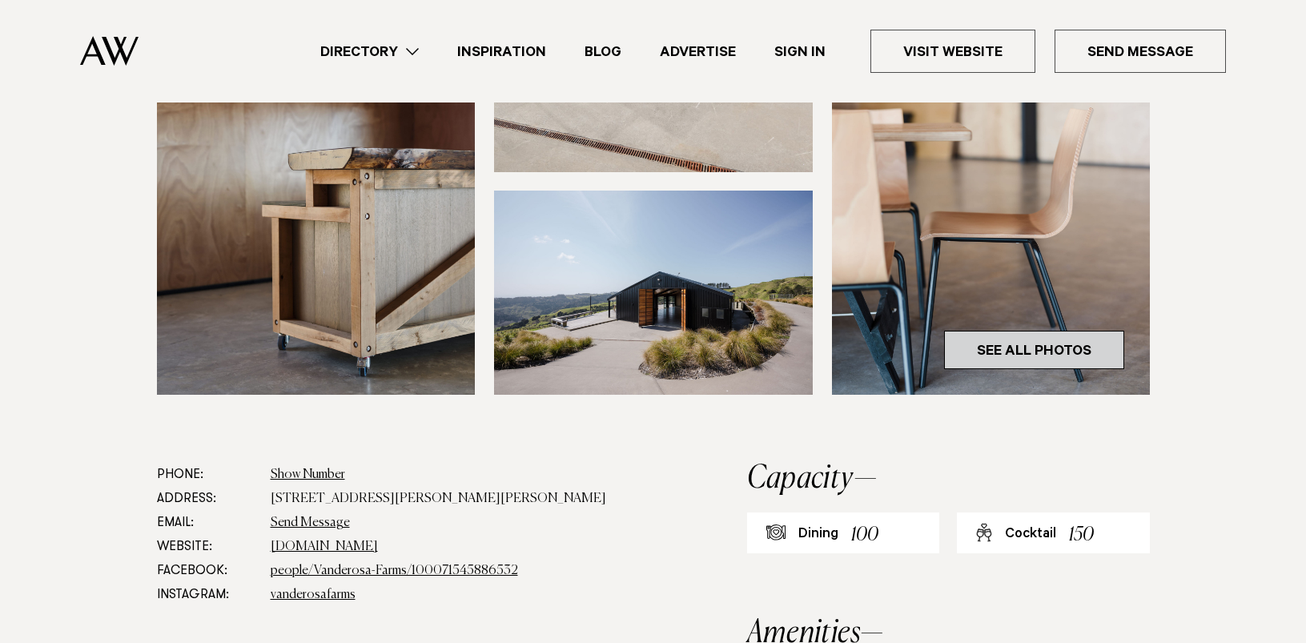
click at [1077, 355] on link "See All Photos" at bounding box center [1034, 350] width 180 height 38
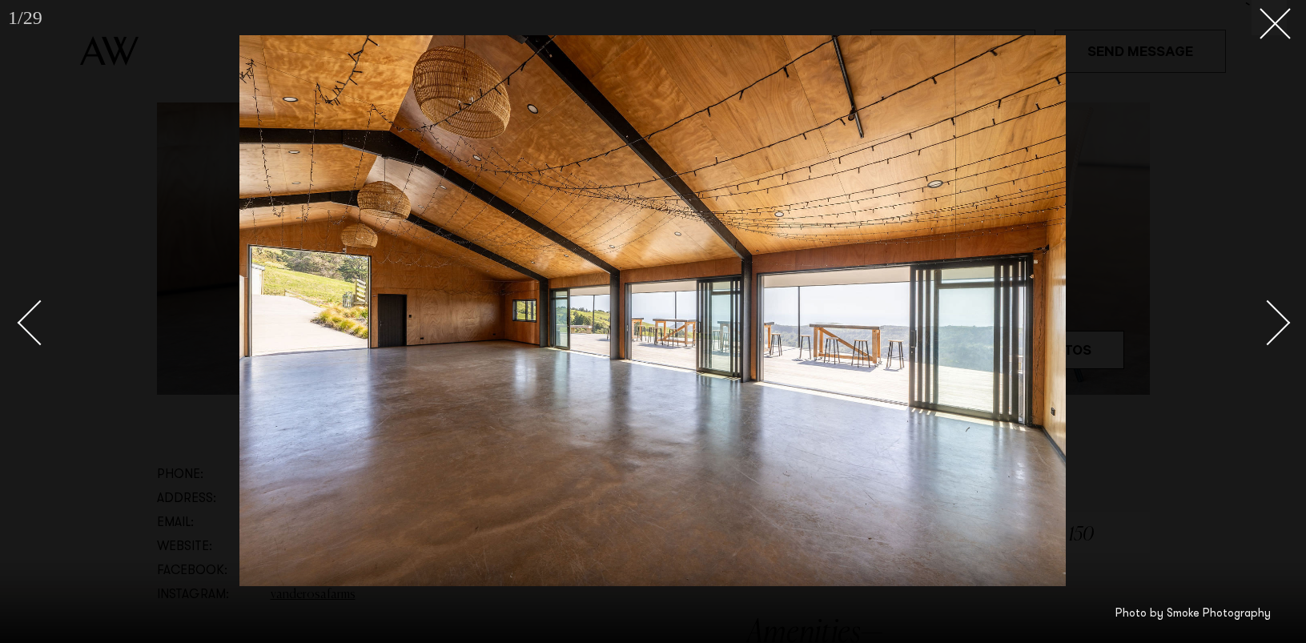
click at [1270, 299] on link at bounding box center [1259, 322] width 56 height 80
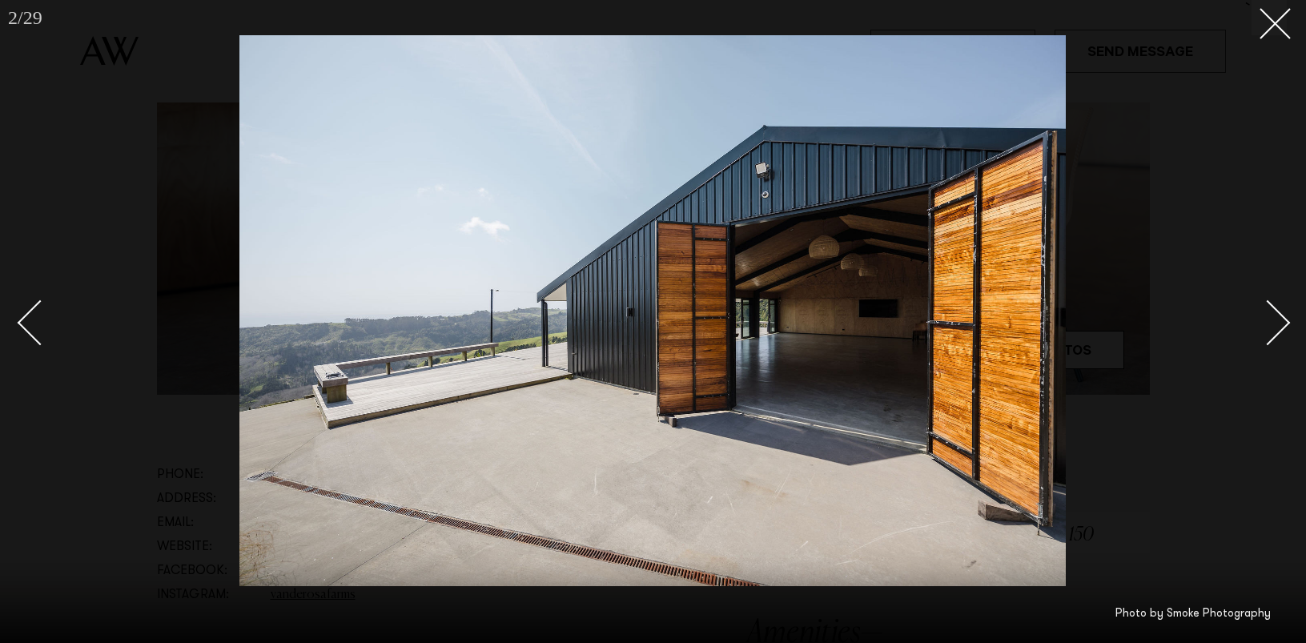
click at [1270, 299] on link at bounding box center [1259, 322] width 56 height 80
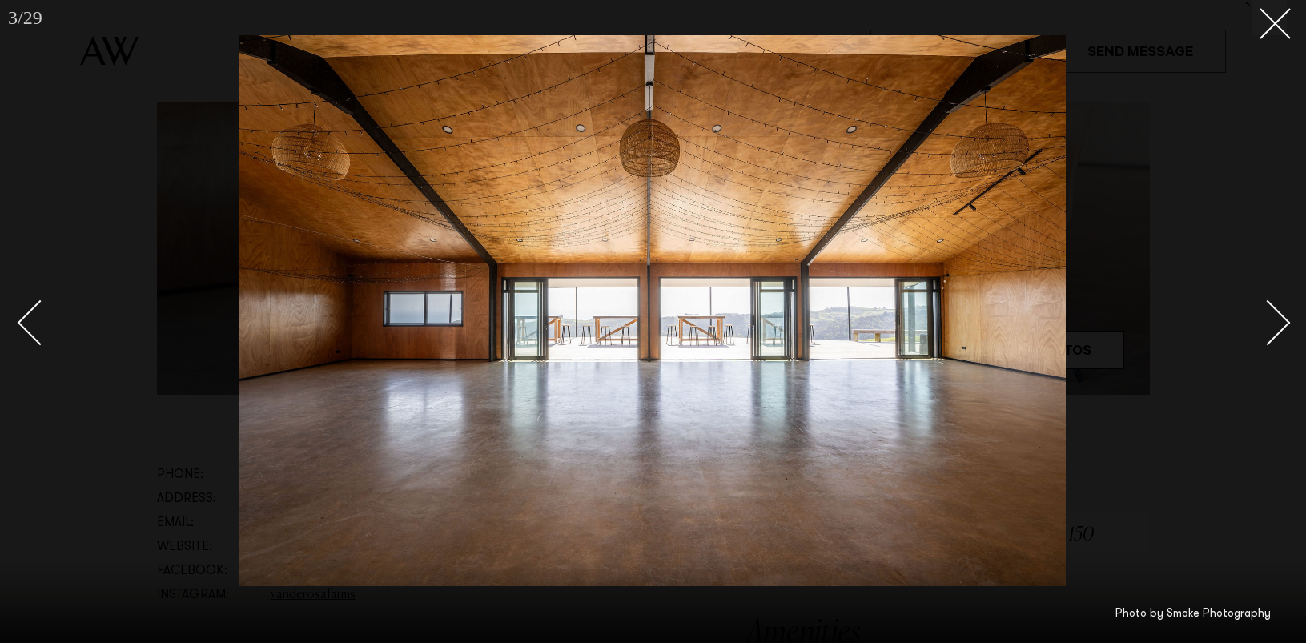
click at [30, 303] on link at bounding box center [47, 322] width 56 height 80
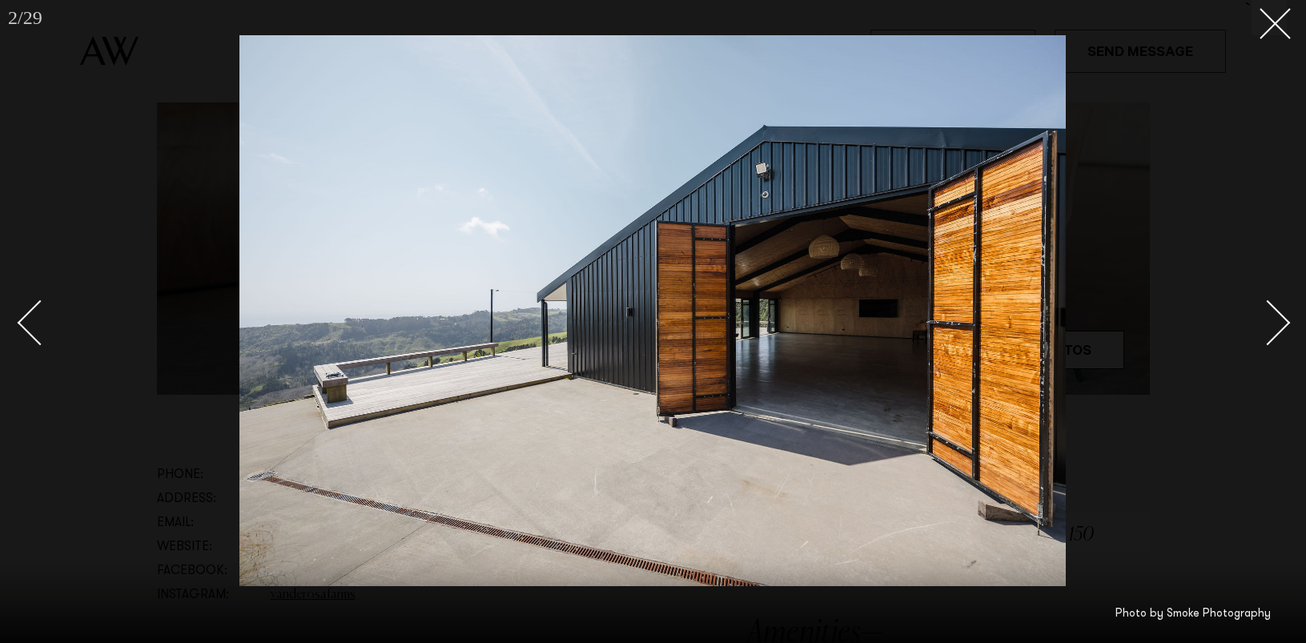
click at [1274, 311] on div "Next slide" at bounding box center [1268, 322] width 46 height 46
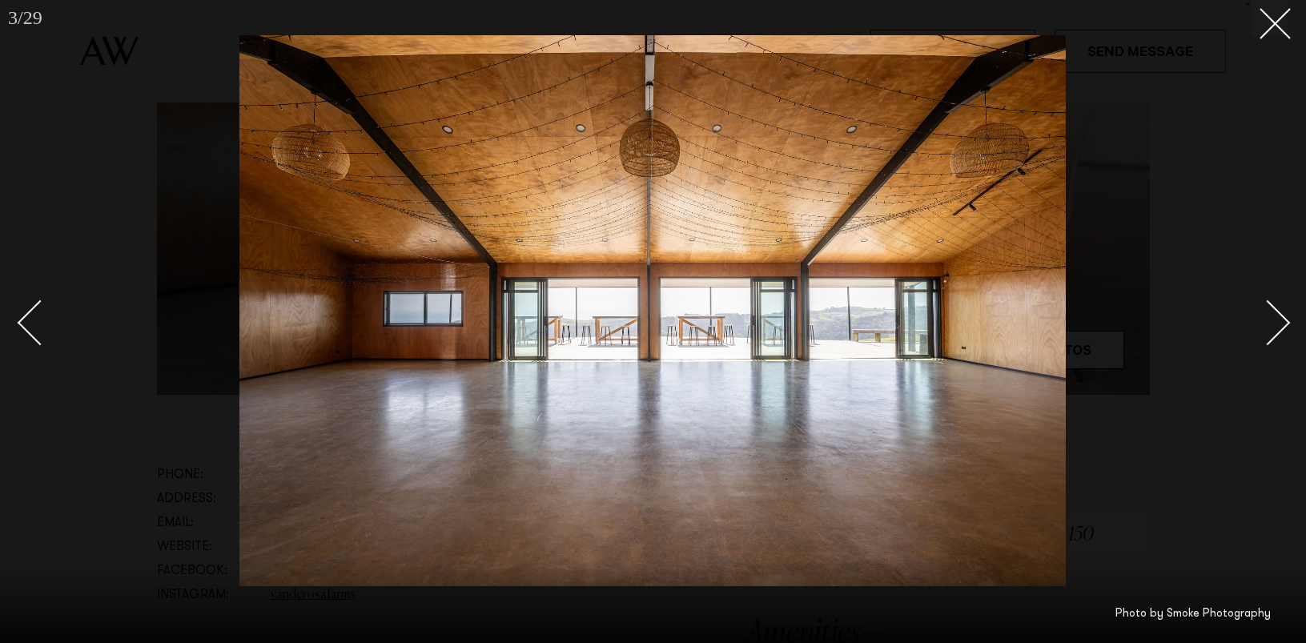
click at [1273, 311] on div "Next slide" at bounding box center [1268, 322] width 46 height 46
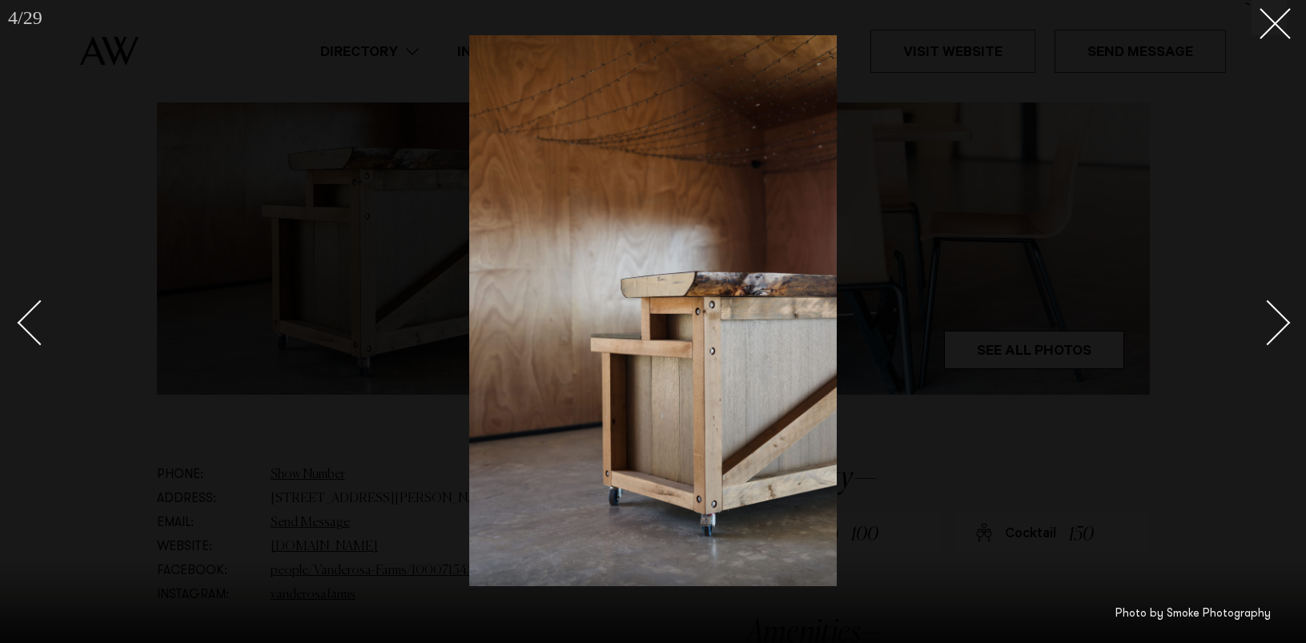
click at [1273, 311] on div "Next slide" at bounding box center [1268, 322] width 46 height 46
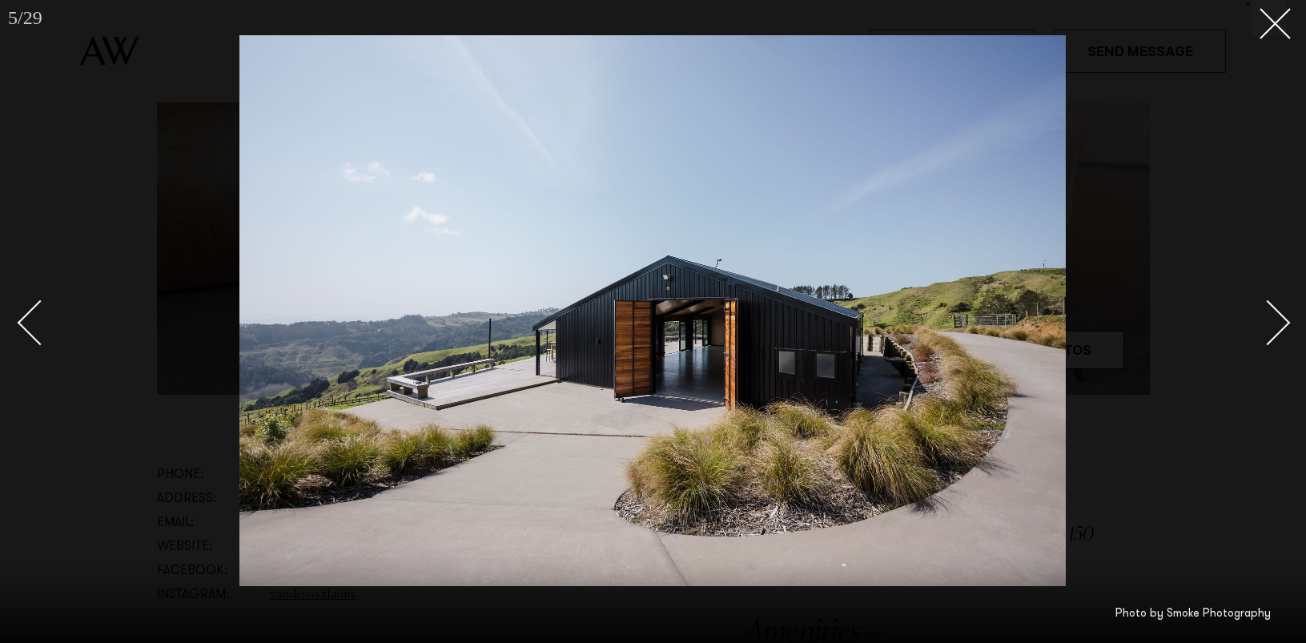
click at [1273, 311] on div "Next slide" at bounding box center [1268, 322] width 46 height 46
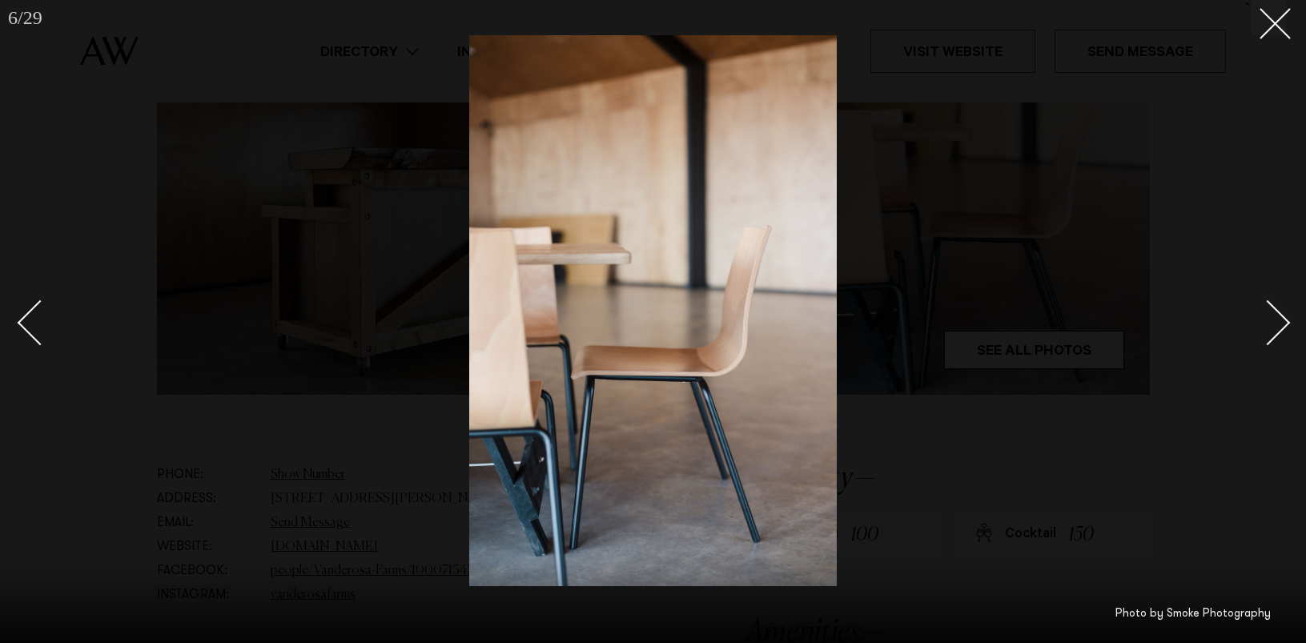
click at [1273, 311] on div "Next slide" at bounding box center [1268, 322] width 46 height 46
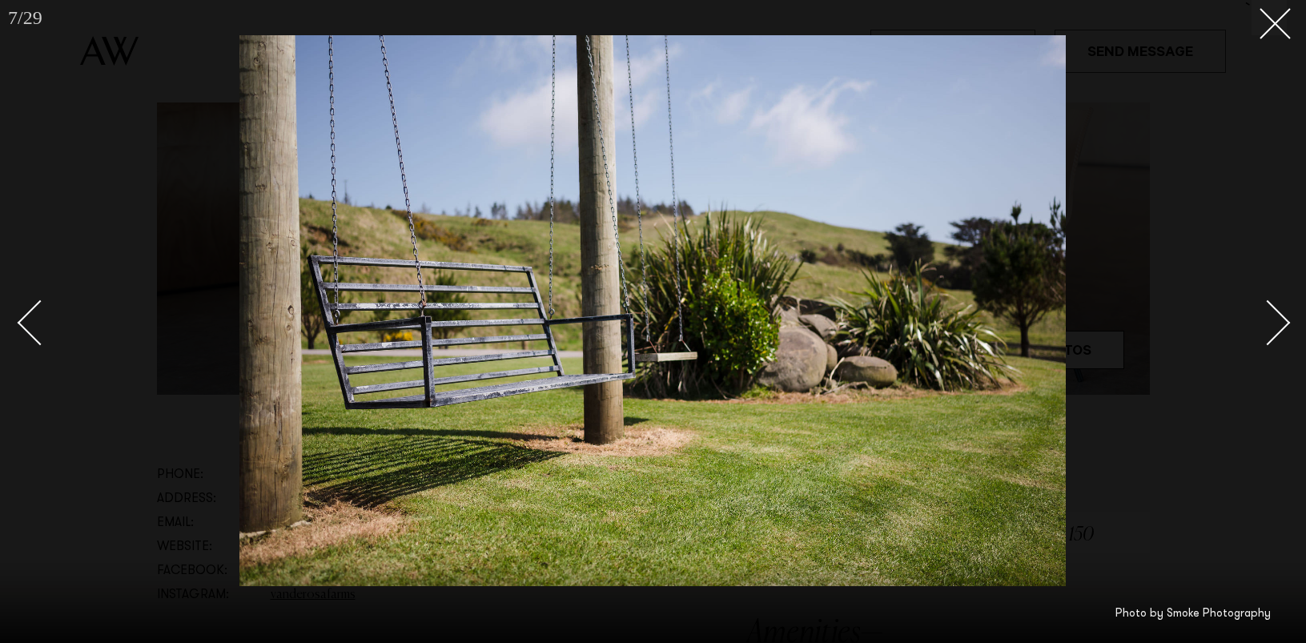
click at [1273, 311] on div "Next slide" at bounding box center [1268, 322] width 46 height 46
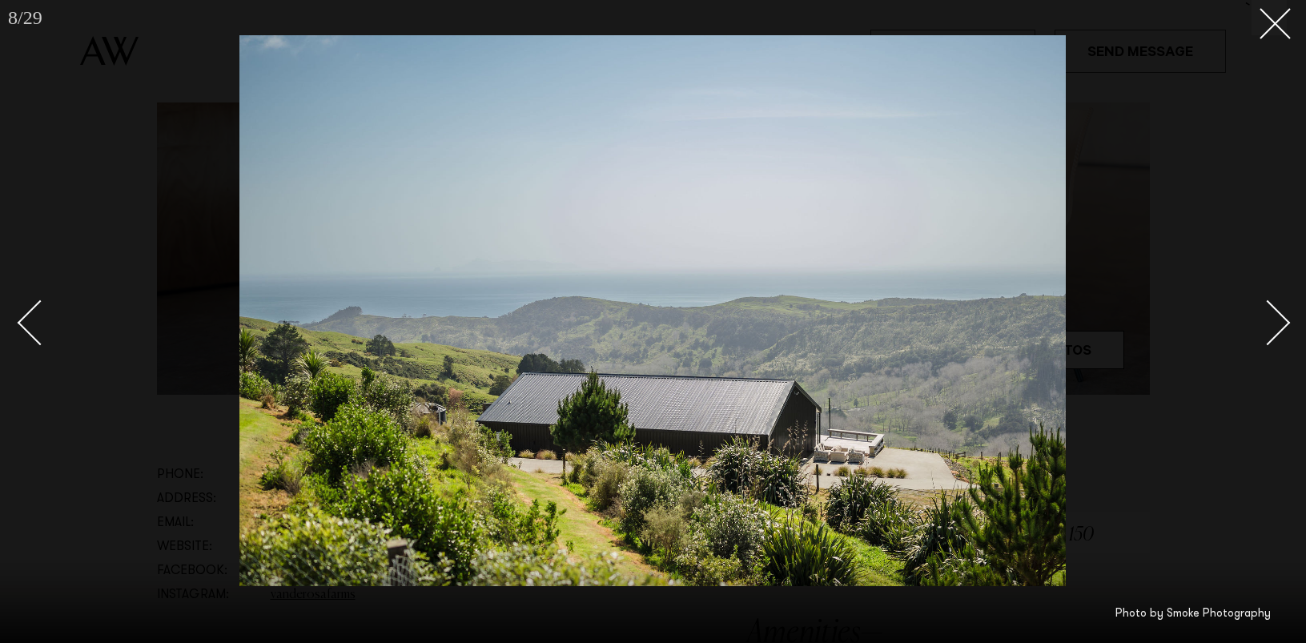
click at [1273, 311] on div "Next slide" at bounding box center [1268, 322] width 46 height 46
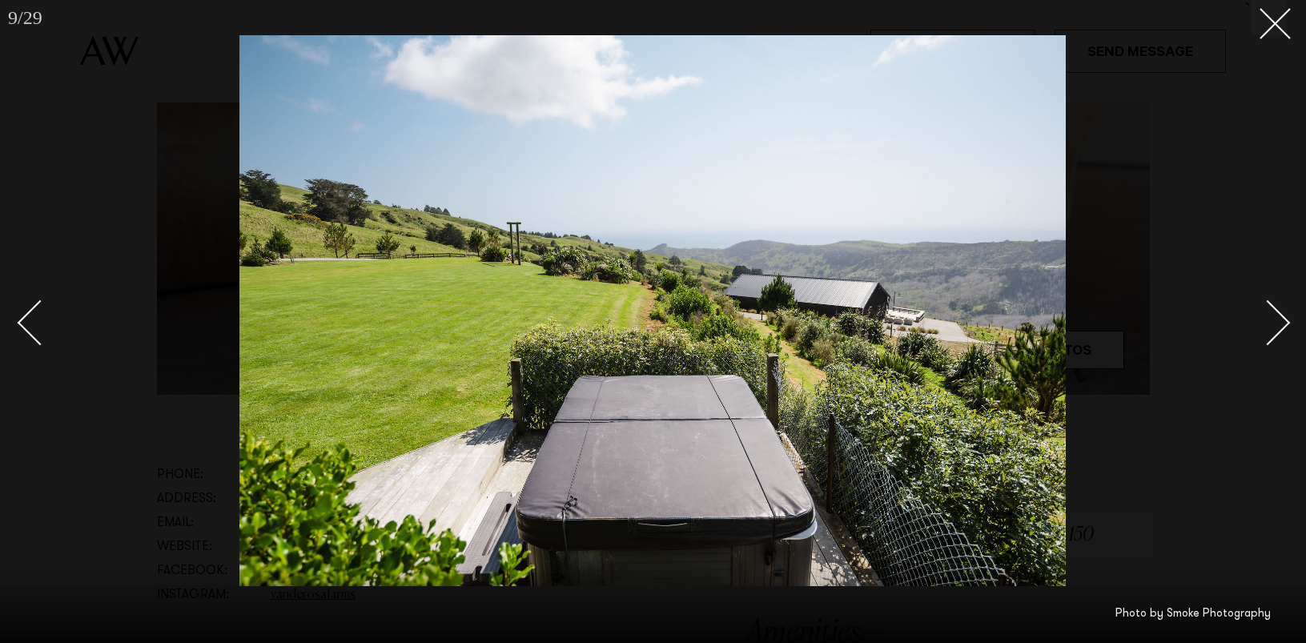
click at [1273, 311] on div "Next slide" at bounding box center [1268, 322] width 46 height 46
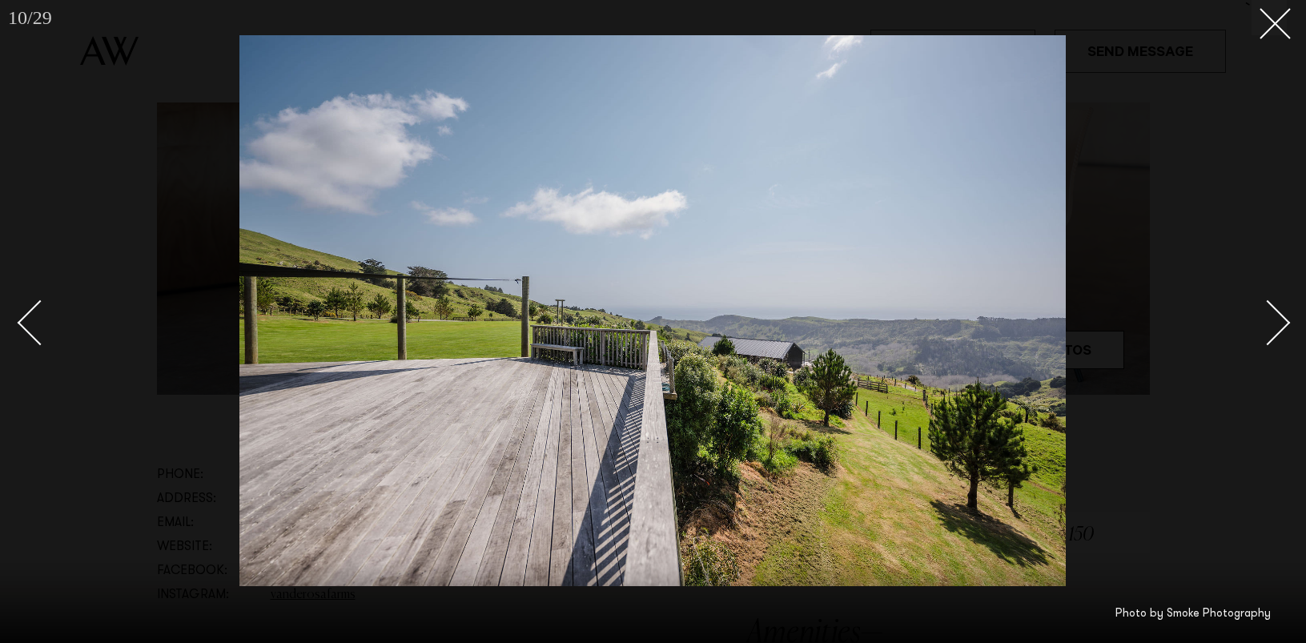
click at [1273, 311] on div "Next slide" at bounding box center [1268, 322] width 46 height 46
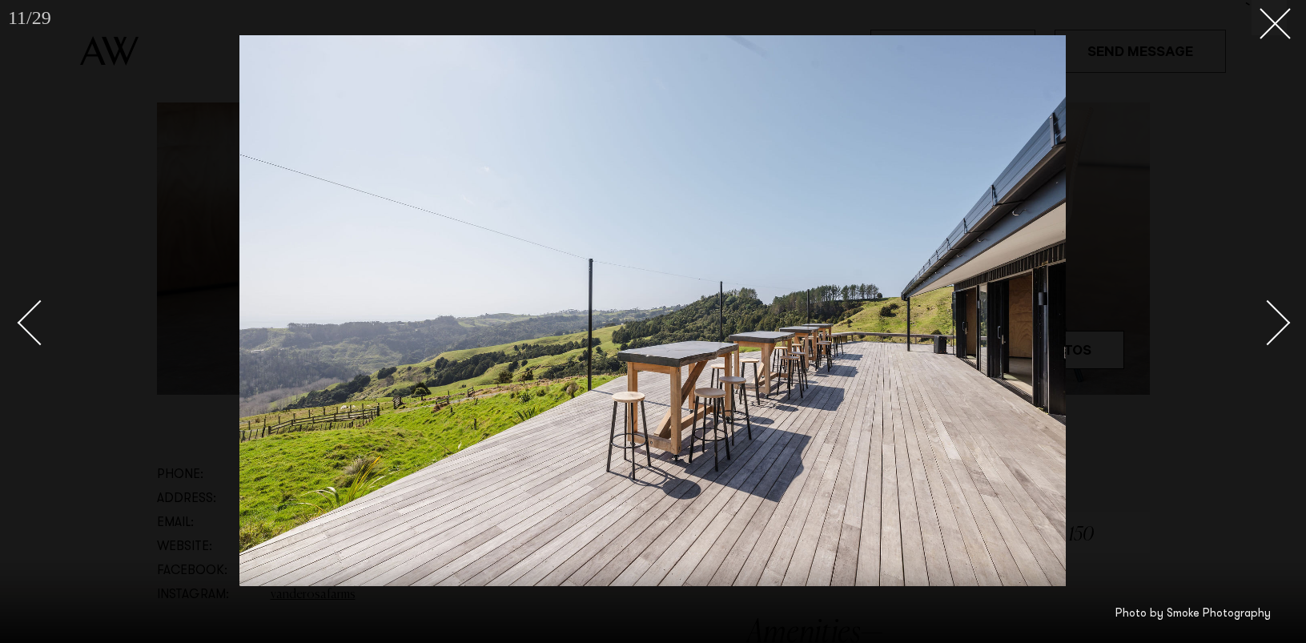
click at [1273, 311] on div "Next slide" at bounding box center [1268, 322] width 46 height 46
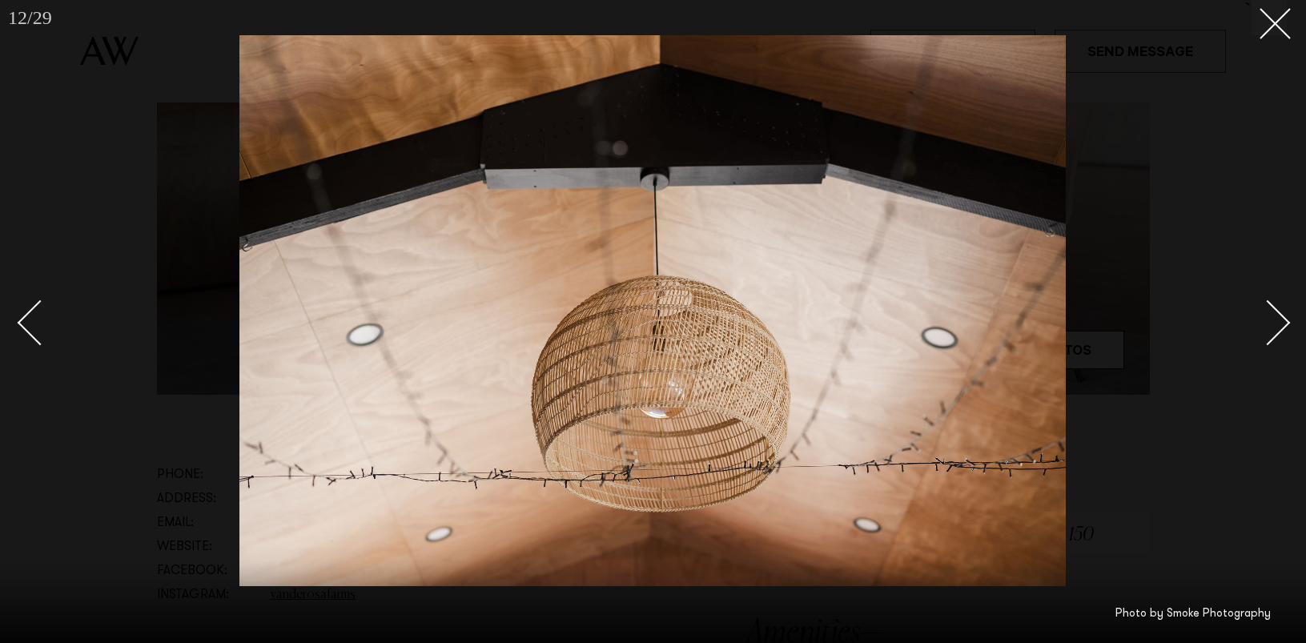
click at [1273, 311] on div "Next slide" at bounding box center [1268, 322] width 46 height 46
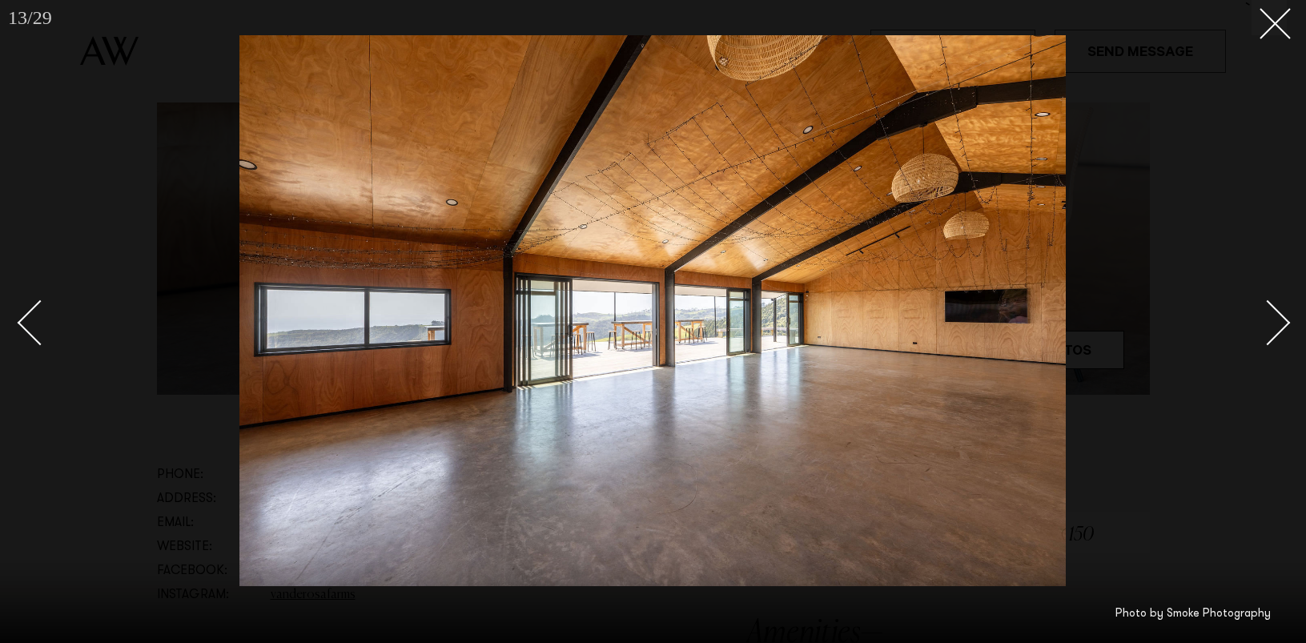
click at [1273, 311] on div "Next slide" at bounding box center [1268, 322] width 46 height 46
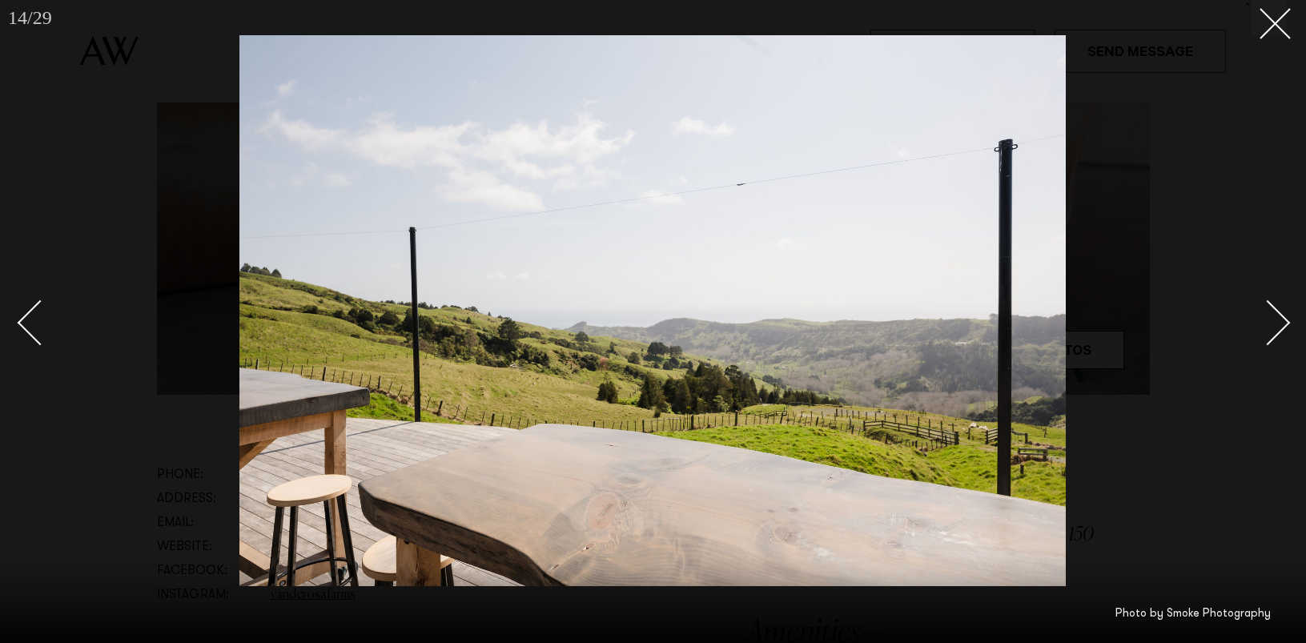
click at [1273, 311] on div "Next slide" at bounding box center [1268, 322] width 46 height 46
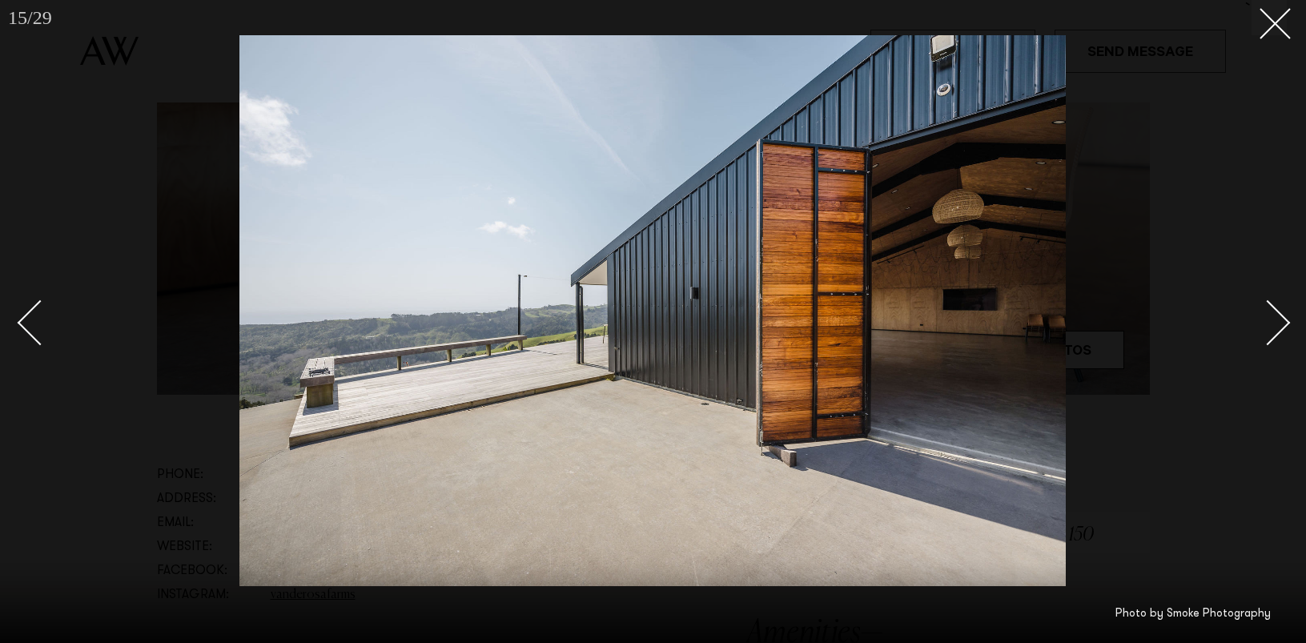
click at [1273, 311] on div "Next slide" at bounding box center [1268, 322] width 46 height 46
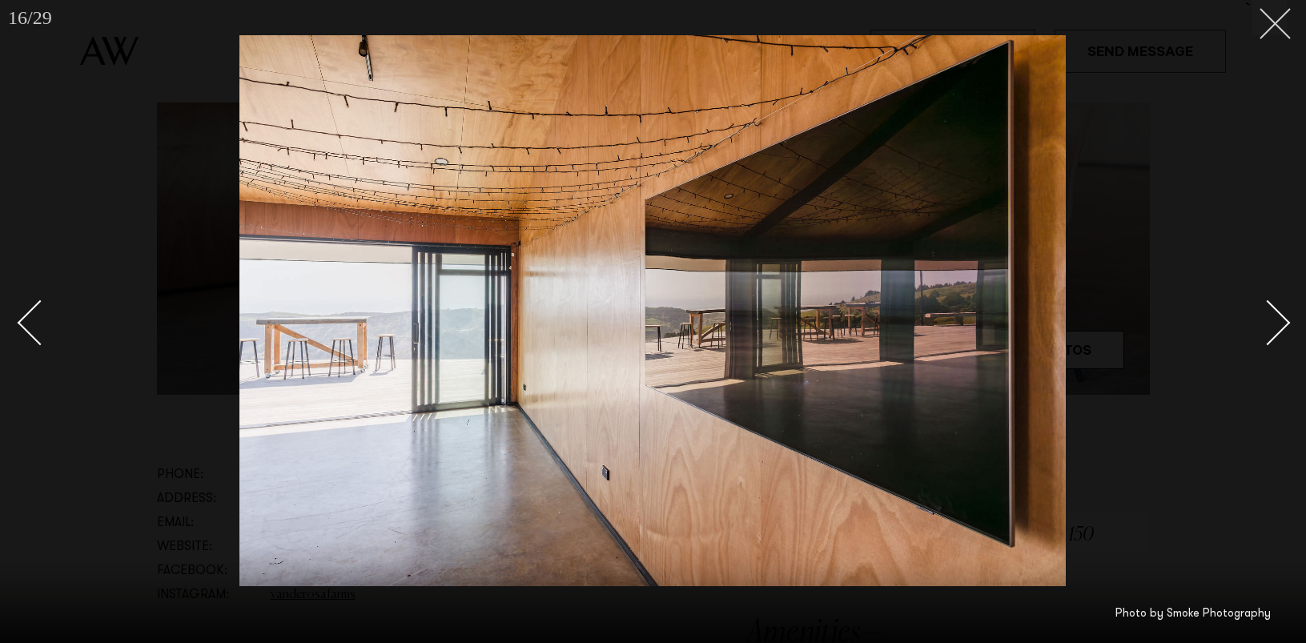
click at [1281, 29] on line at bounding box center [1275, 24] width 30 height 30
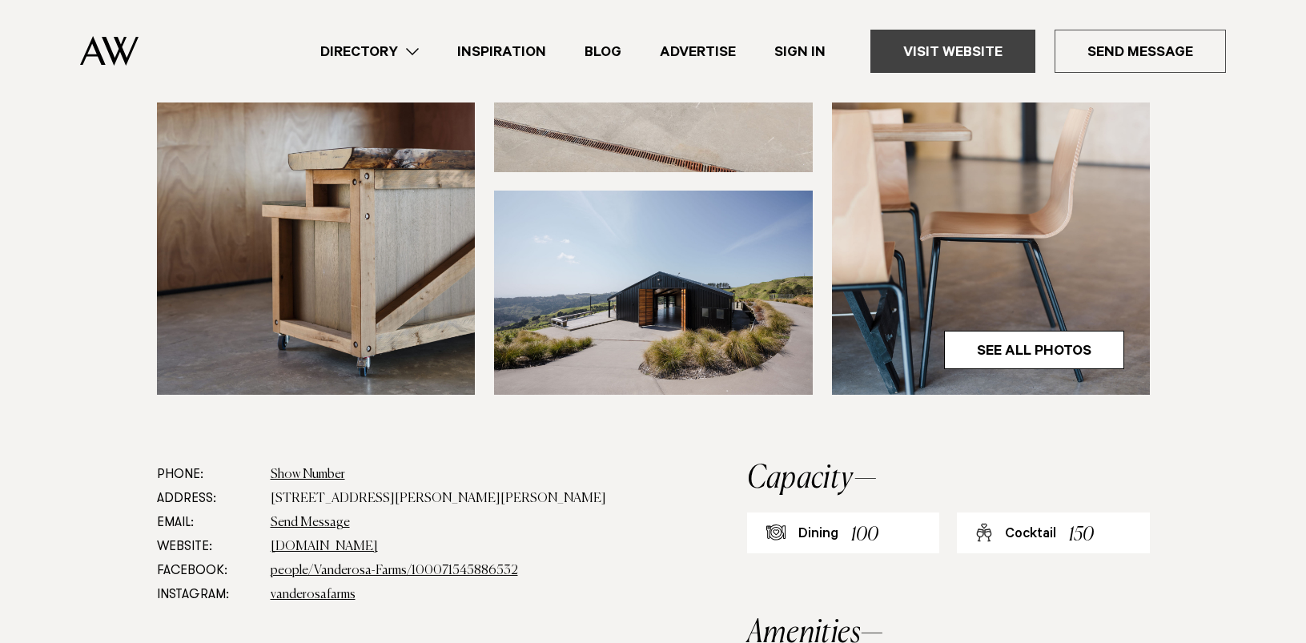
click at [1015, 50] on link "Visit Website" at bounding box center [952, 51] width 165 height 43
